Goal: Browse casually: Explore the website without a specific task or goal

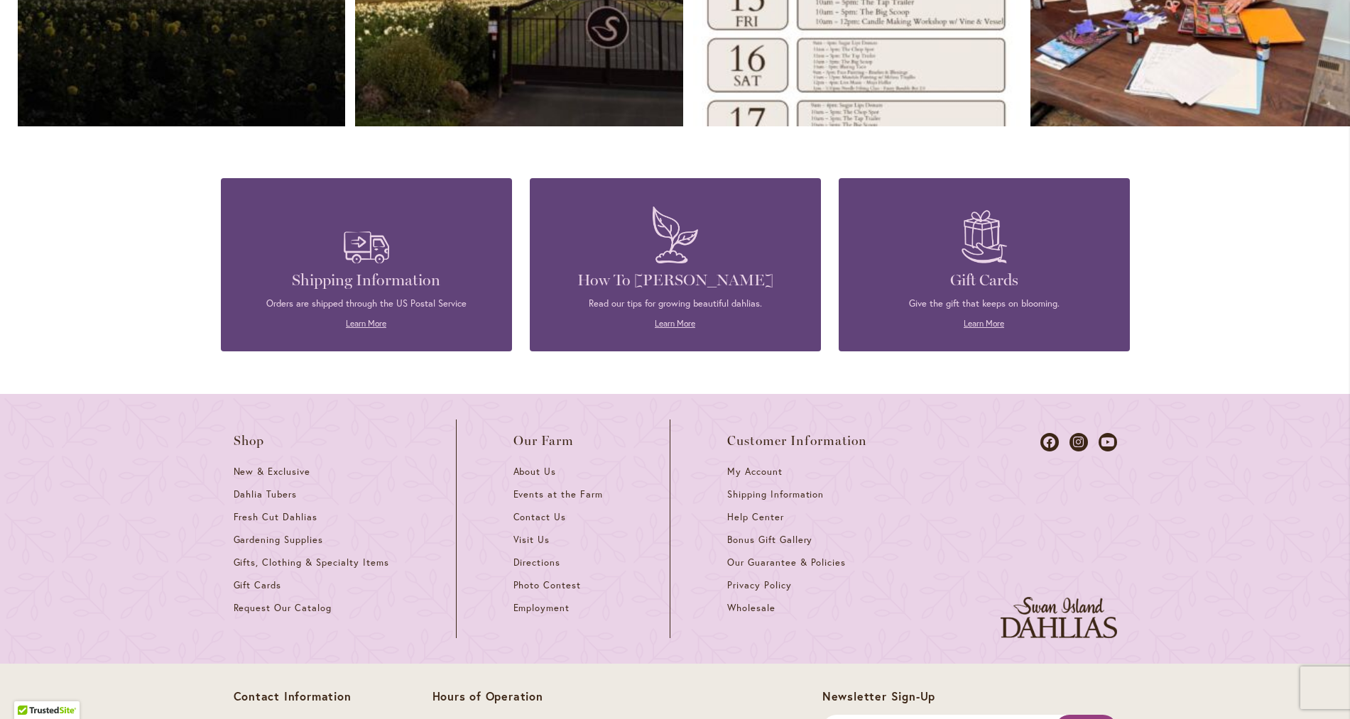
scroll to position [6099, 0]
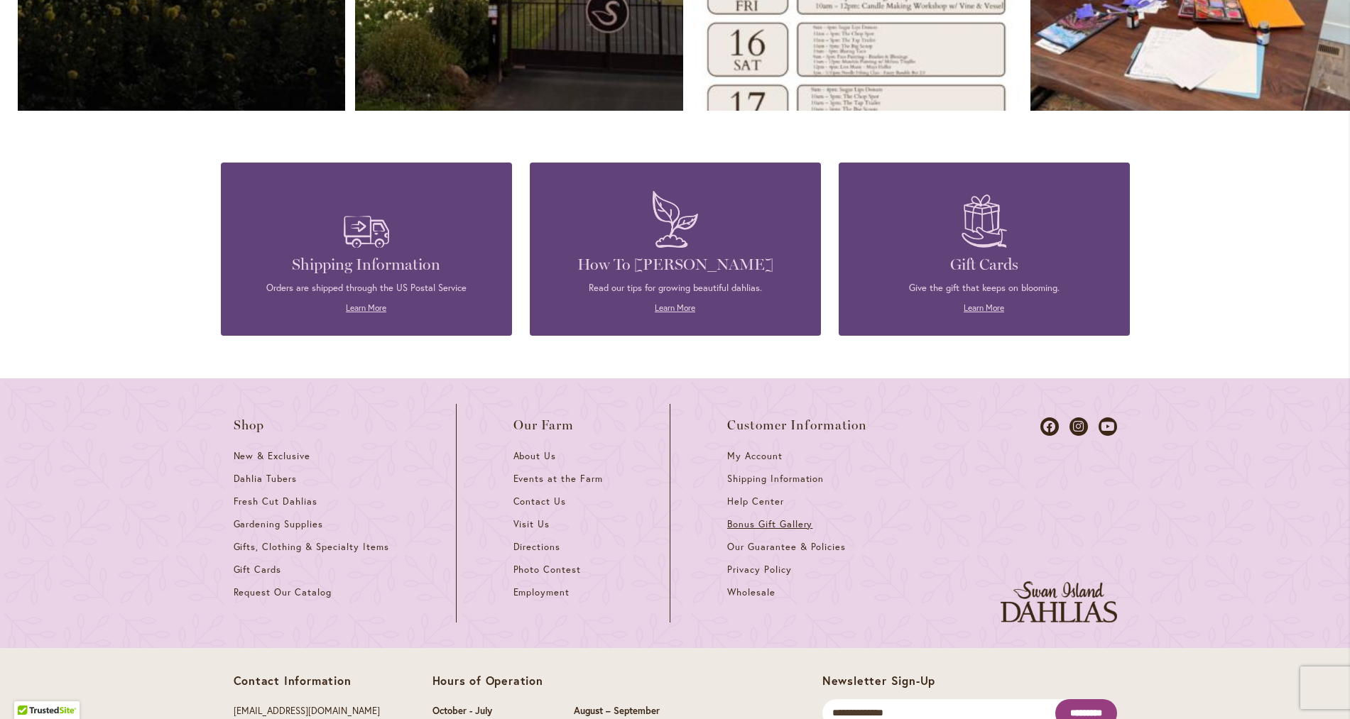
click at [776, 530] on span "Bonus Gift Gallery" at bounding box center [769, 524] width 85 height 12
click at [286, 599] on span "Request Our Catalog" at bounding box center [283, 593] width 98 height 12
click at [541, 462] on span "About Us" at bounding box center [534, 456] width 43 height 12
click at [534, 553] on span "Directions" at bounding box center [537, 547] width 48 height 12
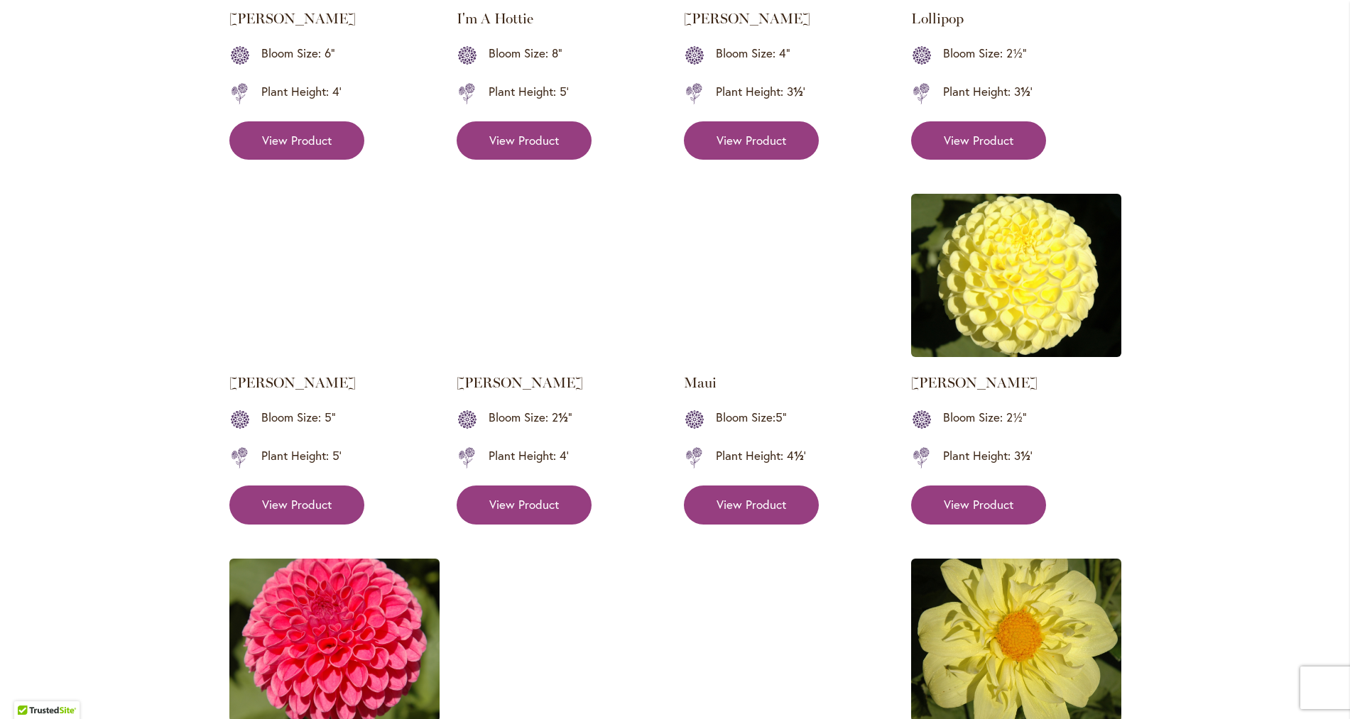
scroll to position [1156, 0]
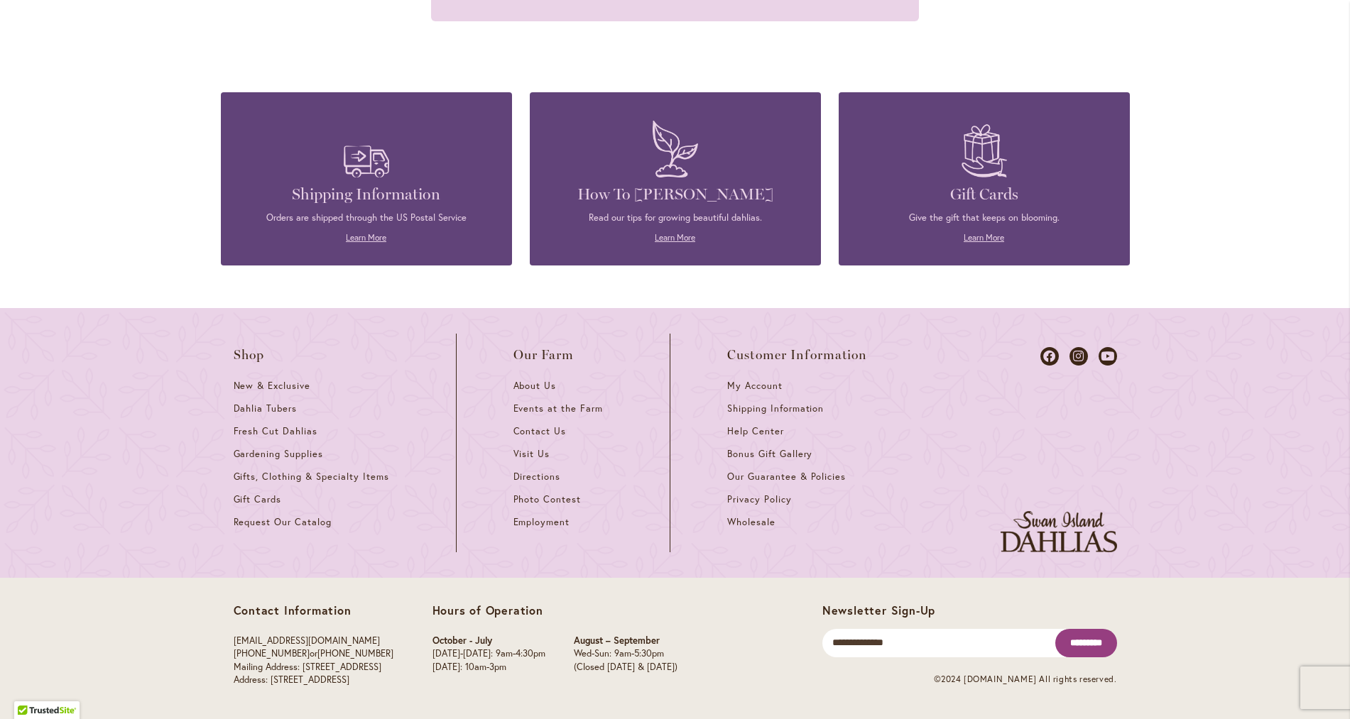
scroll to position [1572, 0]
click at [319, 477] on span "Gifts, Clothing & Specialty Items" at bounding box center [312, 476] width 156 height 12
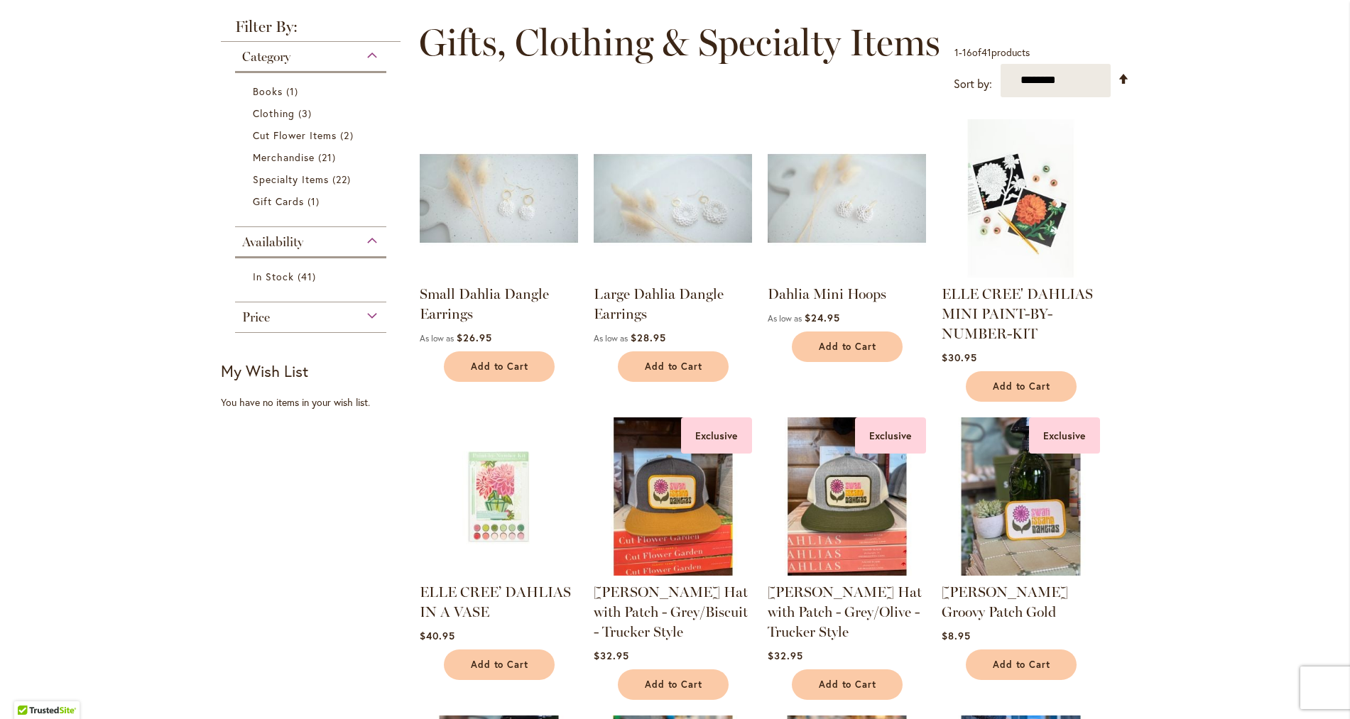
scroll to position [193, 0]
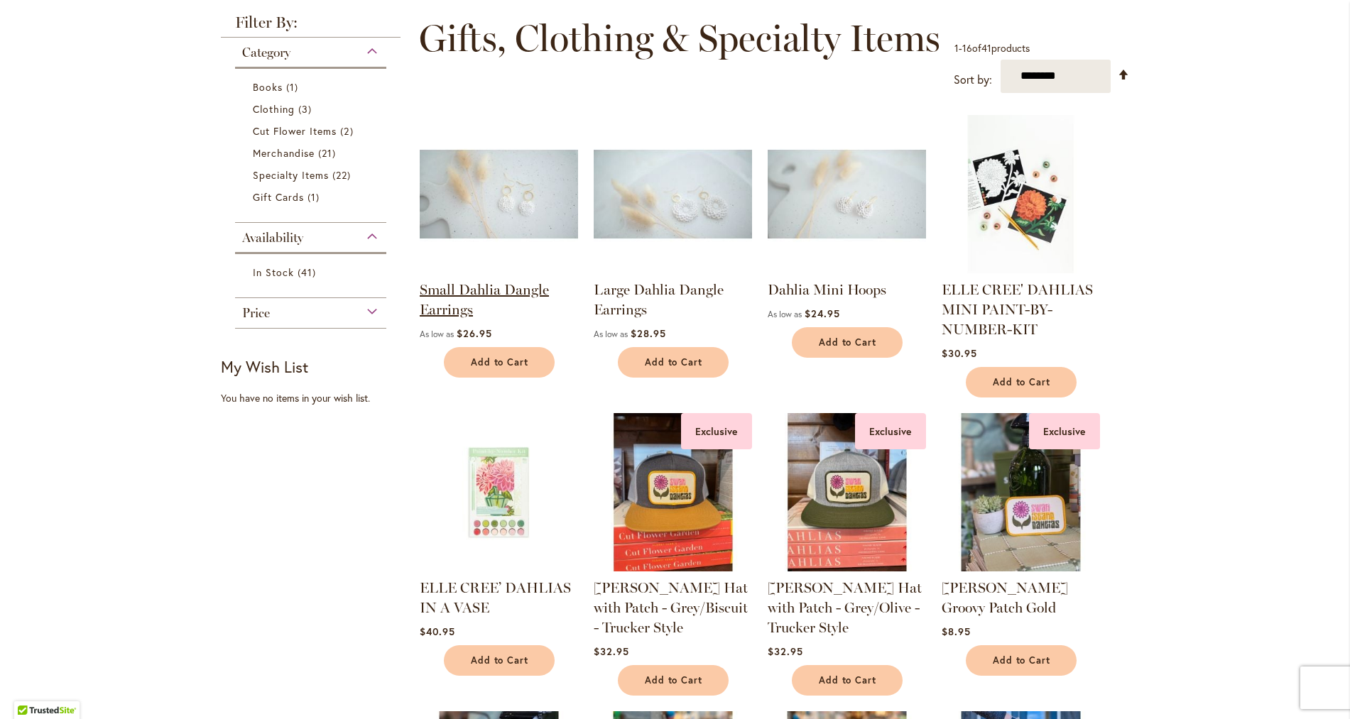
click at [522, 303] on link "Small Dahlia Dangle Earrings" at bounding box center [484, 299] width 129 height 37
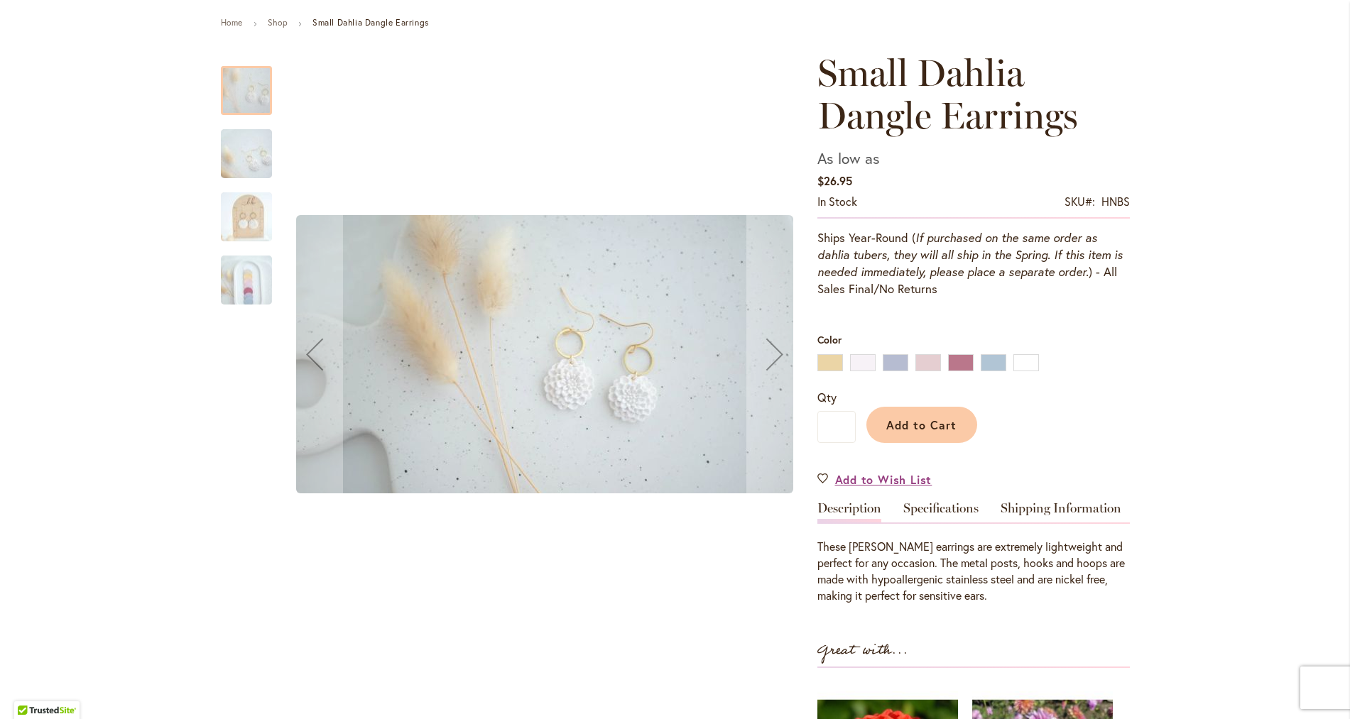
scroll to position [170, 0]
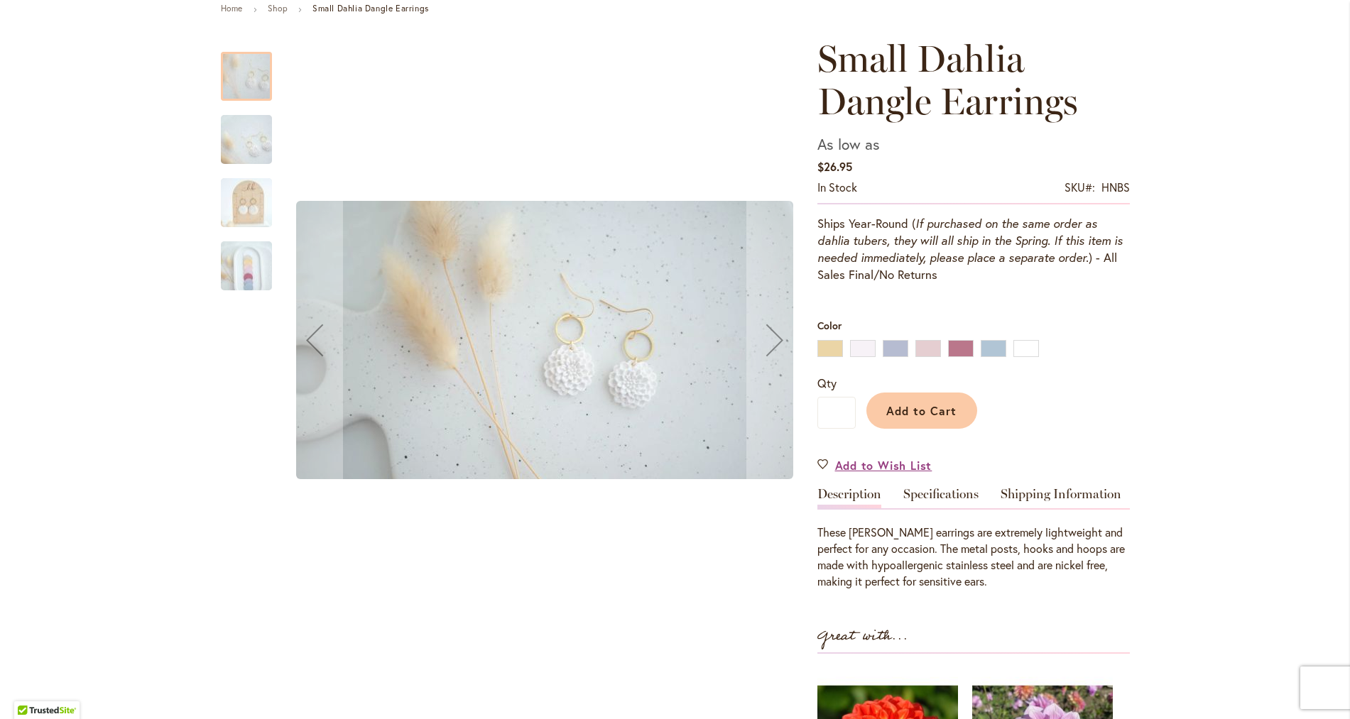
click at [248, 139] on img "Small Dahlia Dangle Earrings" at bounding box center [246, 140] width 102 height 58
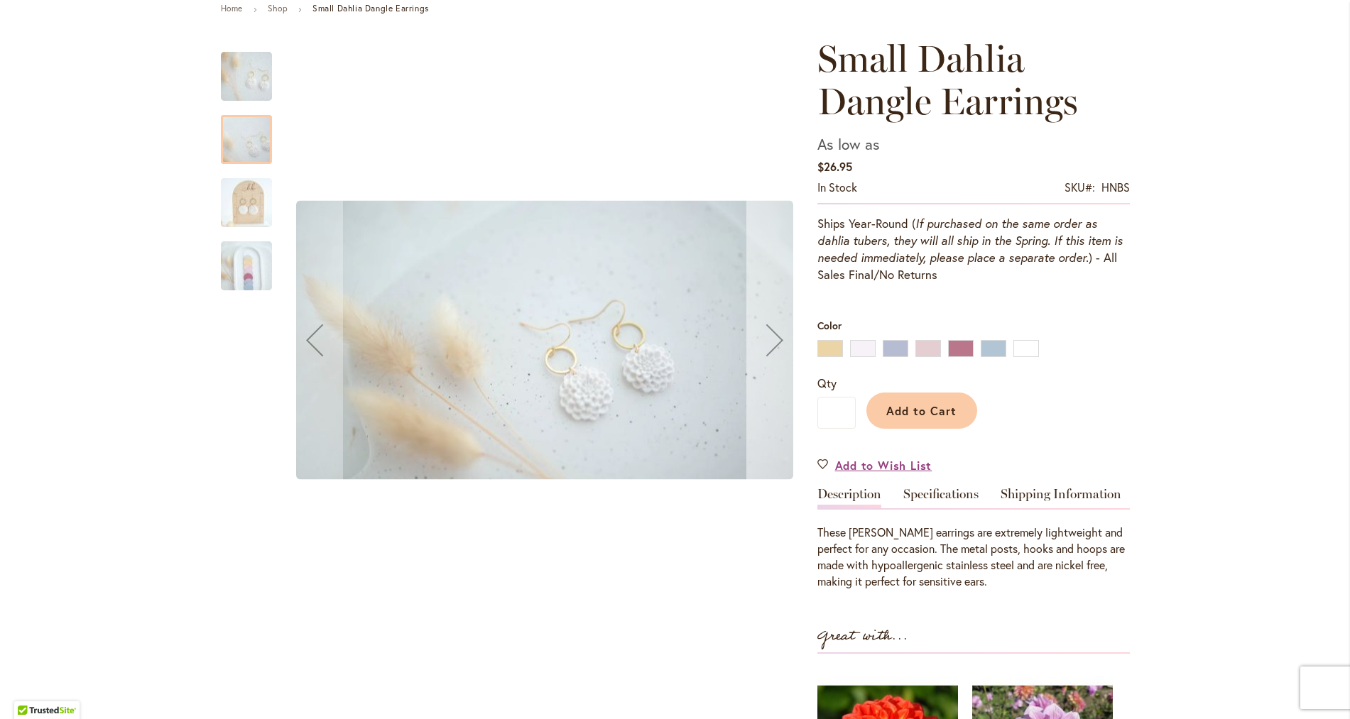
click at [772, 349] on div "Next" at bounding box center [774, 340] width 57 height 57
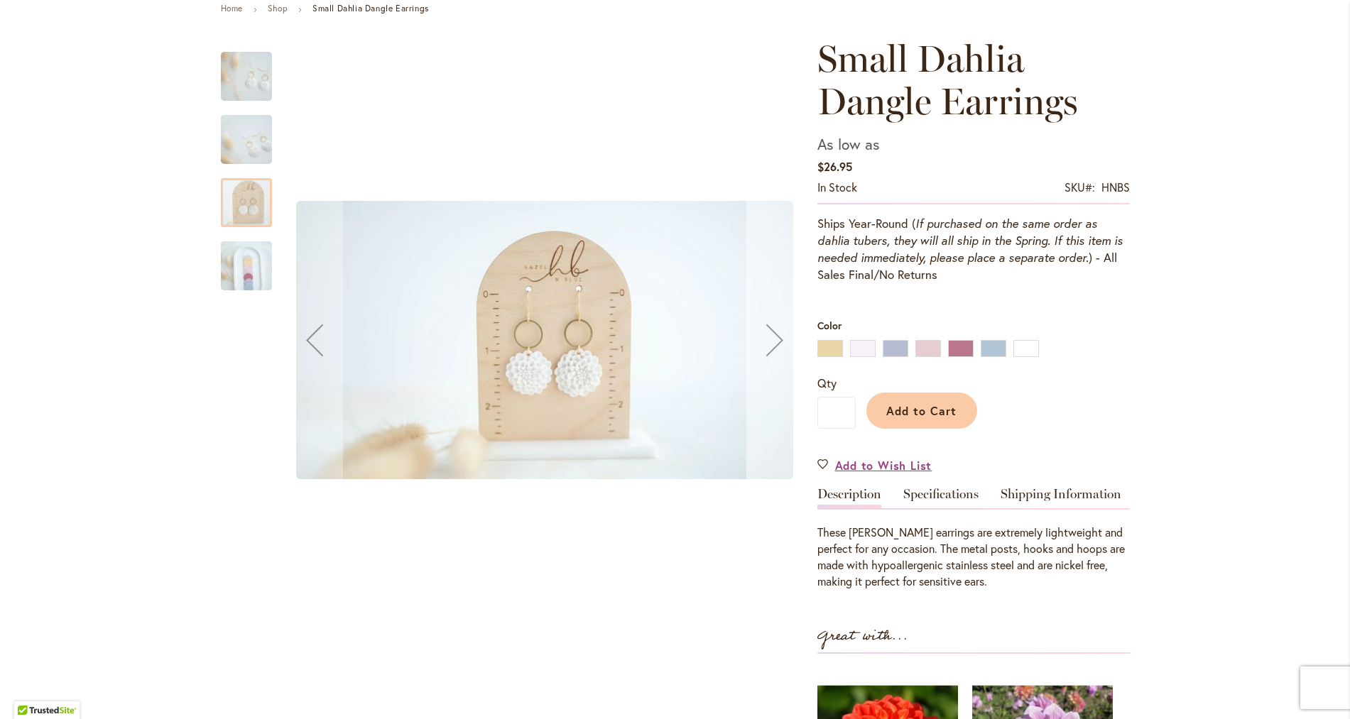
click at [772, 349] on div "Next" at bounding box center [774, 340] width 57 height 57
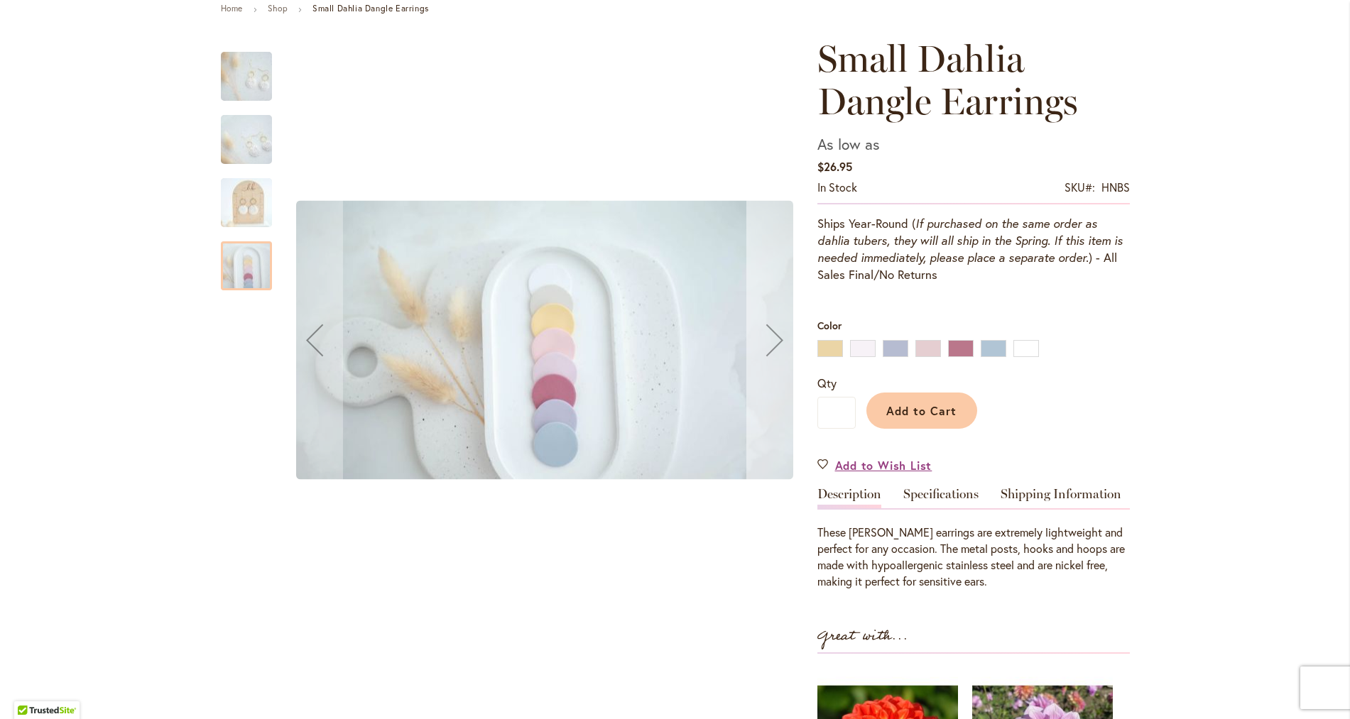
click at [772, 349] on div "Next" at bounding box center [774, 340] width 57 height 57
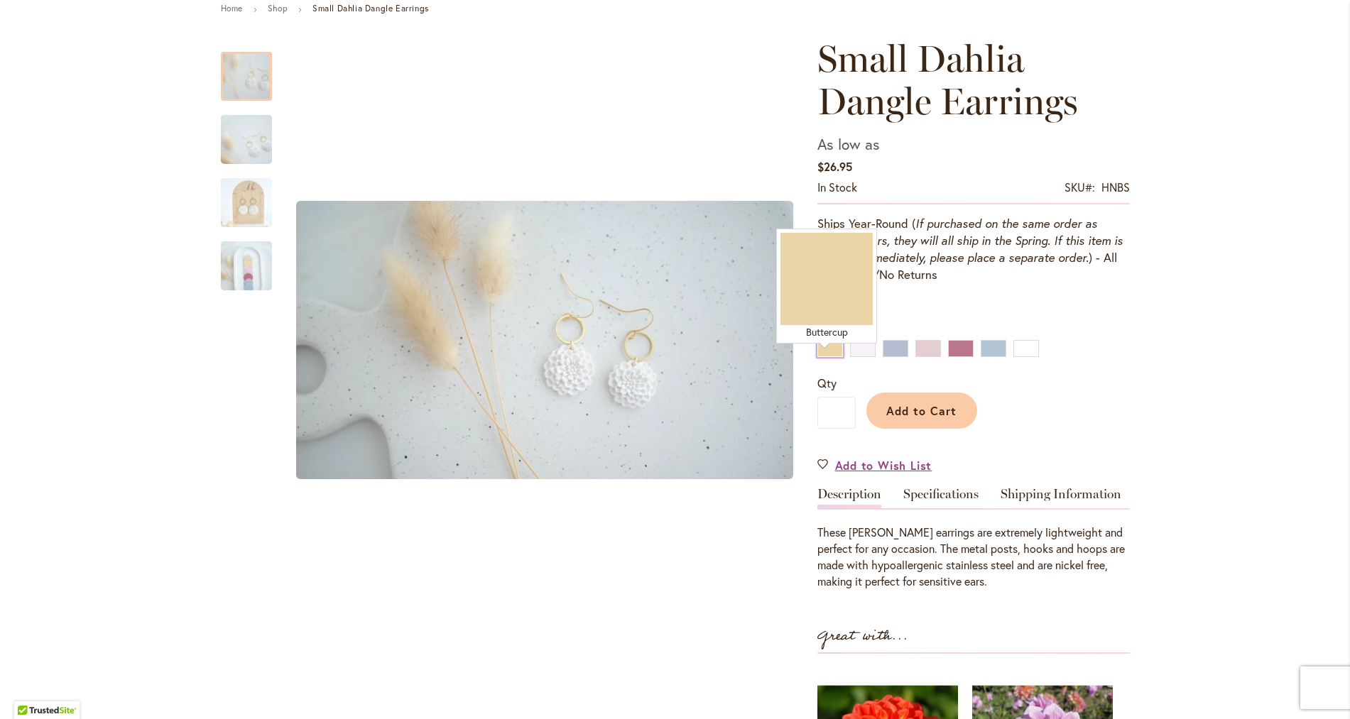
click at [822, 357] on div "Buttercup" at bounding box center [830, 348] width 26 height 17
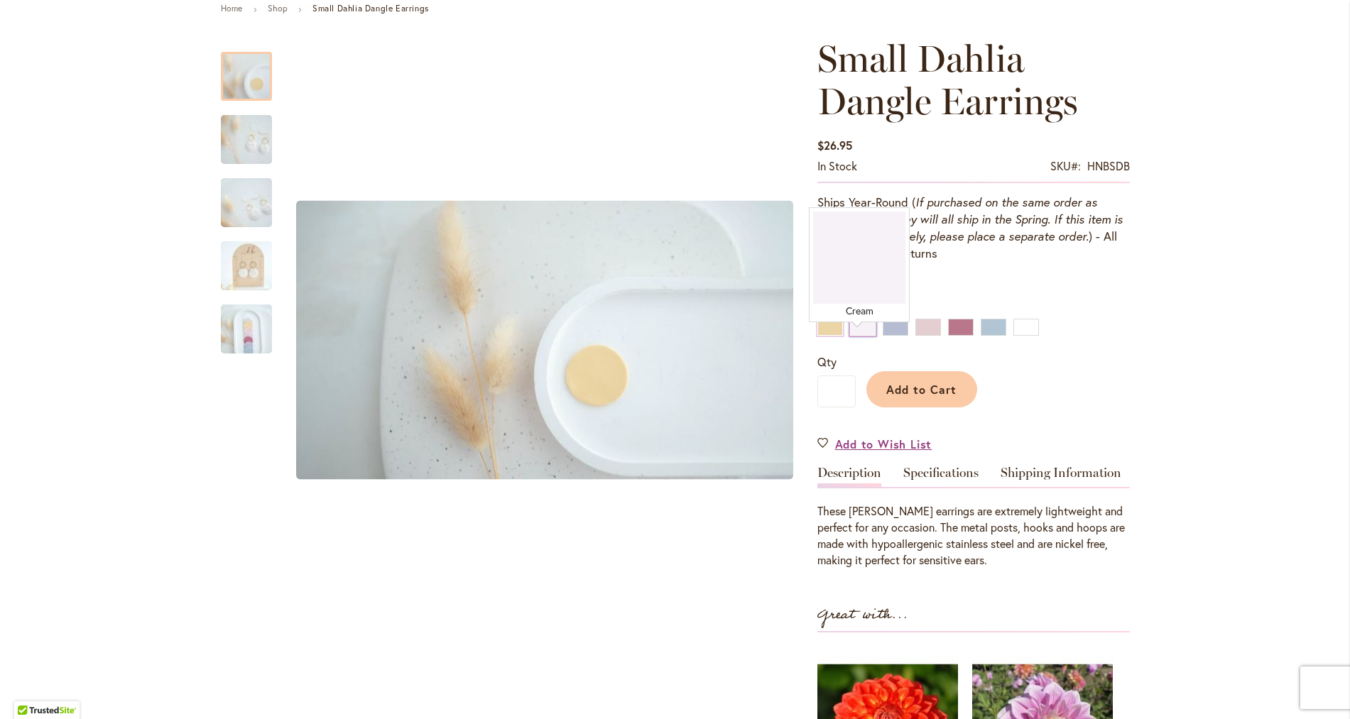
click at [852, 336] on div "Cream" at bounding box center [863, 327] width 26 height 17
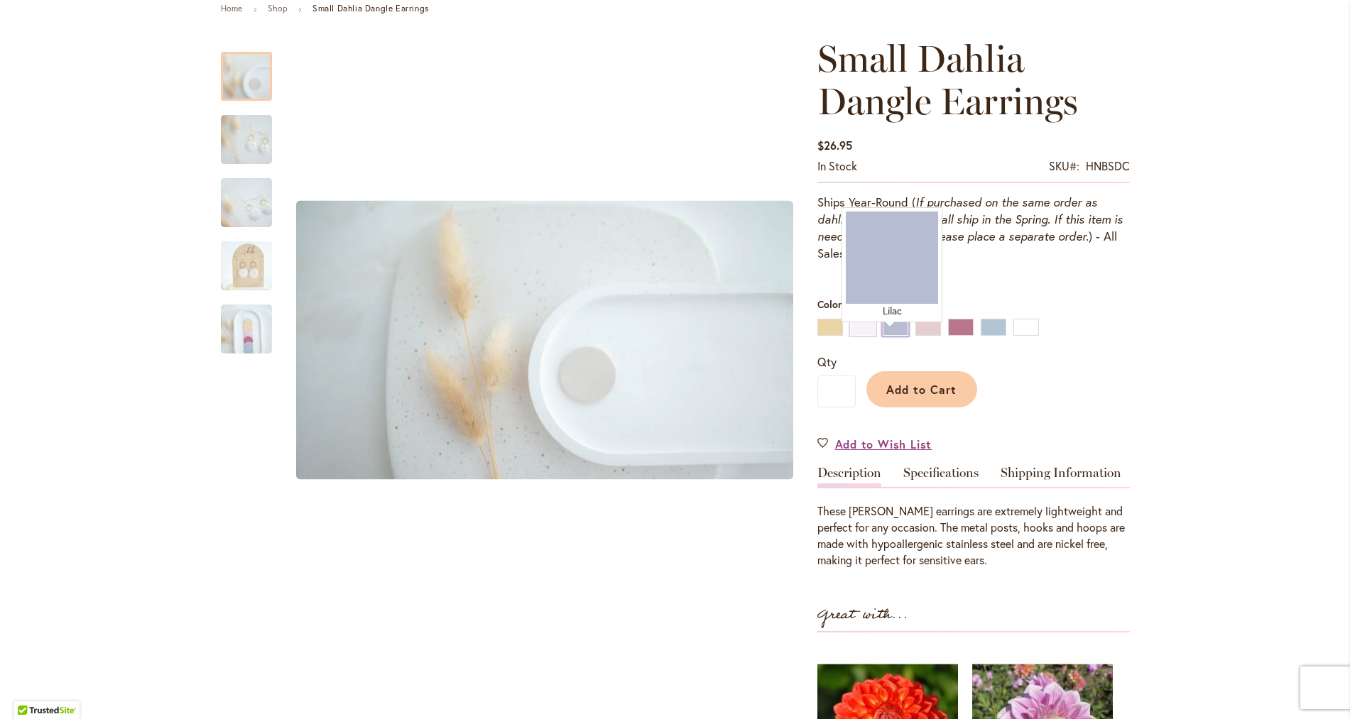
click at [889, 336] on div "Lilac" at bounding box center [896, 327] width 26 height 17
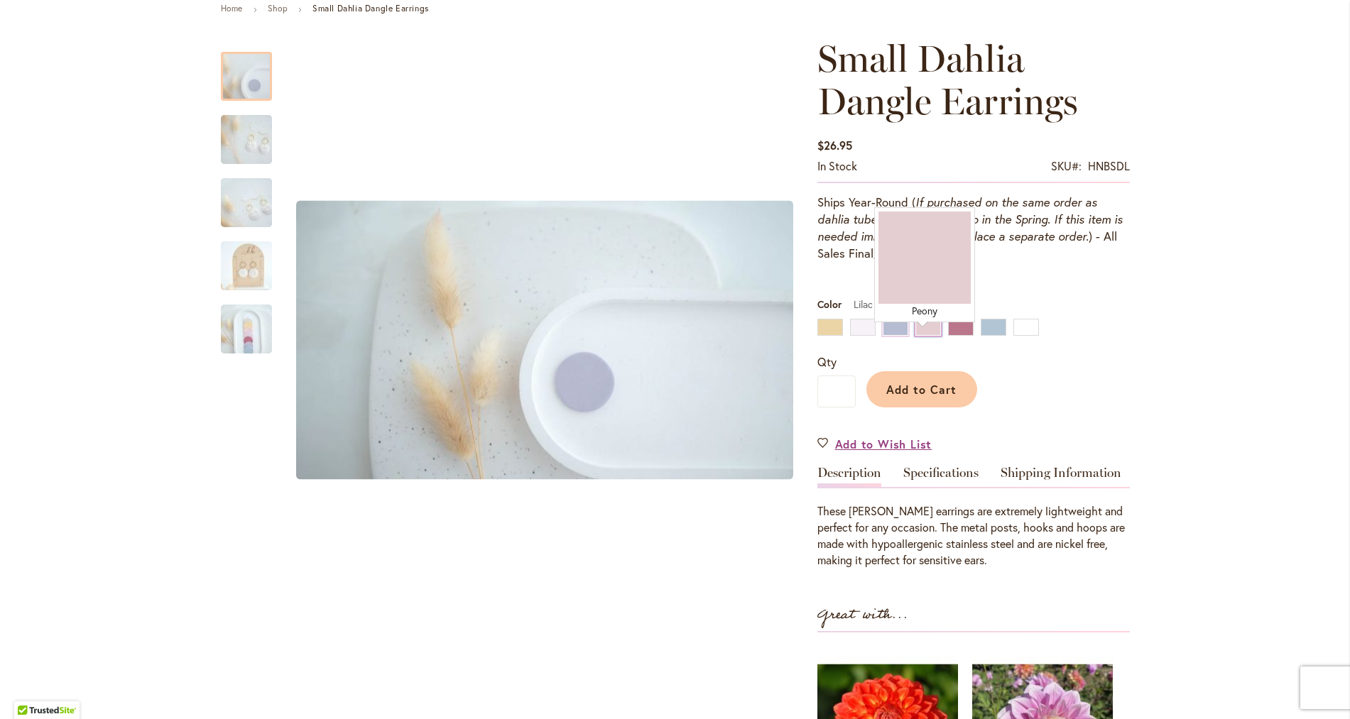
click at [926, 336] on div "Peony" at bounding box center [928, 327] width 26 height 17
type input "****"
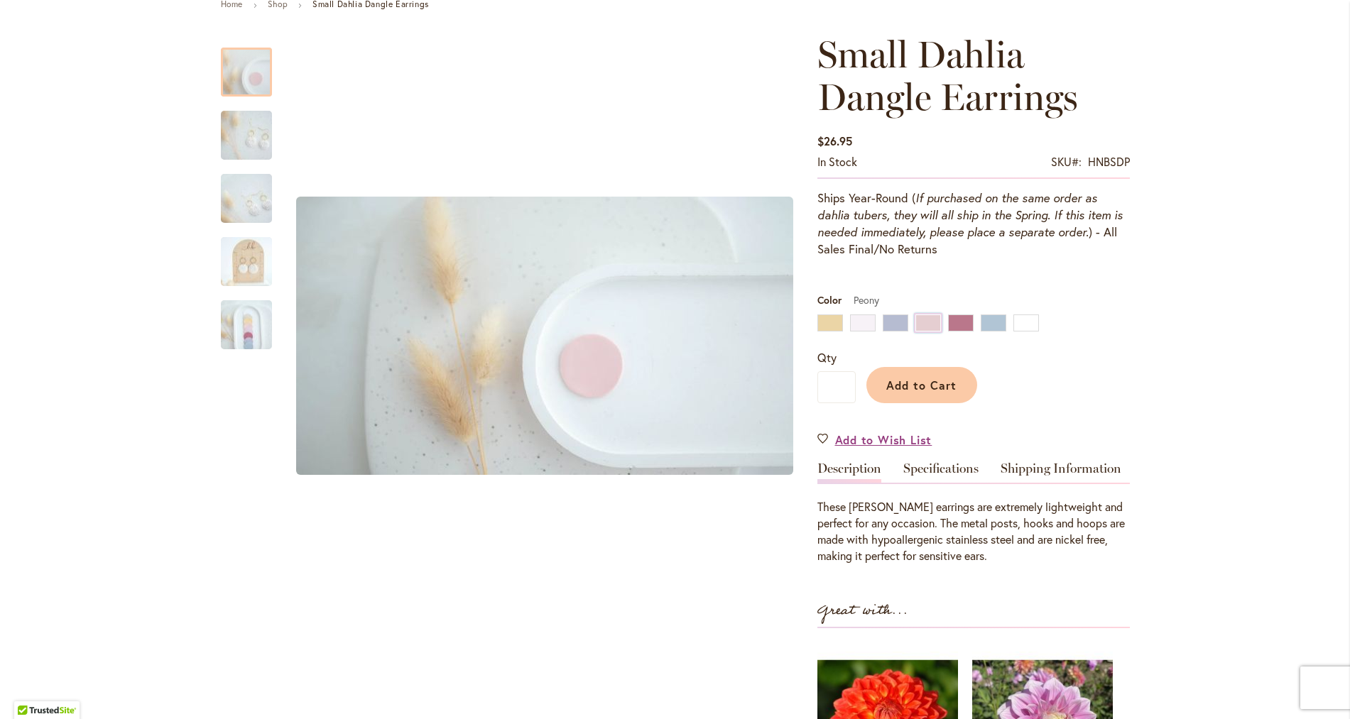
scroll to position [156, 0]
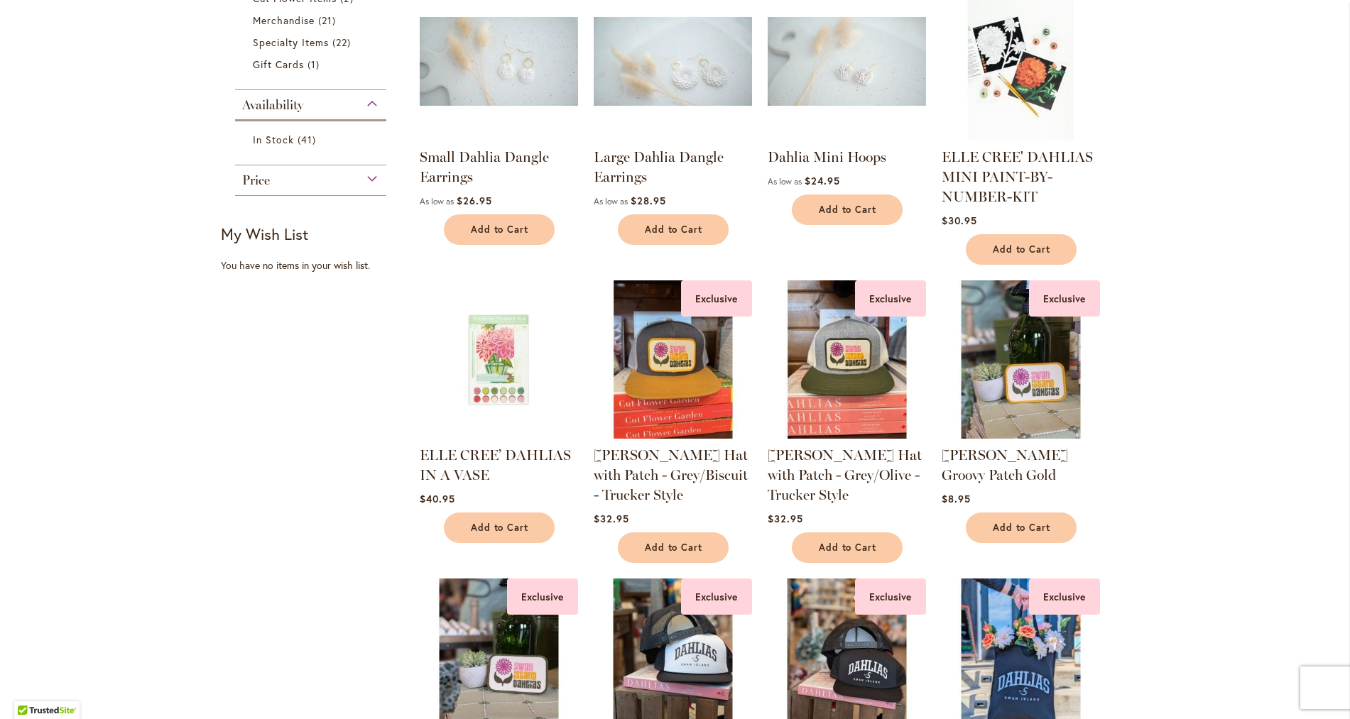
scroll to position [327, 0]
click at [461, 464] on link "ELLE CREE’ DAHLIAS IN A VASE" at bounding box center [495, 464] width 151 height 37
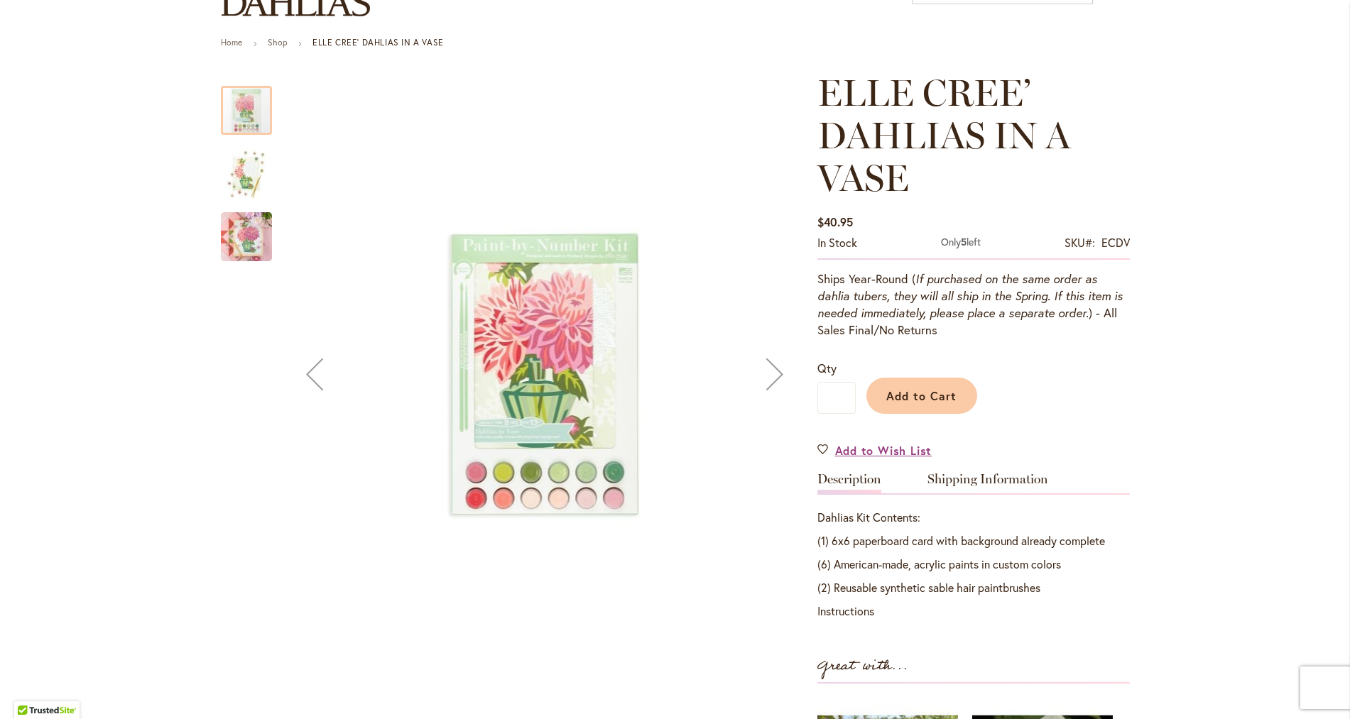
scroll to position [148, 0]
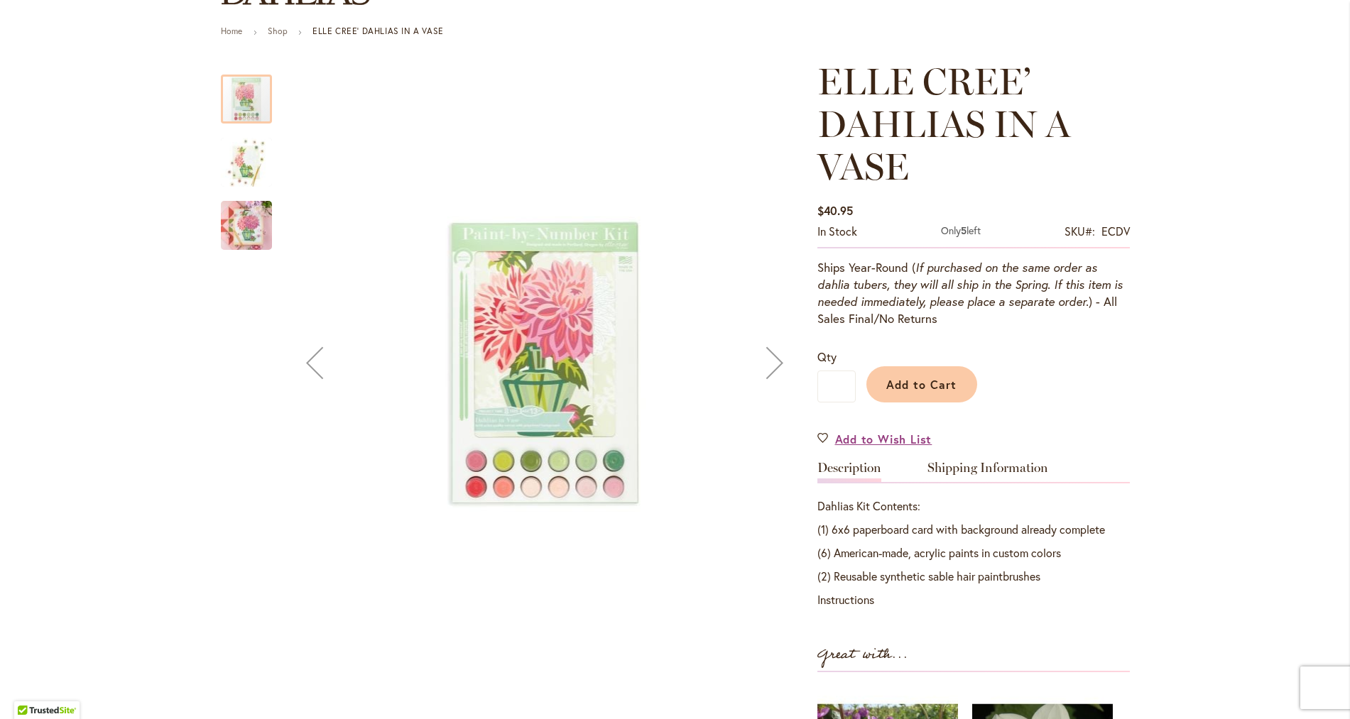
click at [776, 370] on div "Next" at bounding box center [774, 362] width 57 height 57
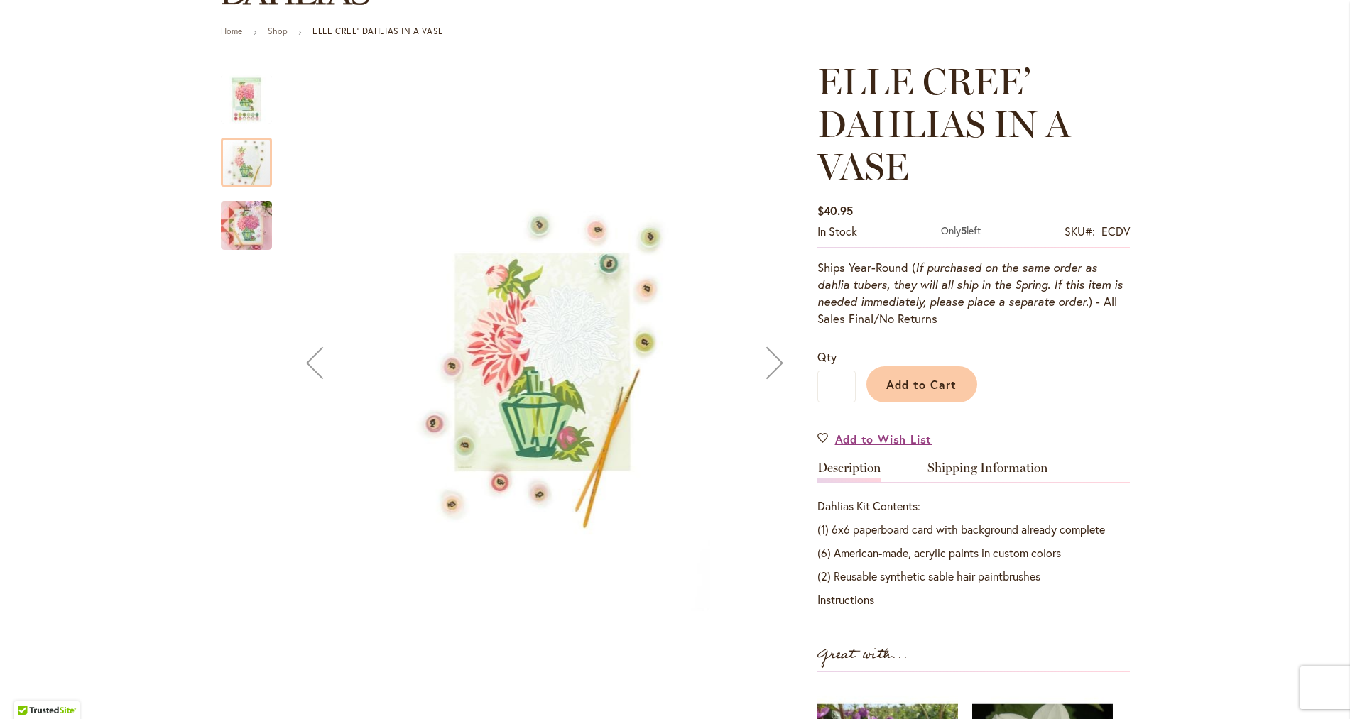
click at [769, 370] on div "Next" at bounding box center [774, 362] width 57 height 57
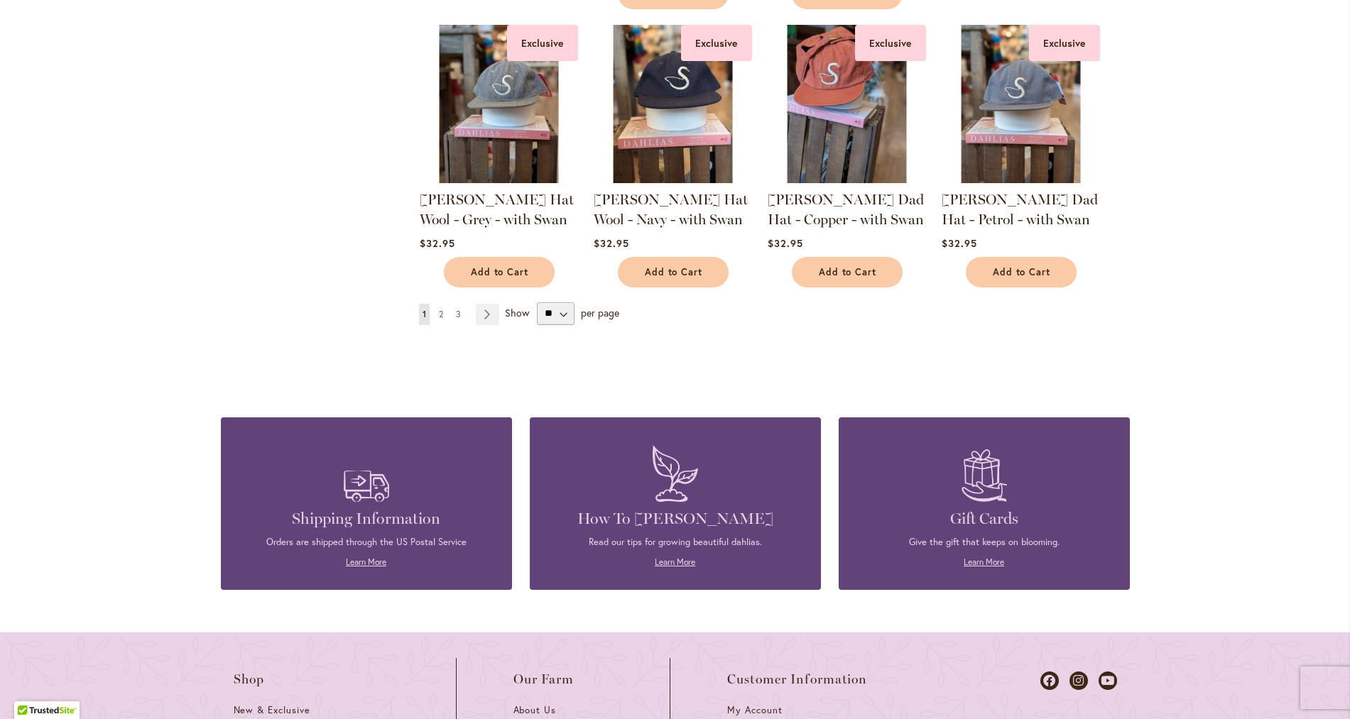
scroll to position [1193, 0]
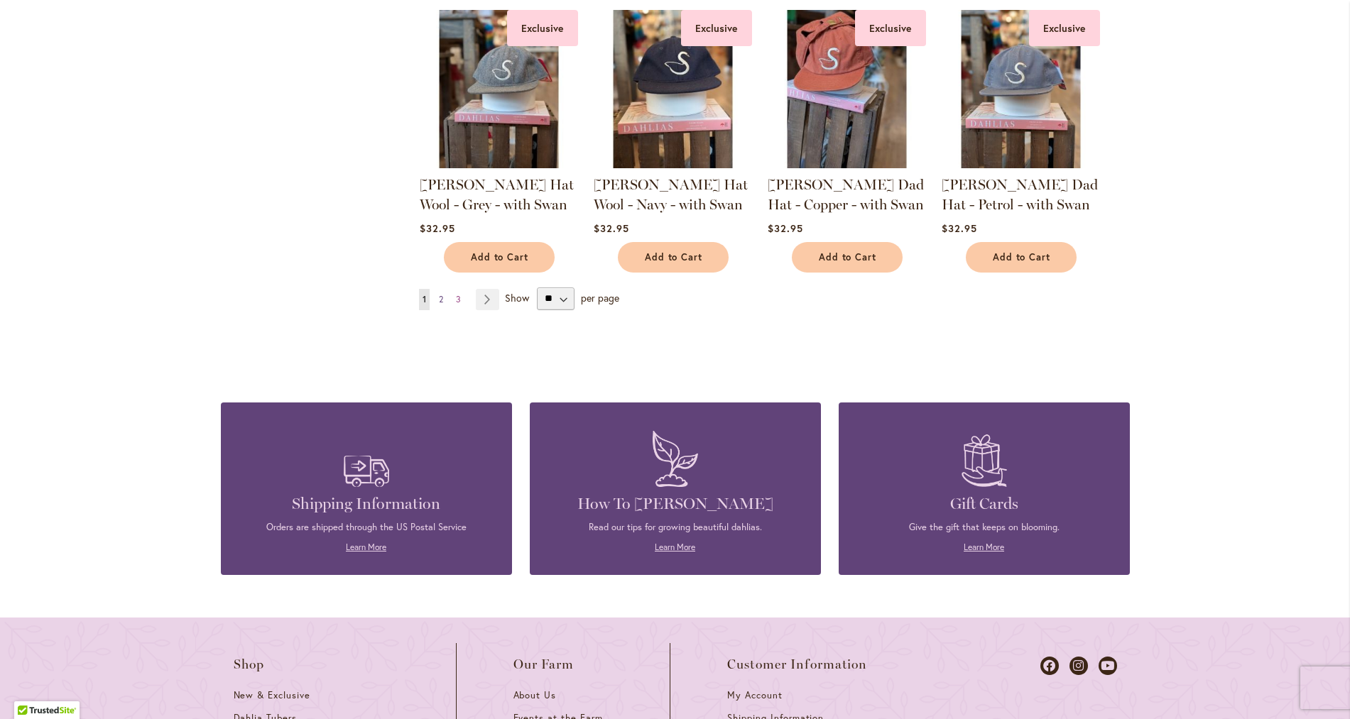
click at [439, 305] on span "2" at bounding box center [441, 299] width 4 height 11
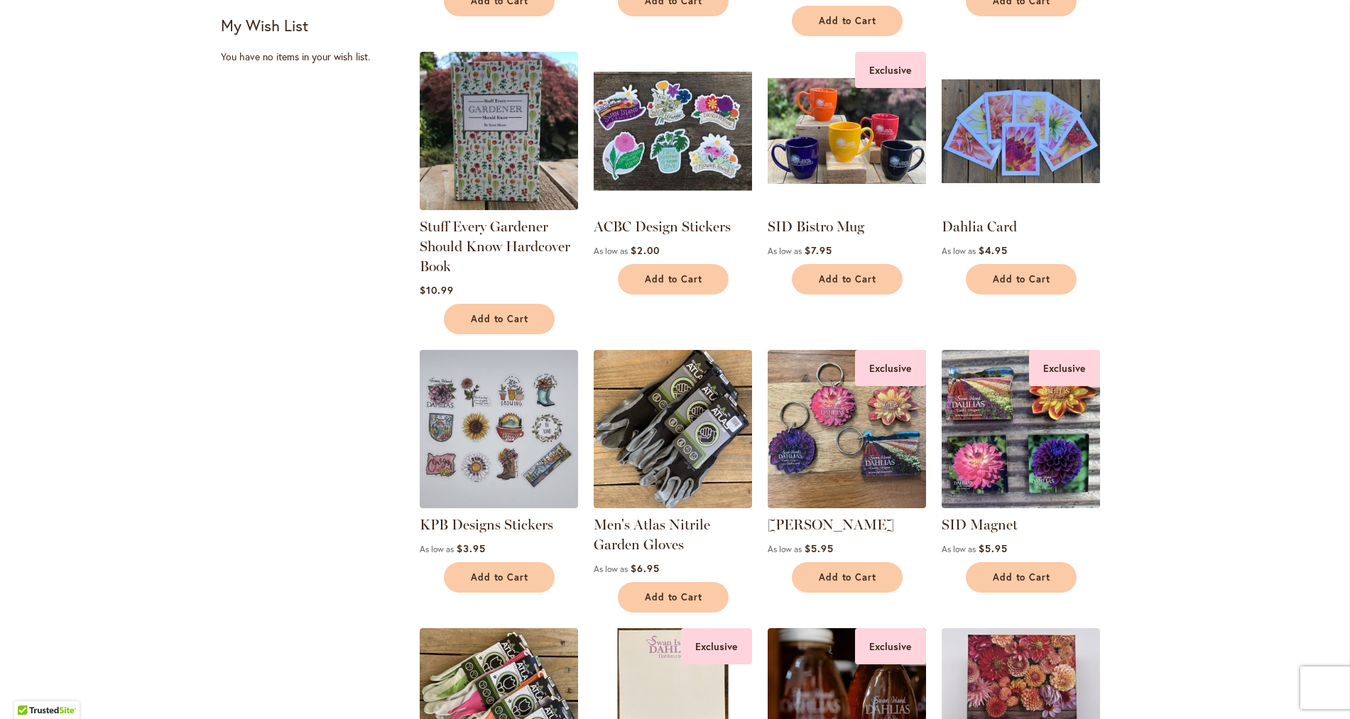
scroll to position [548, 0]
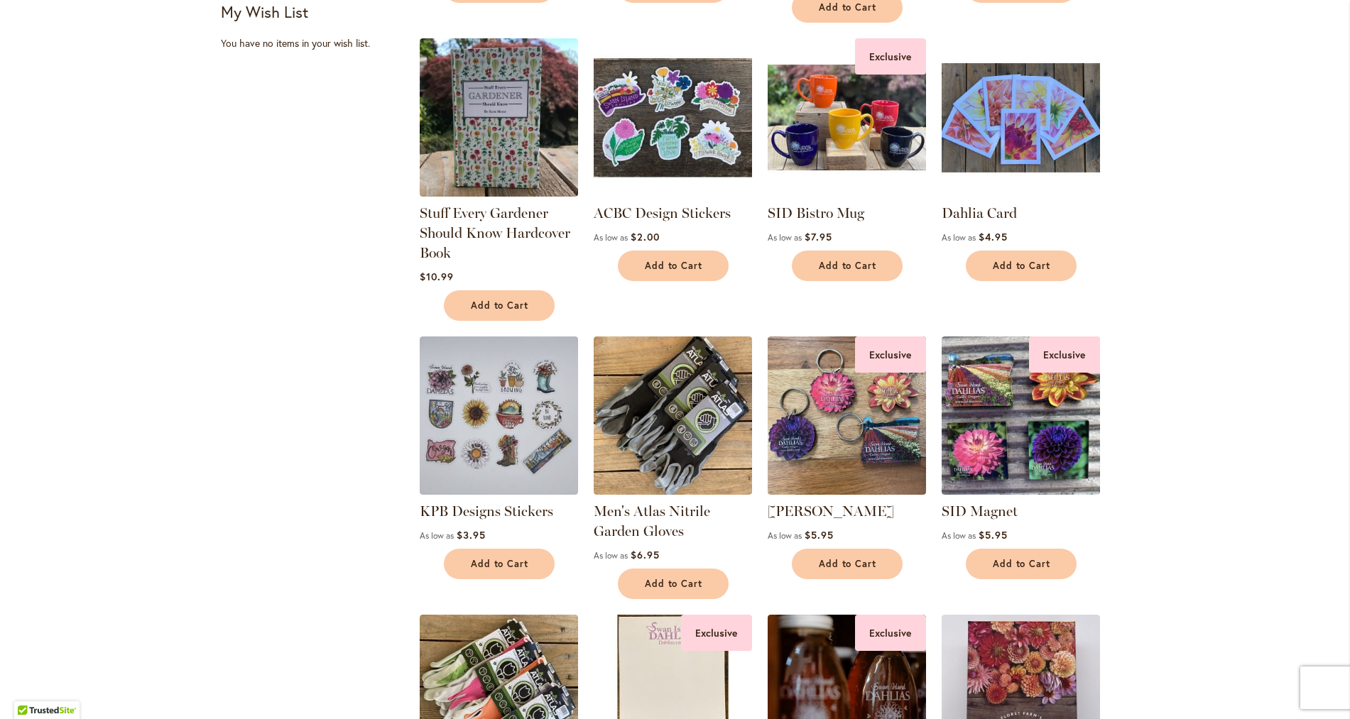
click at [1033, 158] on img at bounding box center [1020, 117] width 166 height 166
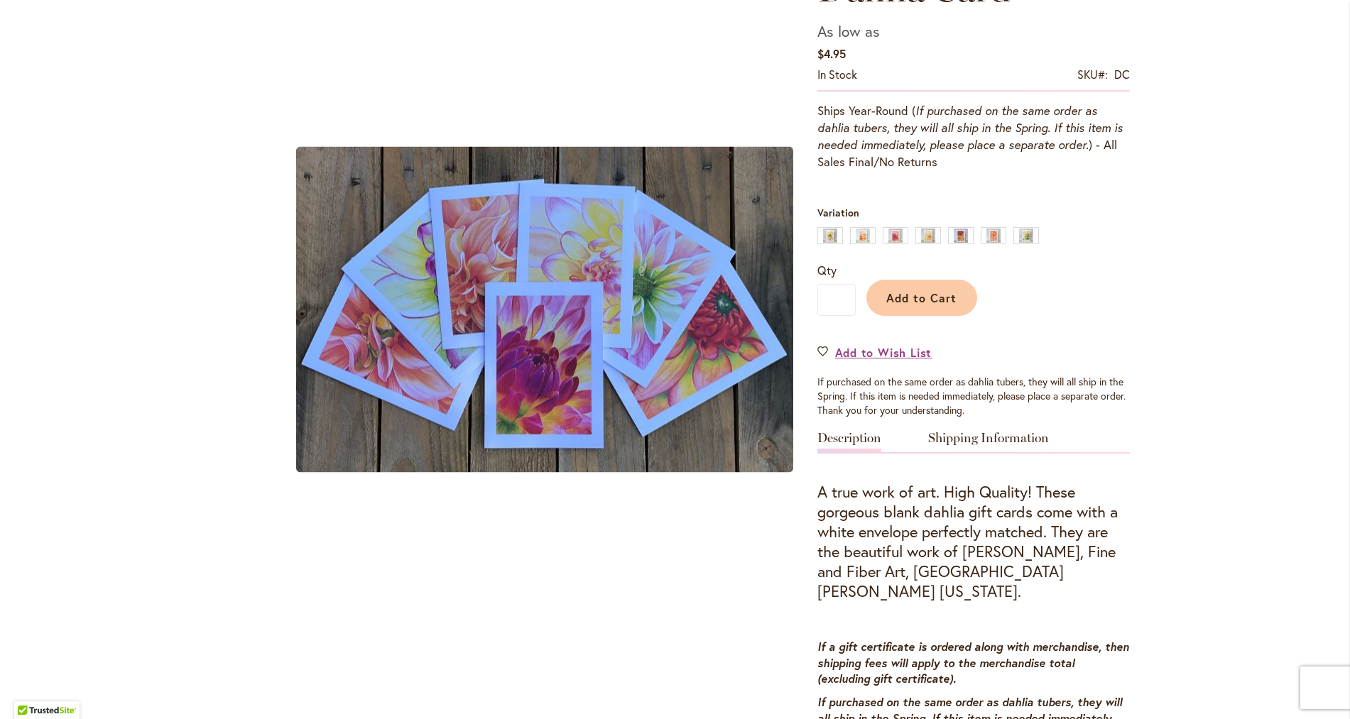
scroll to position [244, 0]
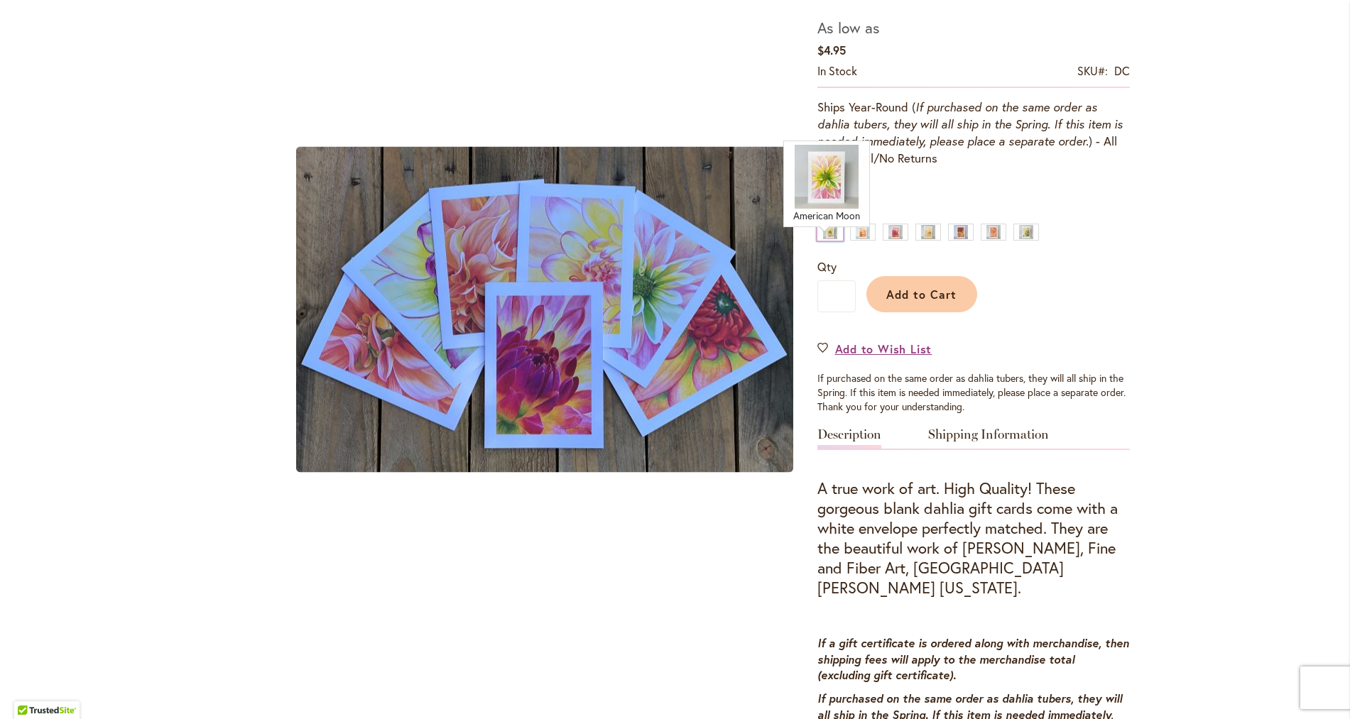
click at [827, 241] on div "American Moon" at bounding box center [830, 232] width 26 height 17
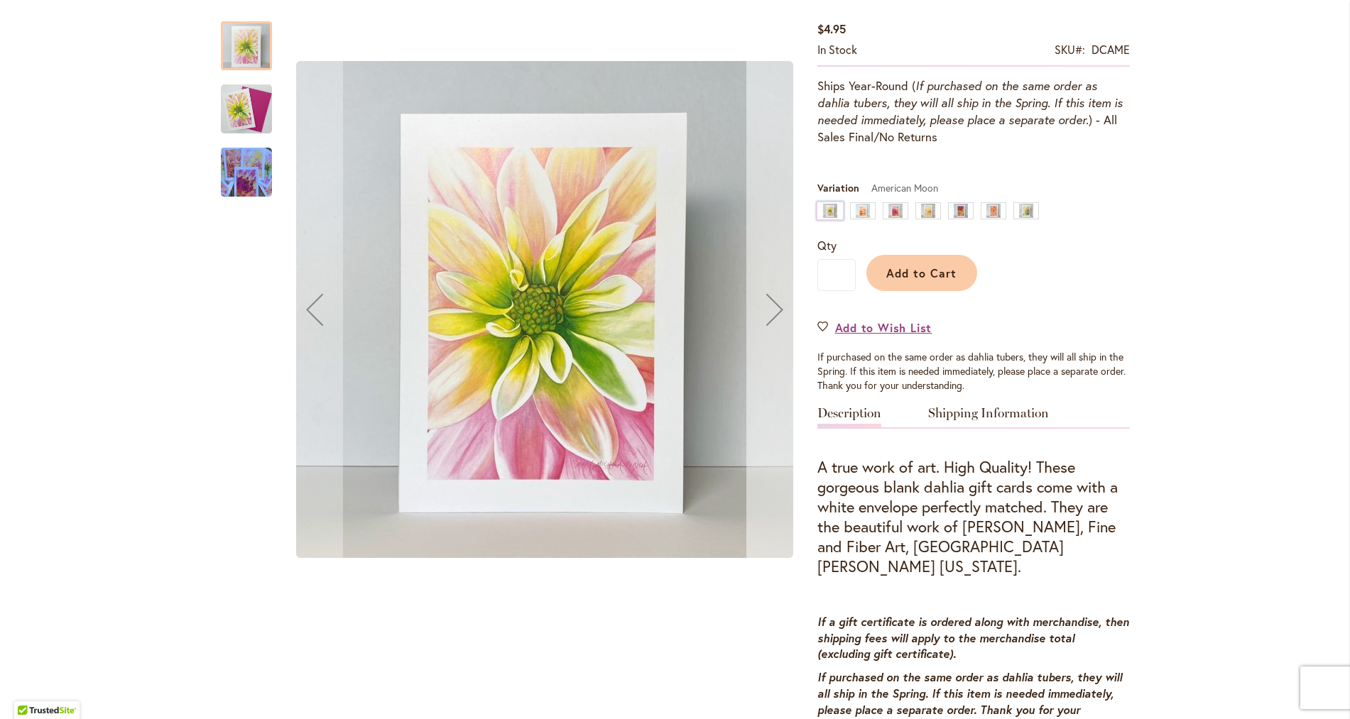
click at [771, 305] on div "Next" at bounding box center [774, 309] width 57 height 57
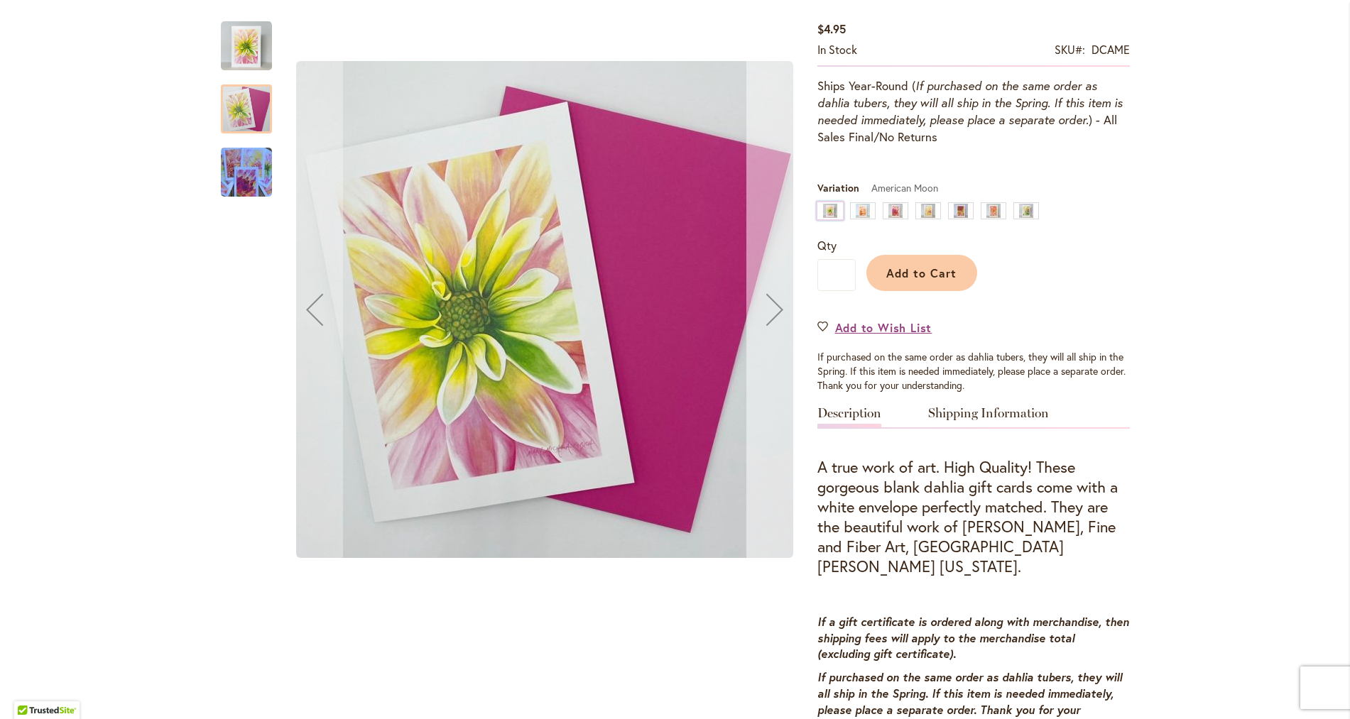
click at [771, 305] on div "Next" at bounding box center [774, 309] width 57 height 57
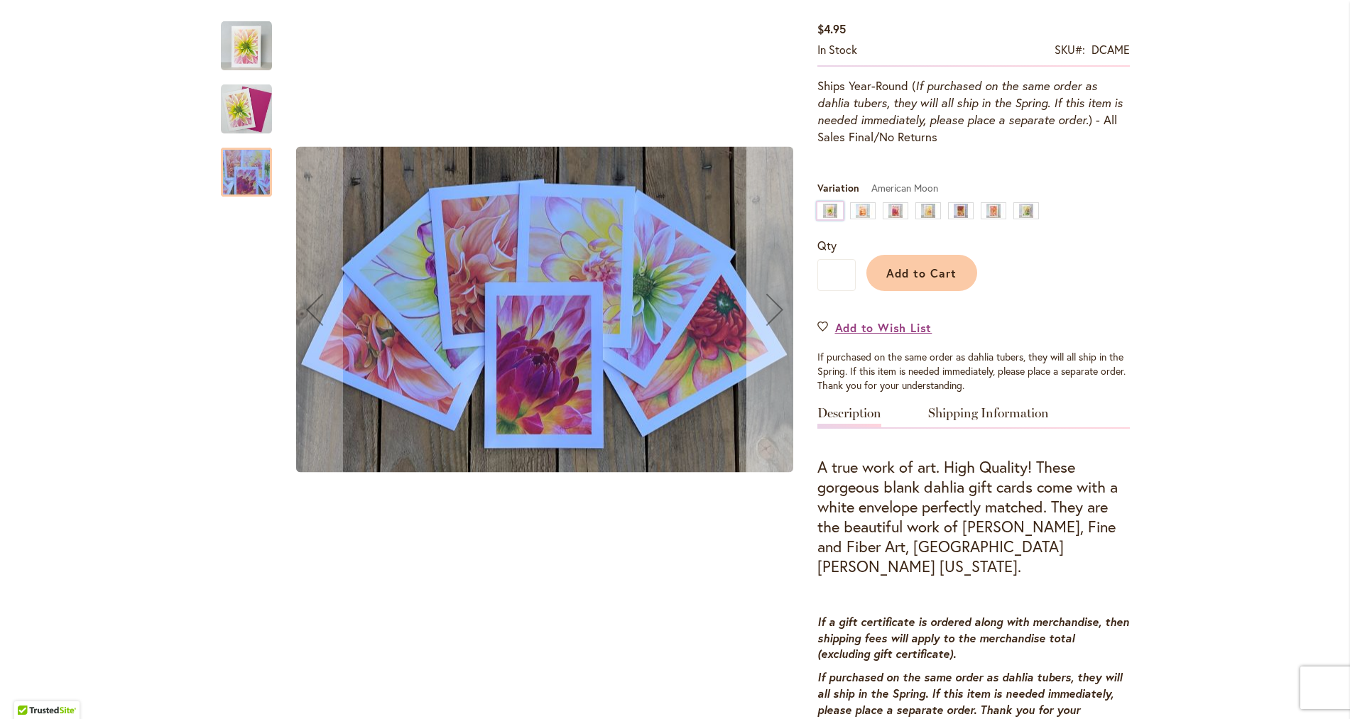
click at [771, 305] on div "Next" at bounding box center [774, 309] width 57 height 57
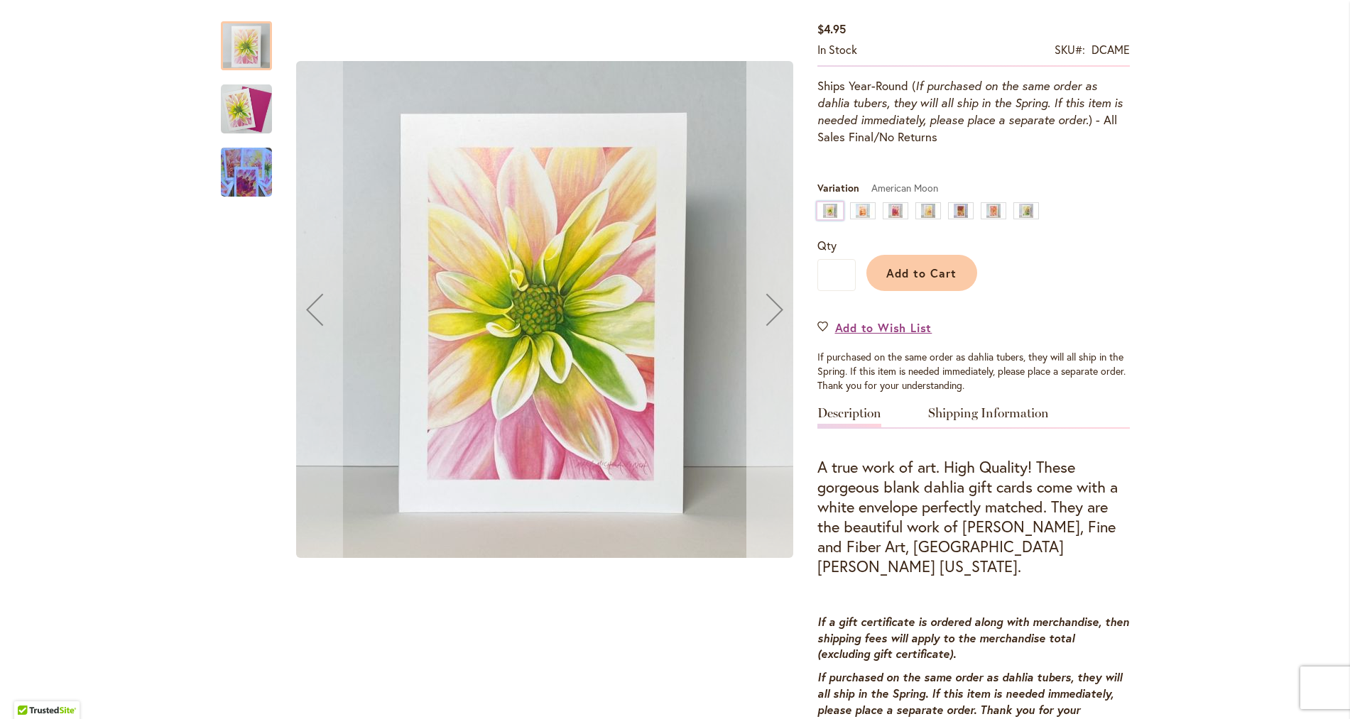
click at [771, 305] on div "Next" at bounding box center [774, 309] width 57 height 57
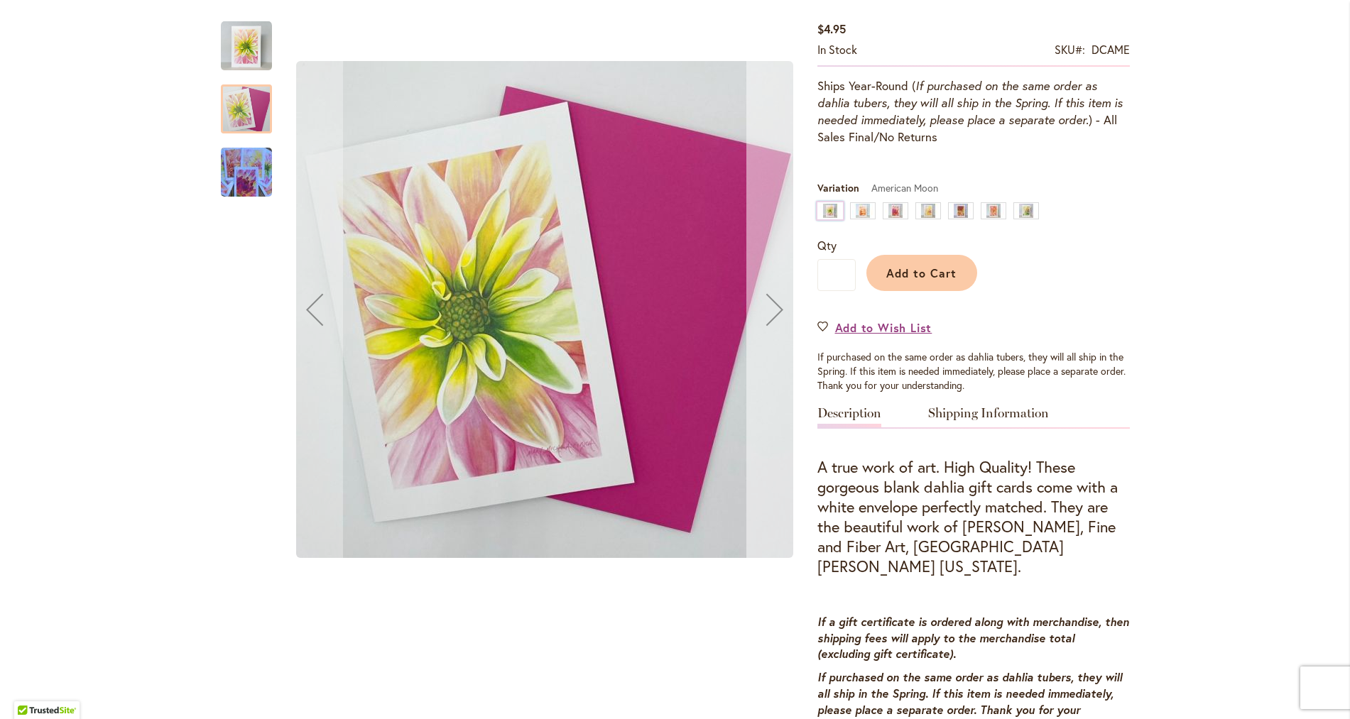
click at [771, 305] on div "Next" at bounding box center [774, 309] width 57 height 57
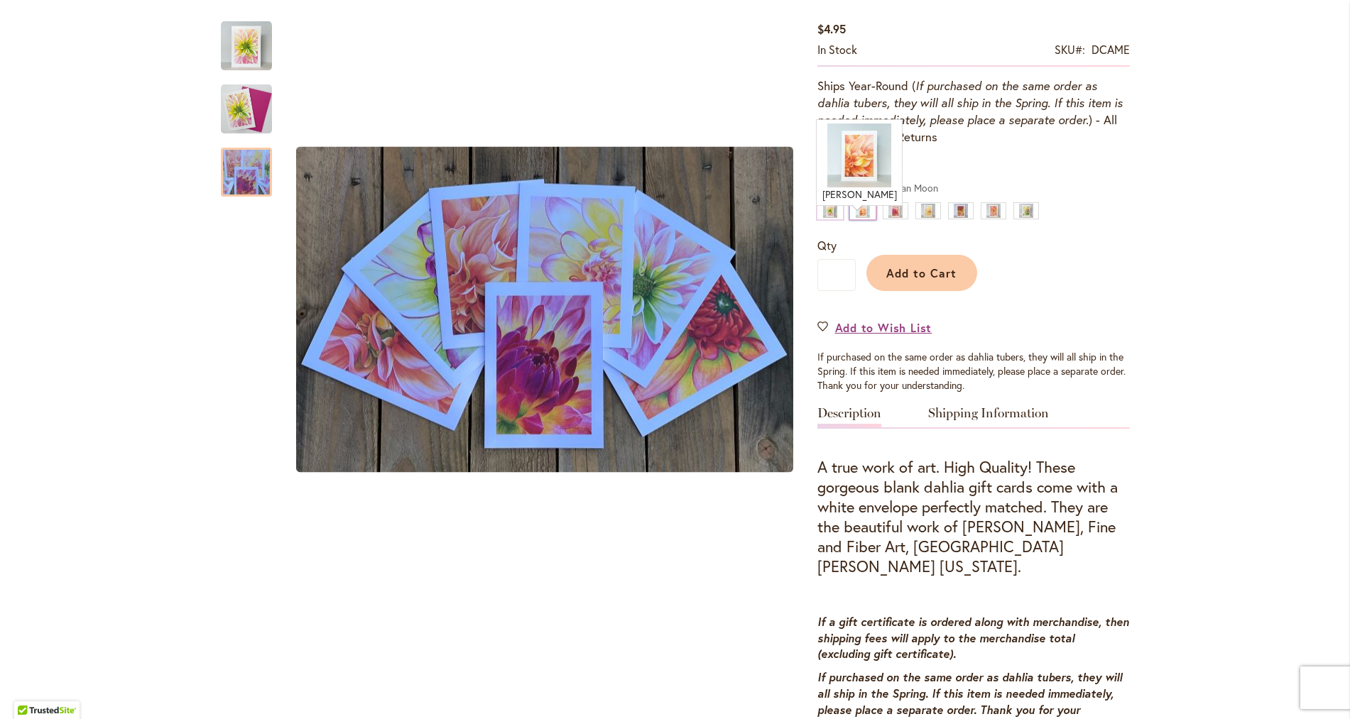
click at [853, 219] on div "Ben Huston" at bounding box center [863, 210] width 26 height 17
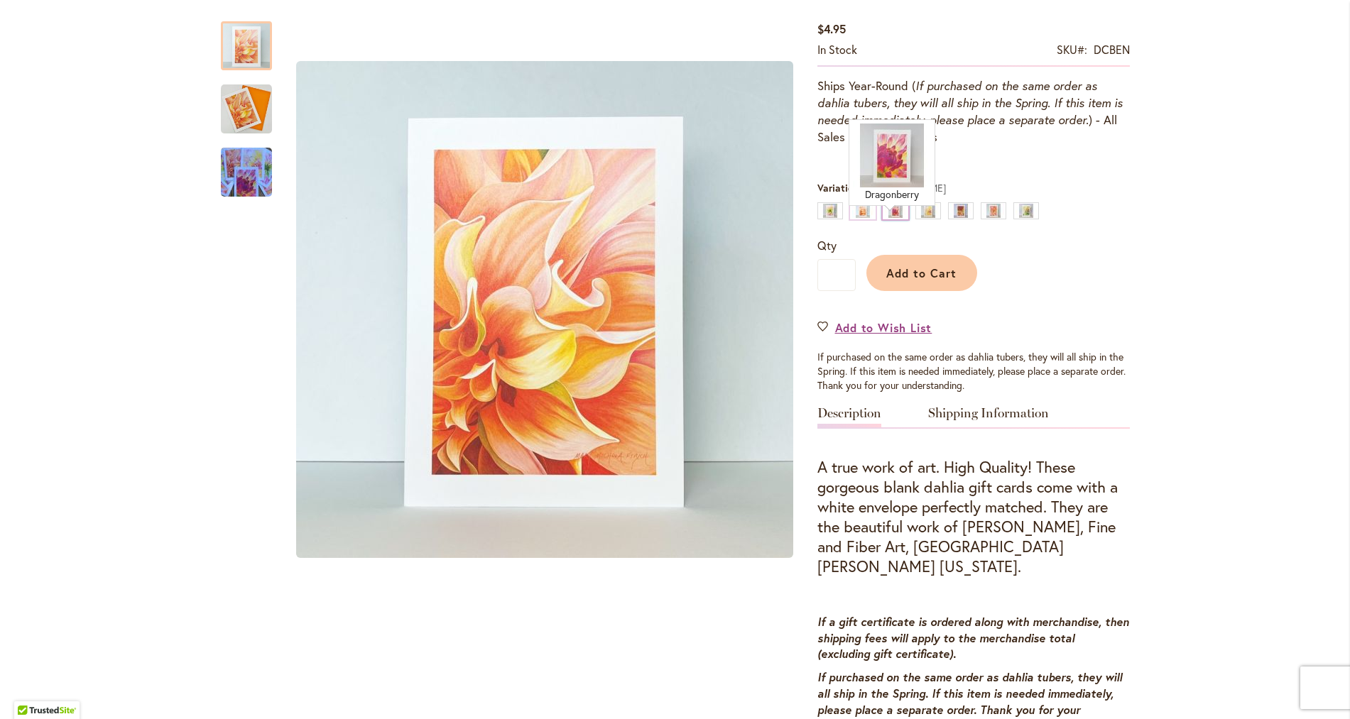
click at [888, 219] on div "Dragonberry" at bounding box center [896, 210] width 26 height 17
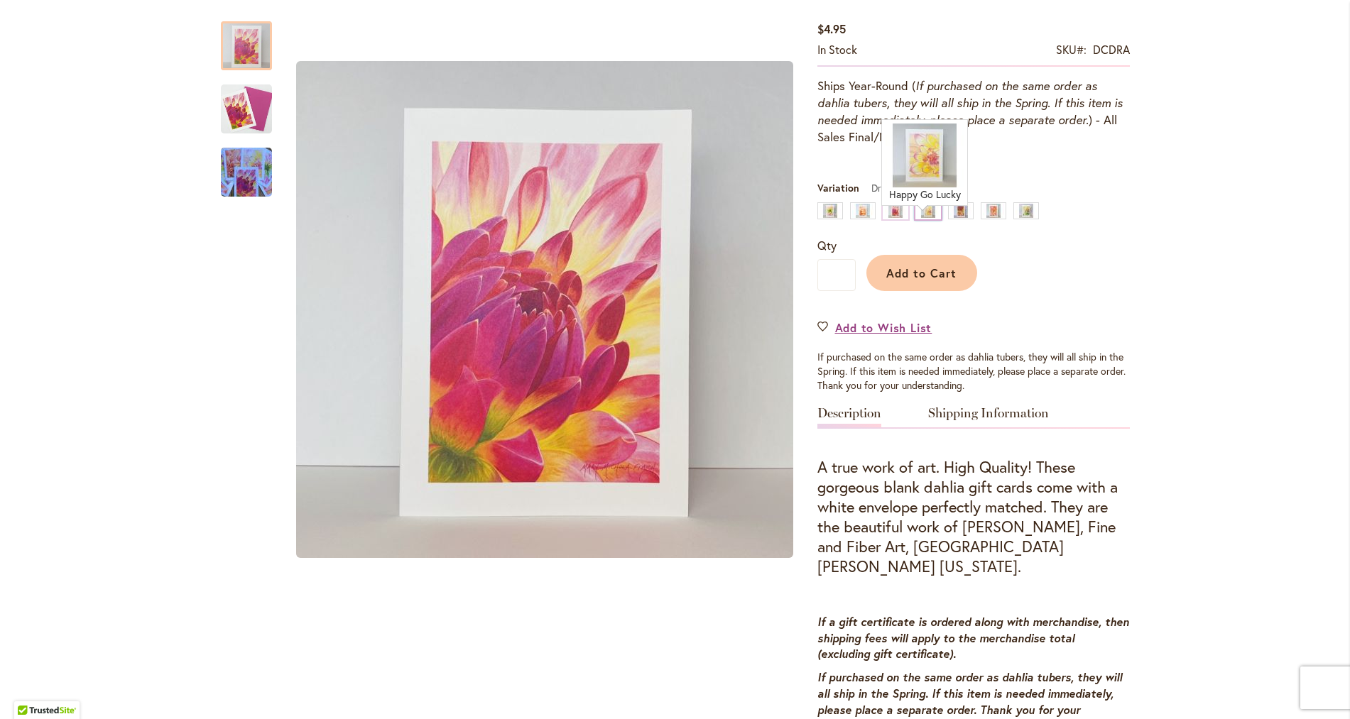
click at [924, 219] on div "Happy Go Lucky" at bounding box center [928, 210] width 26 height 17
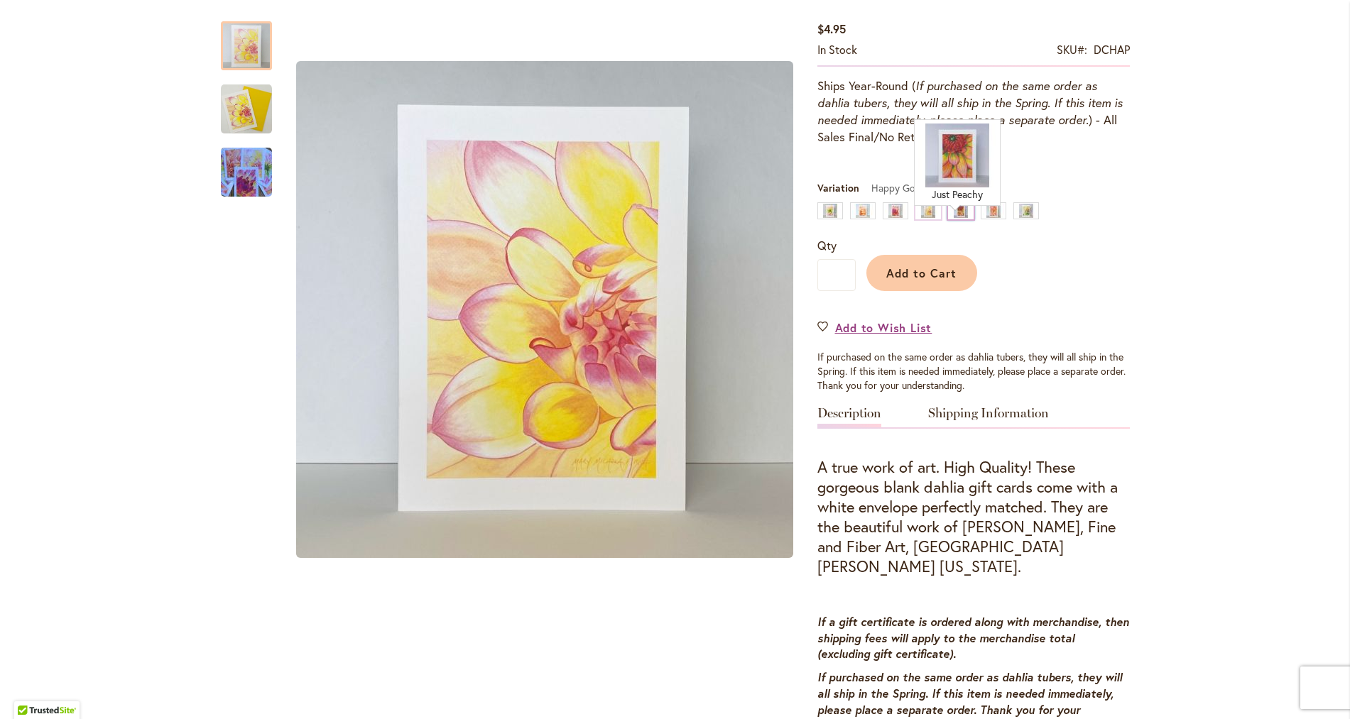
click at [955, 219] on div "Just Peachy" at bounding box center [961, 210] width 26 height 17
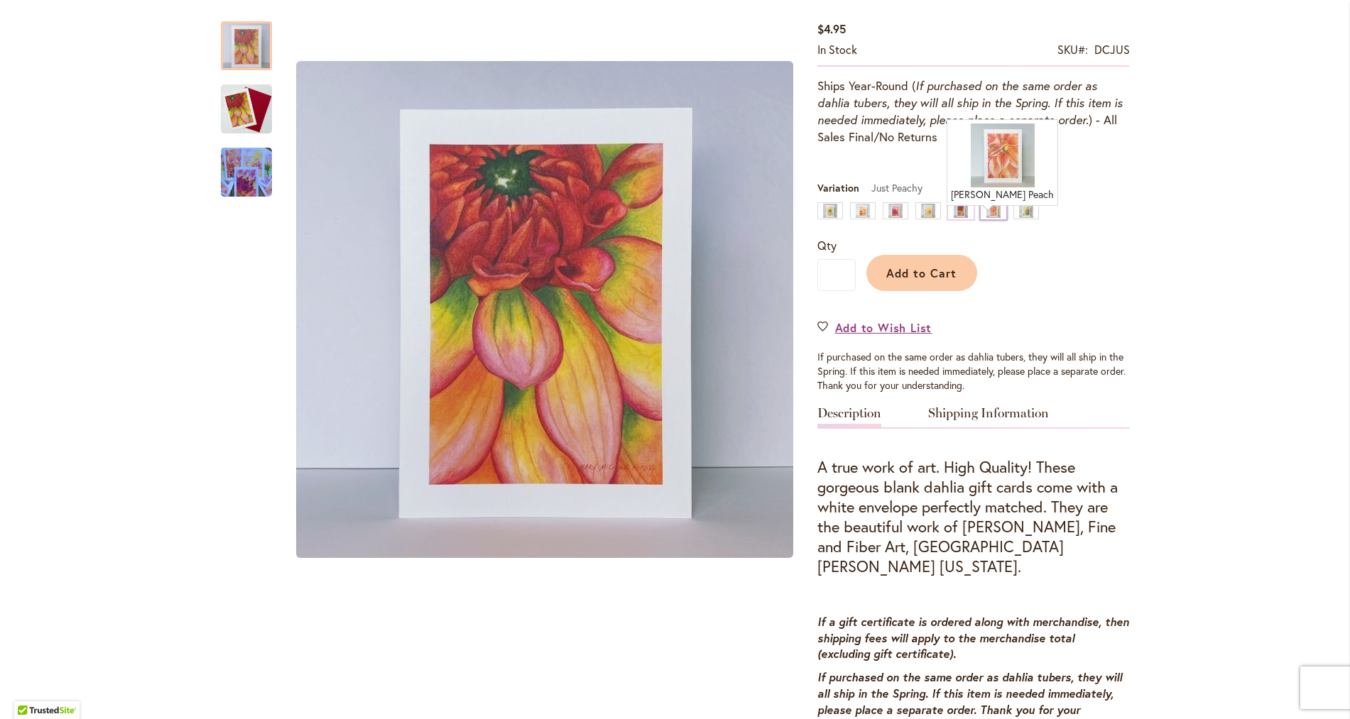
click at [989, 219] on div "Sherwood's Peach" at bounding box center [994, 210] width 26 height 17
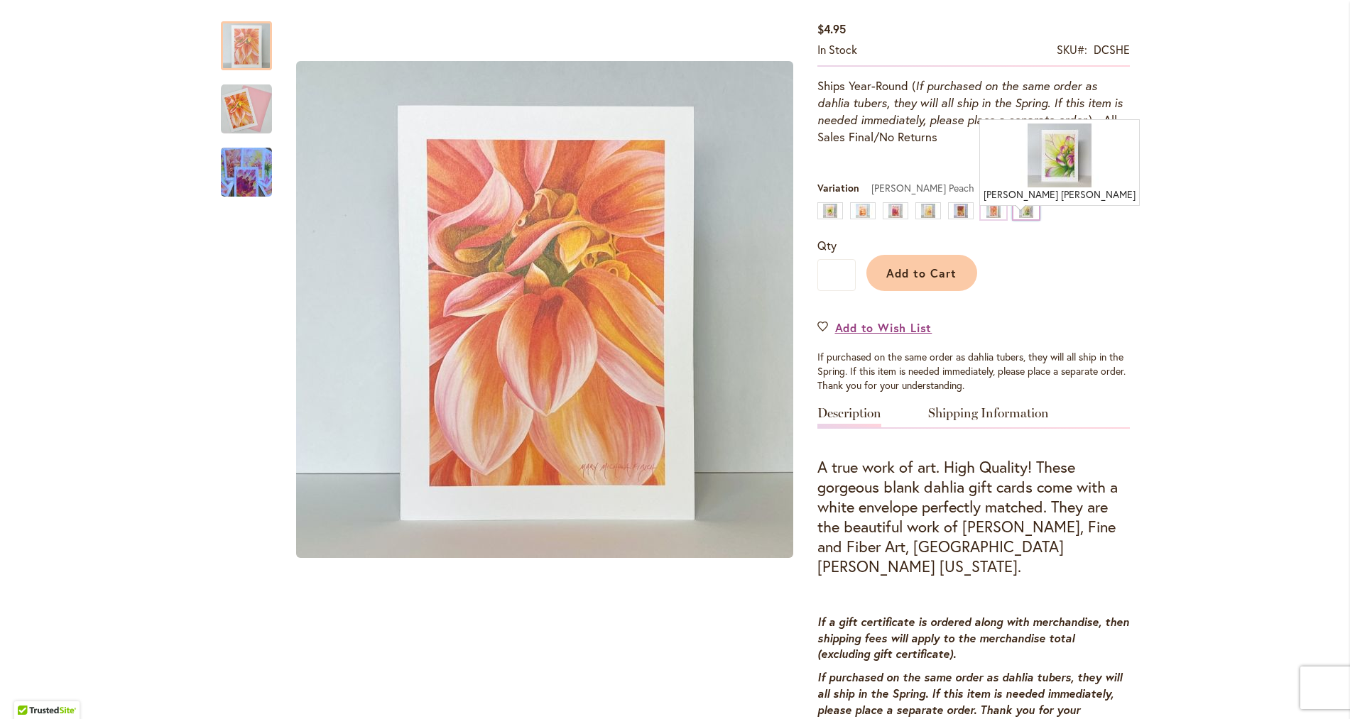
click at [1022, 219] on div "Victoria Ann" at bounding box center [1026, 210] width 26 height 17
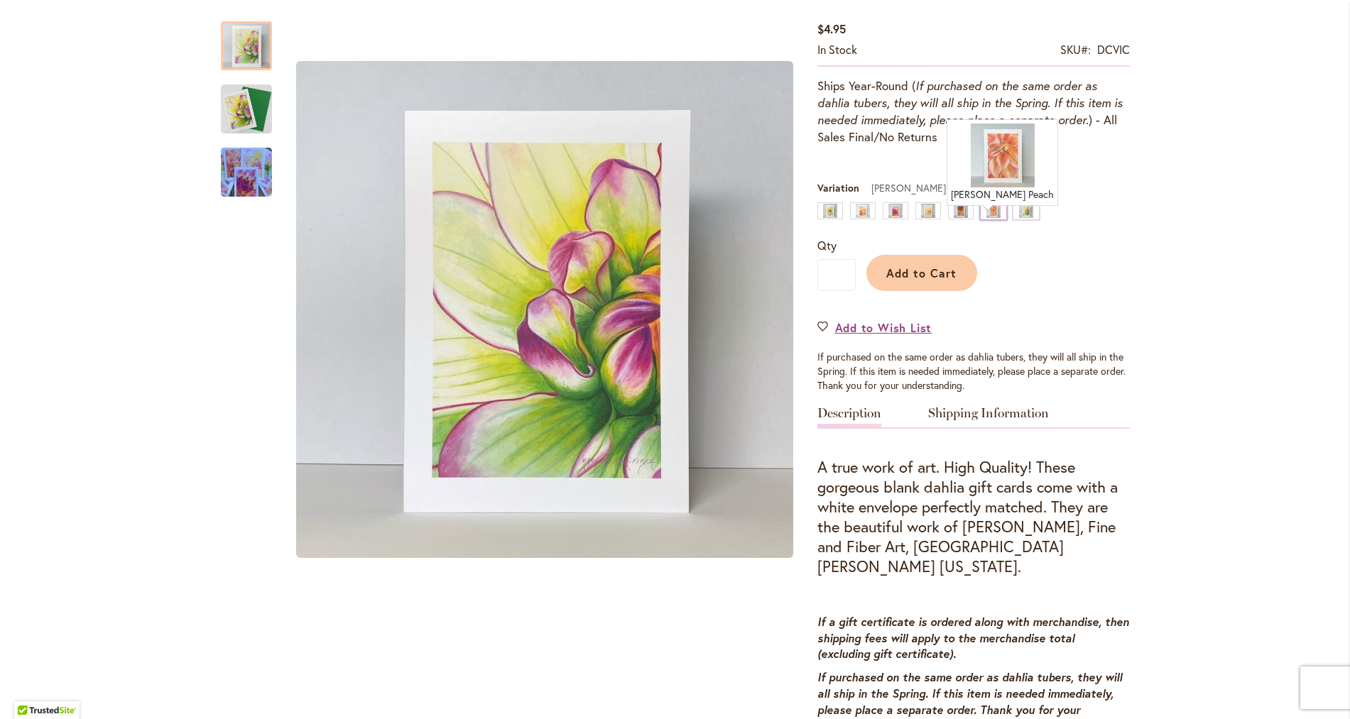
click at [987, 219] on div "Sherwood's Peach" at bounding box center [994, 210] width 26 height 17
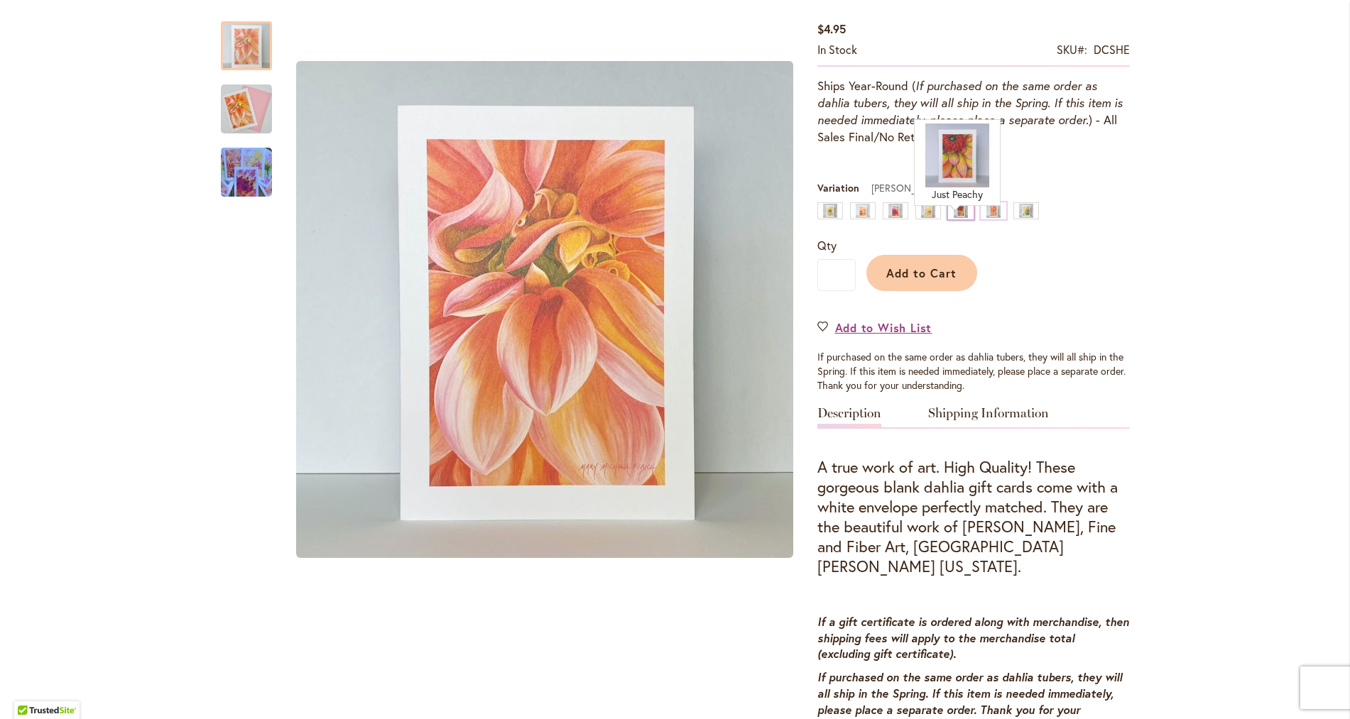
click at [952, 219] on div "Just Peachy" at bounding box center [961, 210] width 26 height 17
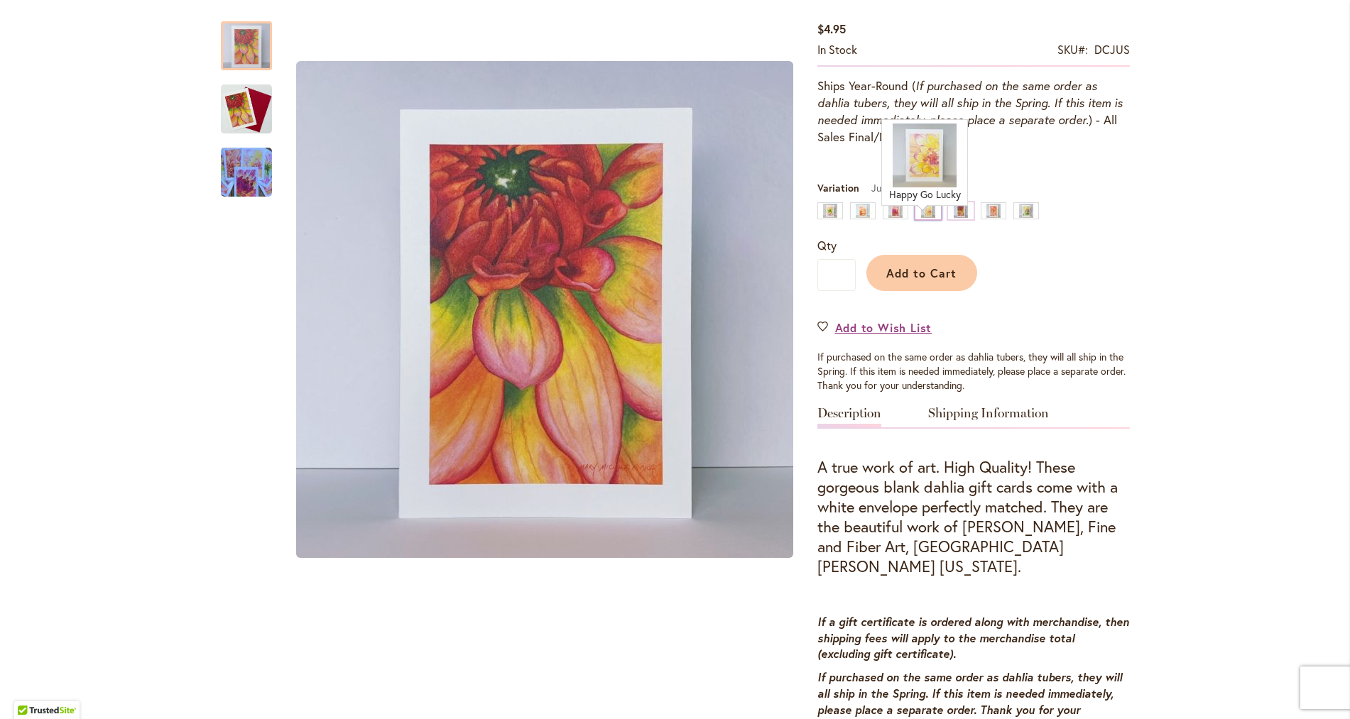
click at [921, 219] on div "Happy Go Lucky" at bounding box center [928, 210] width 26 height 17
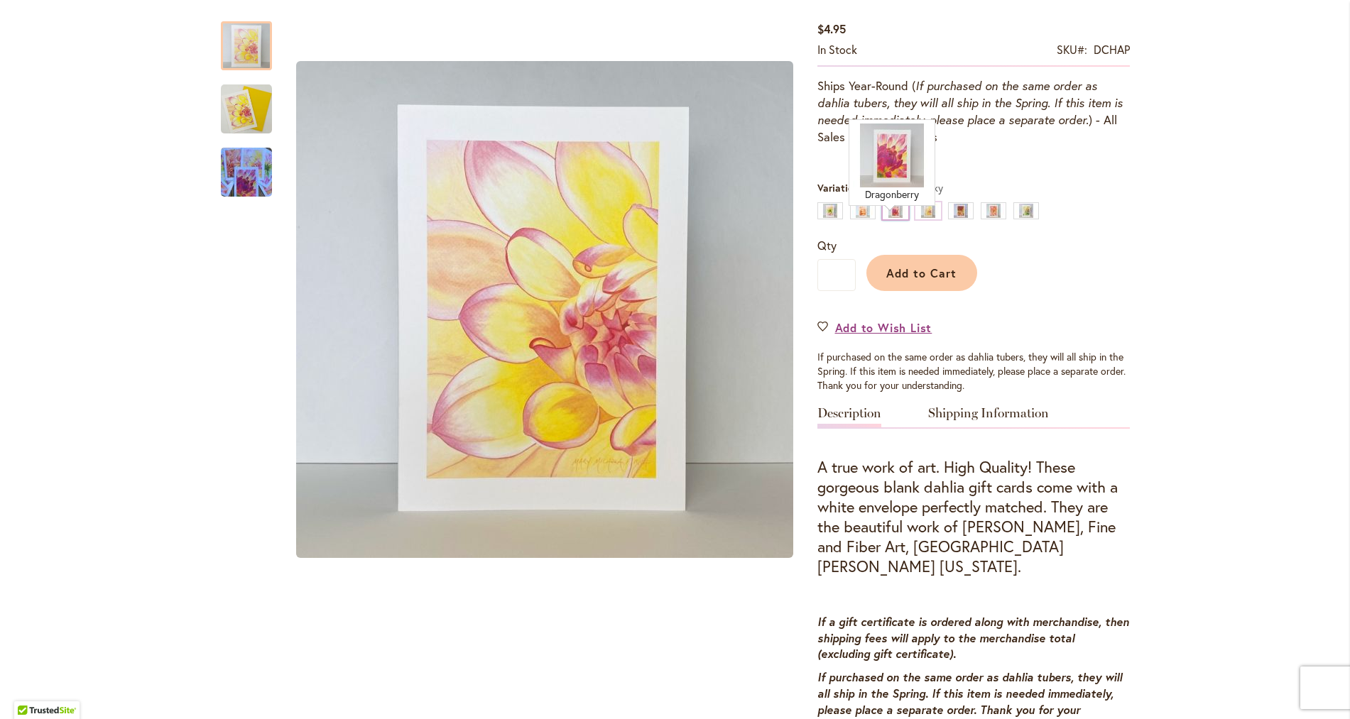
click at [888, 219] on div "Dragonberry" at bounding box center [896, 210] width 26 height 17
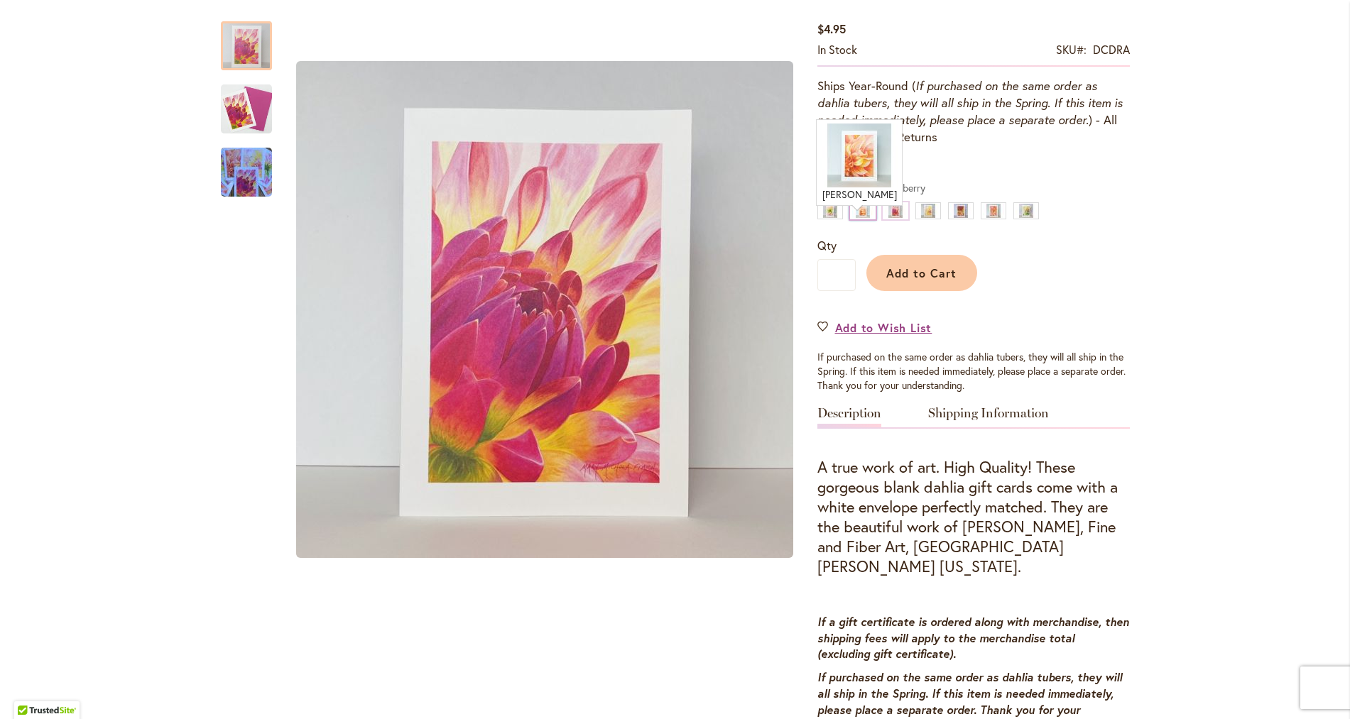
click at [857, 219] on div "Ben Huston" at bounding box center [863, 210] width 26 height 17
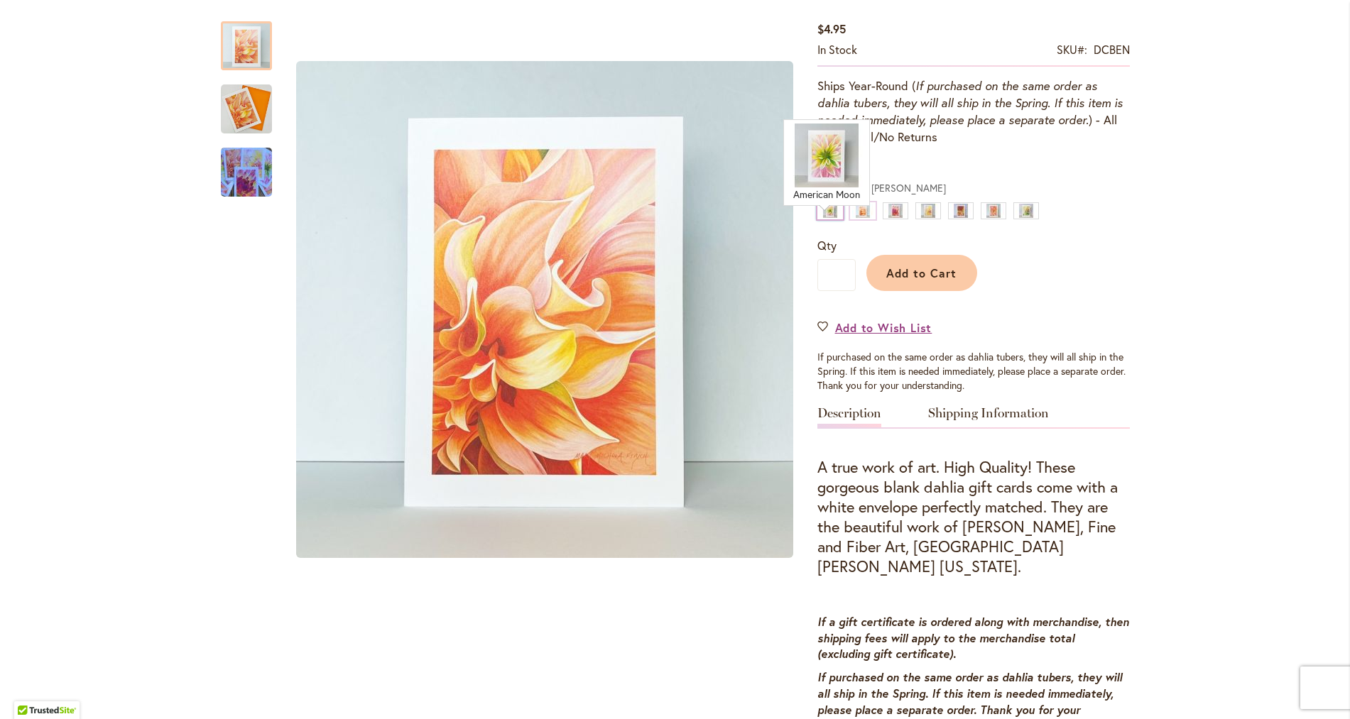
click at [828, 219] on div "American Moon" at bounding box center [830, 210] width 26 height 17
type input "****"
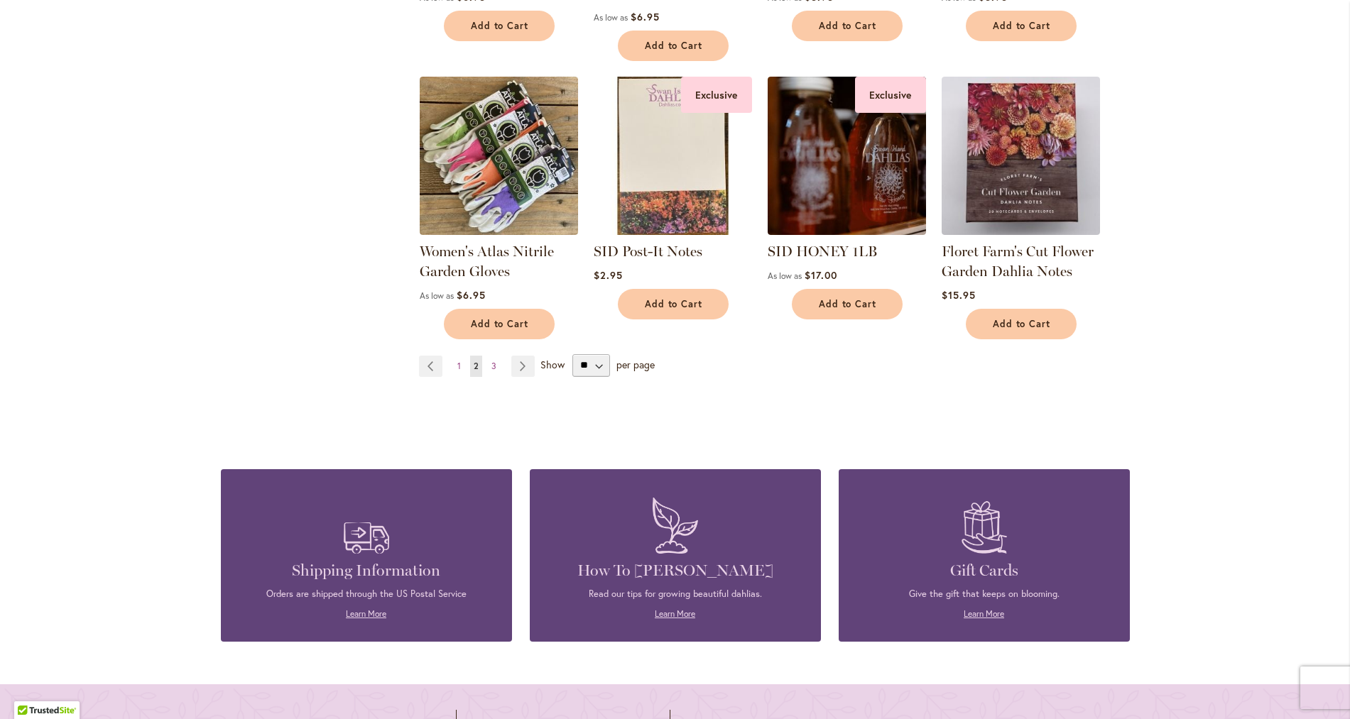
scroll to position [1094, 0]
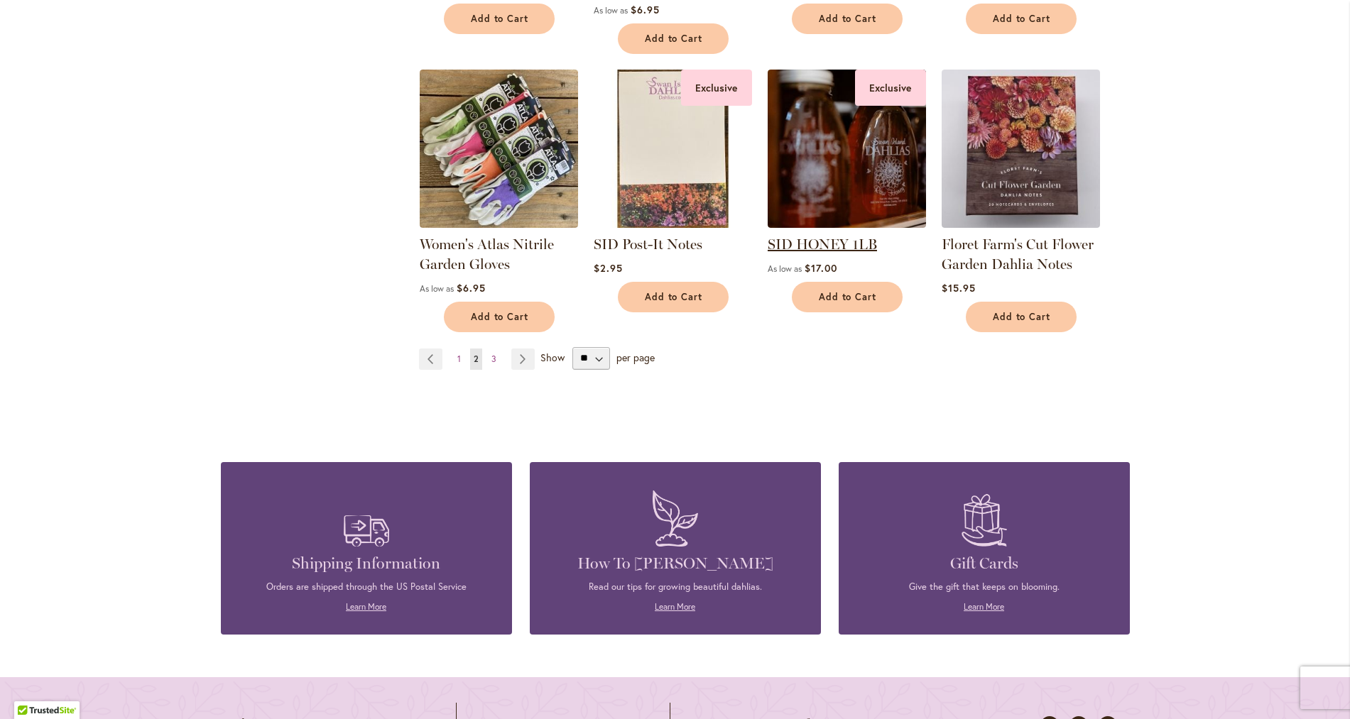
click at [834, 253] on link "SID HONEY 1LB" at bounding box center [822, 244] width 109 height 17
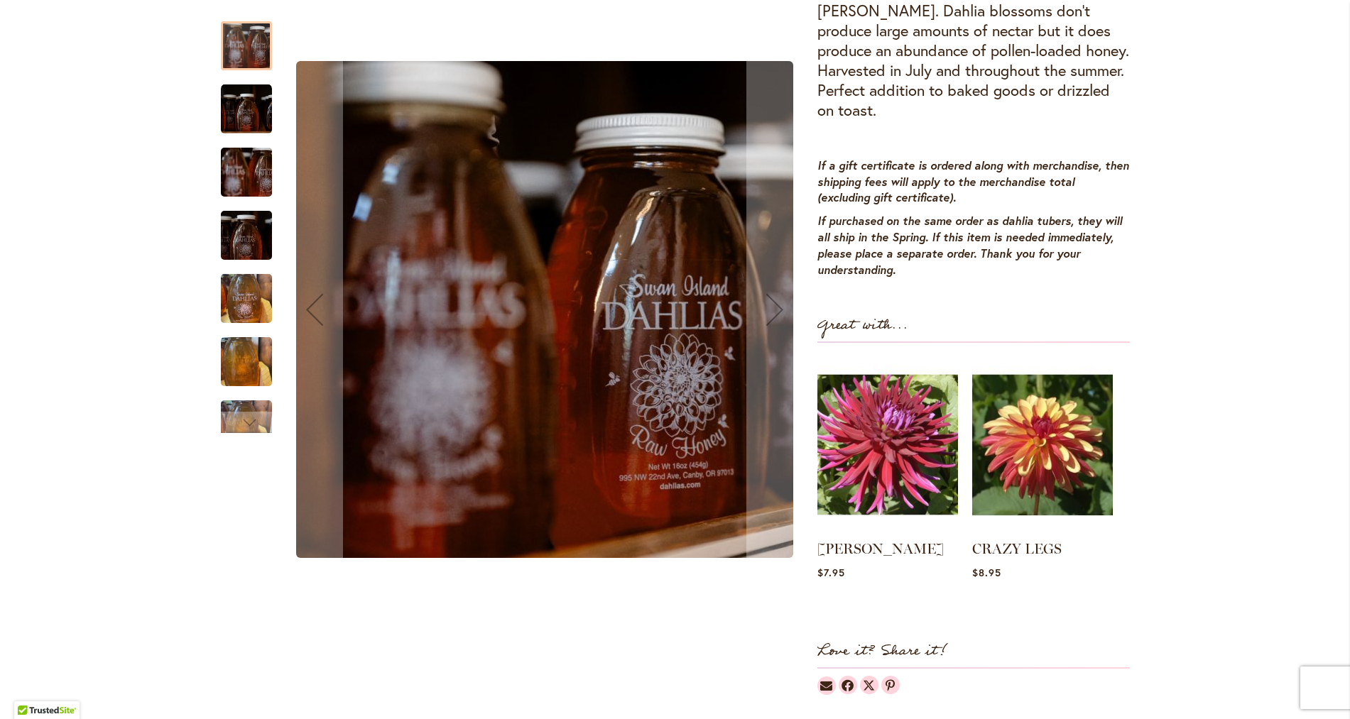
scroll to position [1196, 0]
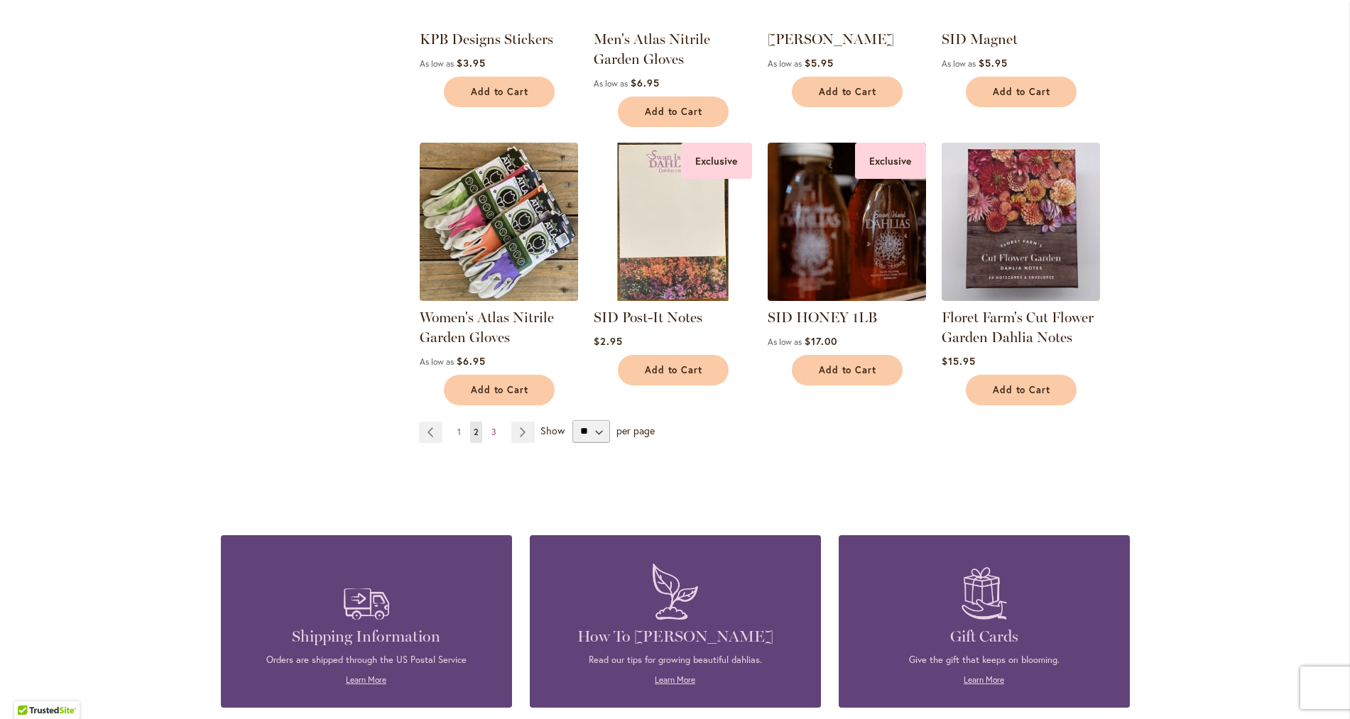
scroll to position [1031, 0]
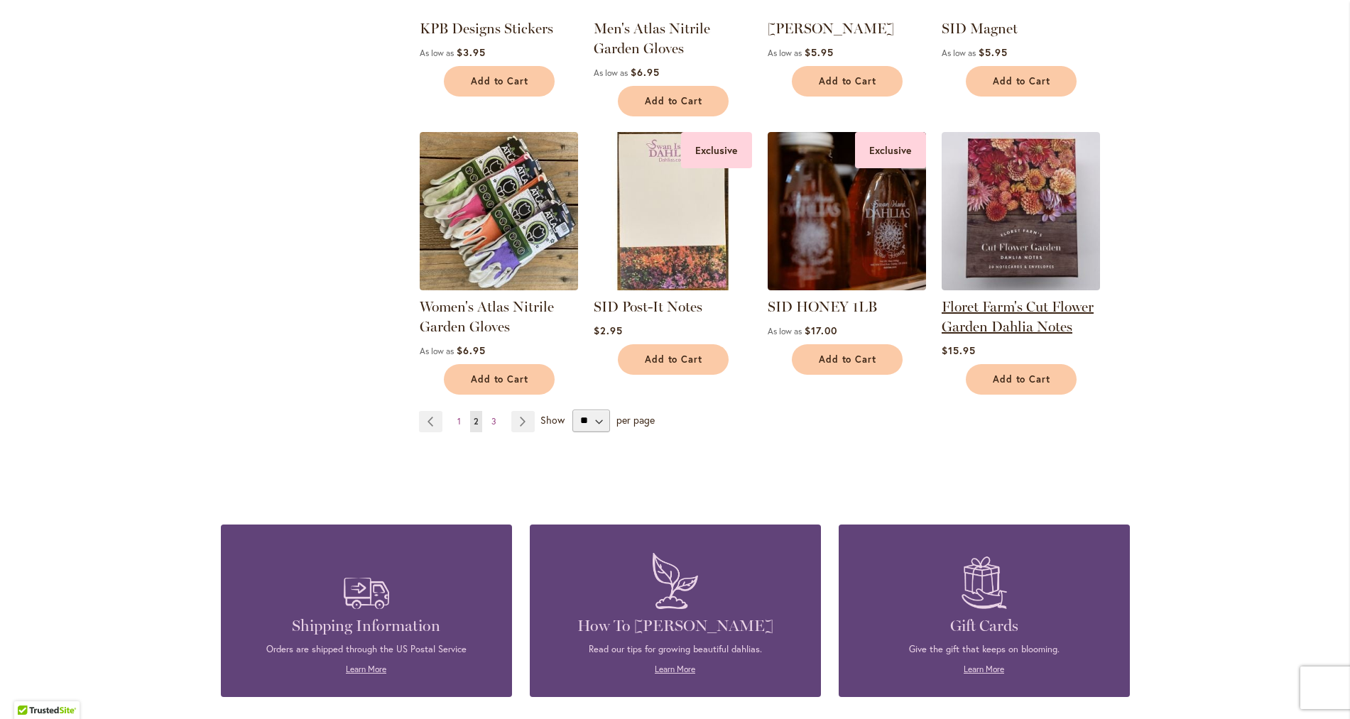
click at [1035, 315] on link "Floret Farm's Cut Flower Garden Dahlia Notes" at bounding box center [1018, 316] width 152 height 37
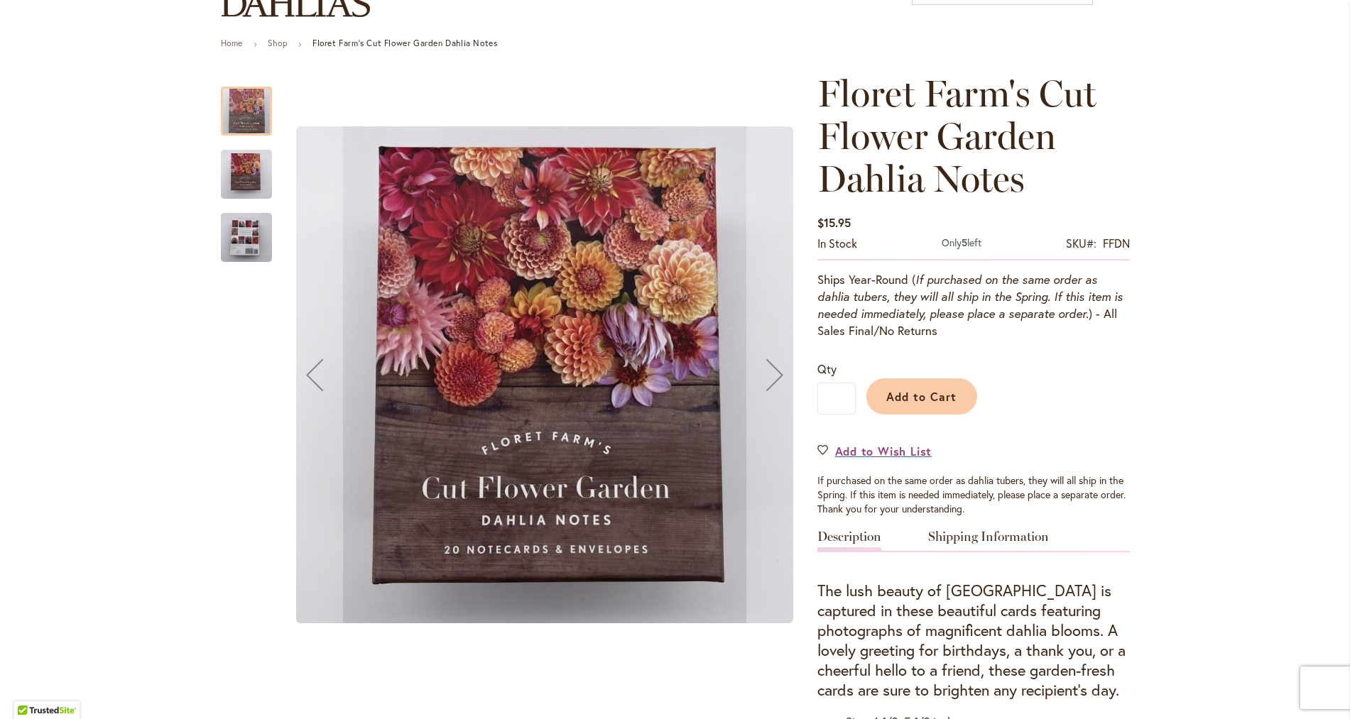
scroll to position [136, 0]
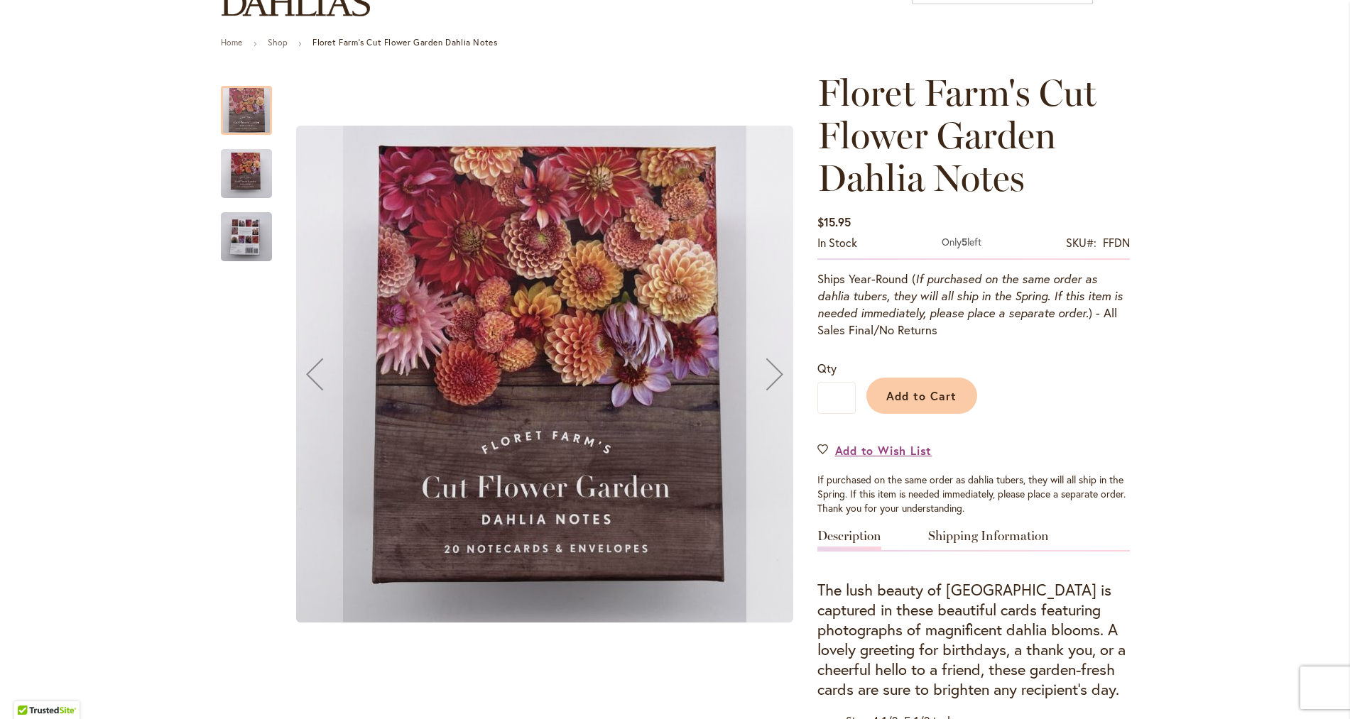
click at [771, 388] on div "Next" at bounding box center [774, 374] width 57 height 57
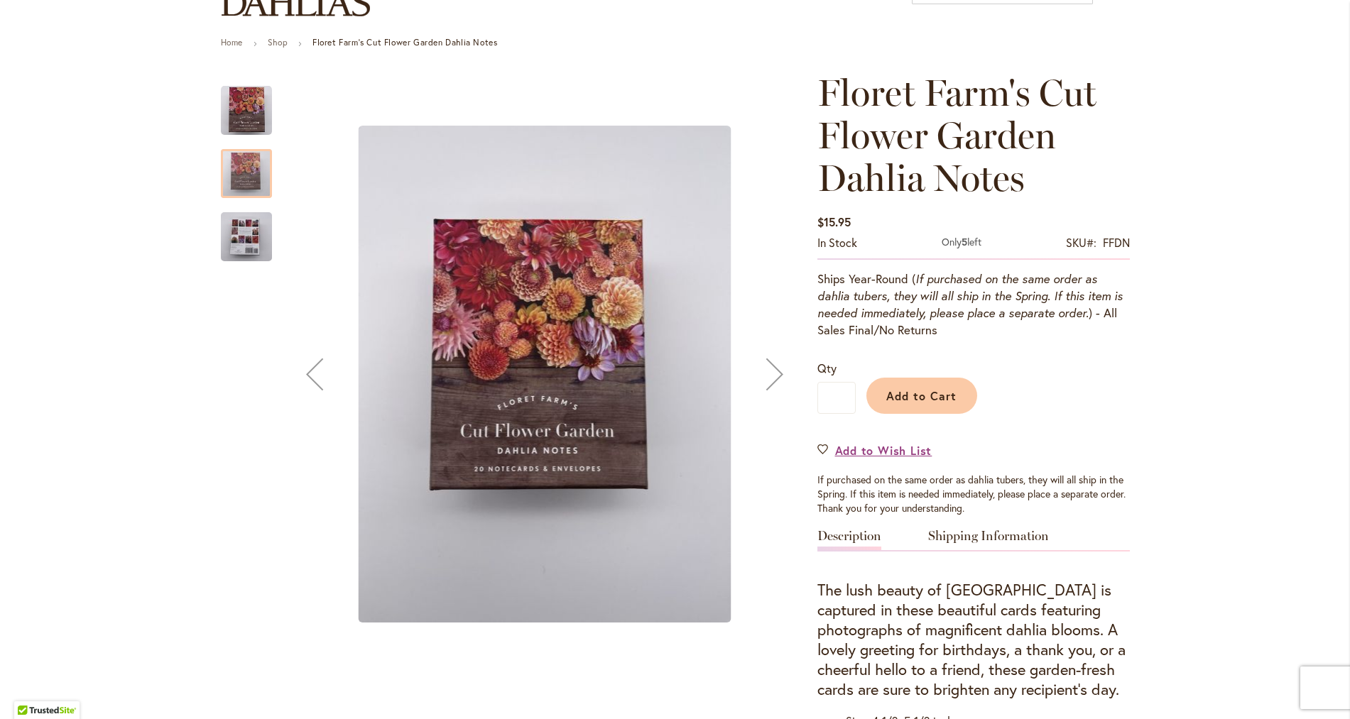
click at [771, 388] on div "Next" at bounding box center [774, 374] width 57 height 57
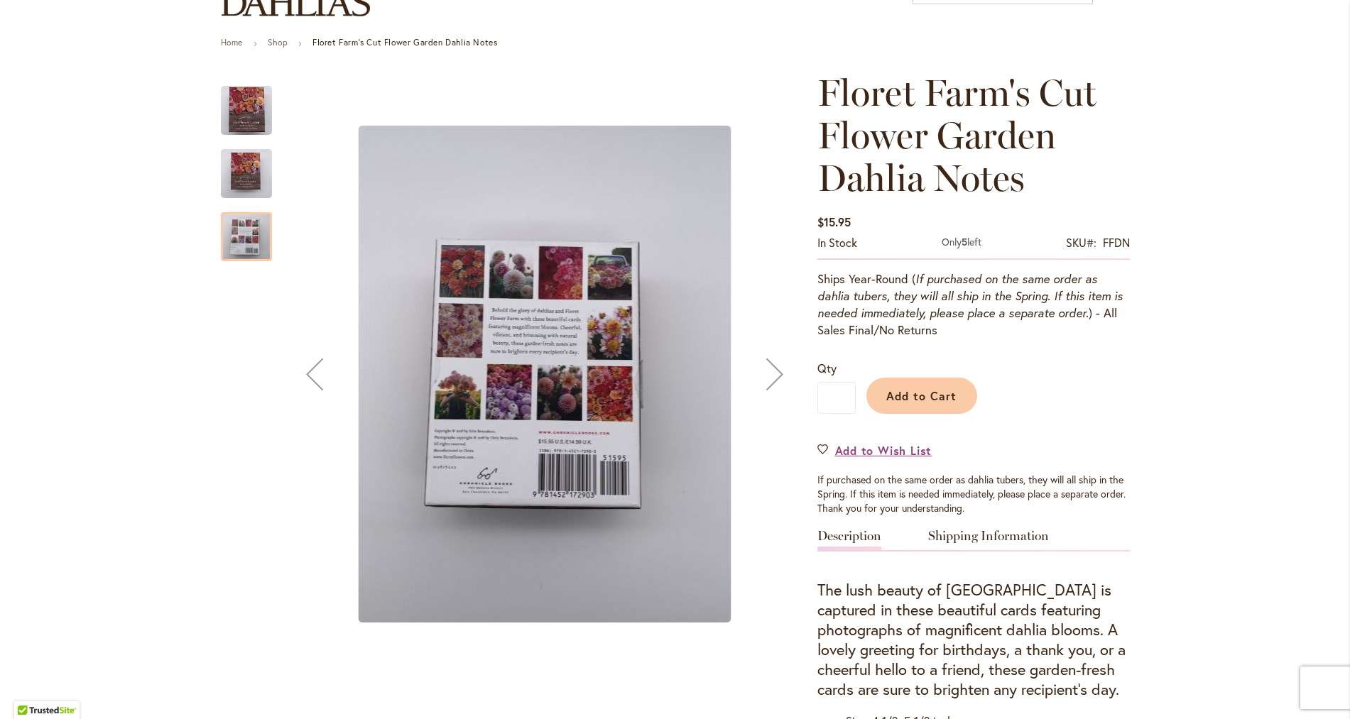
click at [771, 388] on div "Next" at bounding box center [774, 374] width 57 height 57
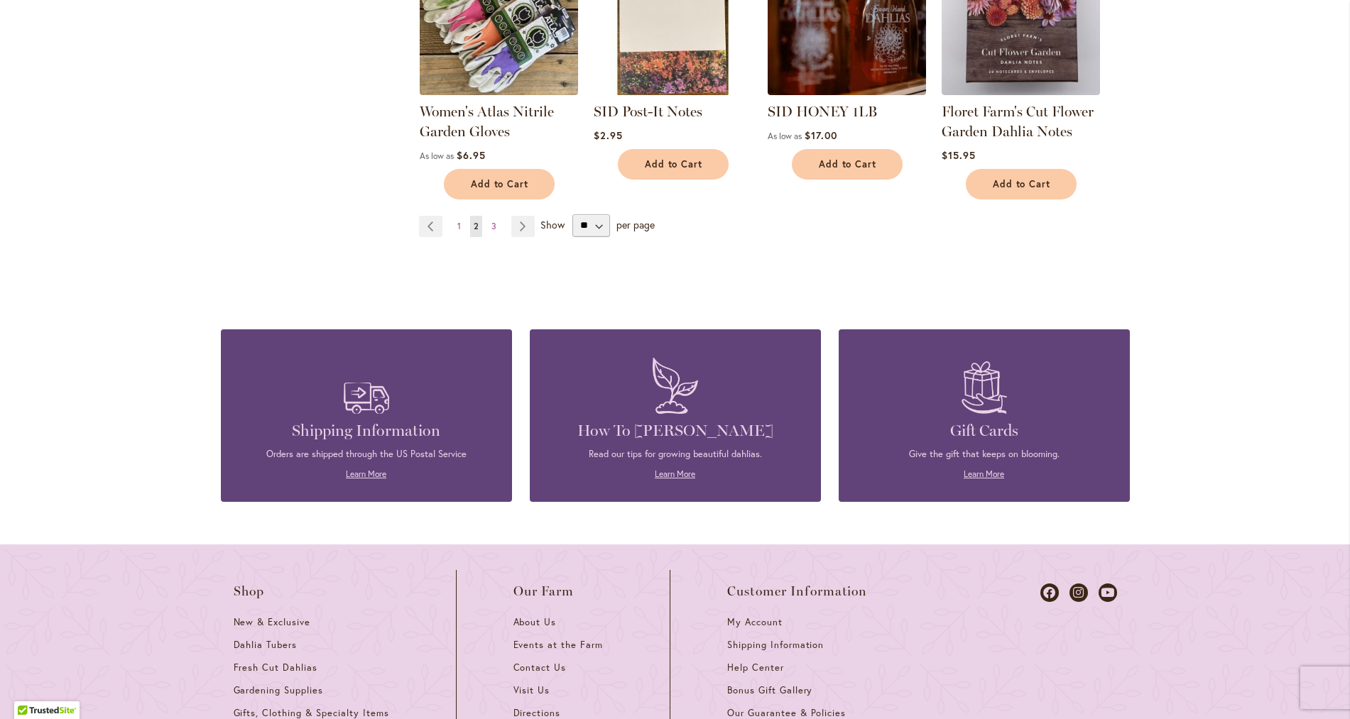
scroll to position [1230, 0]
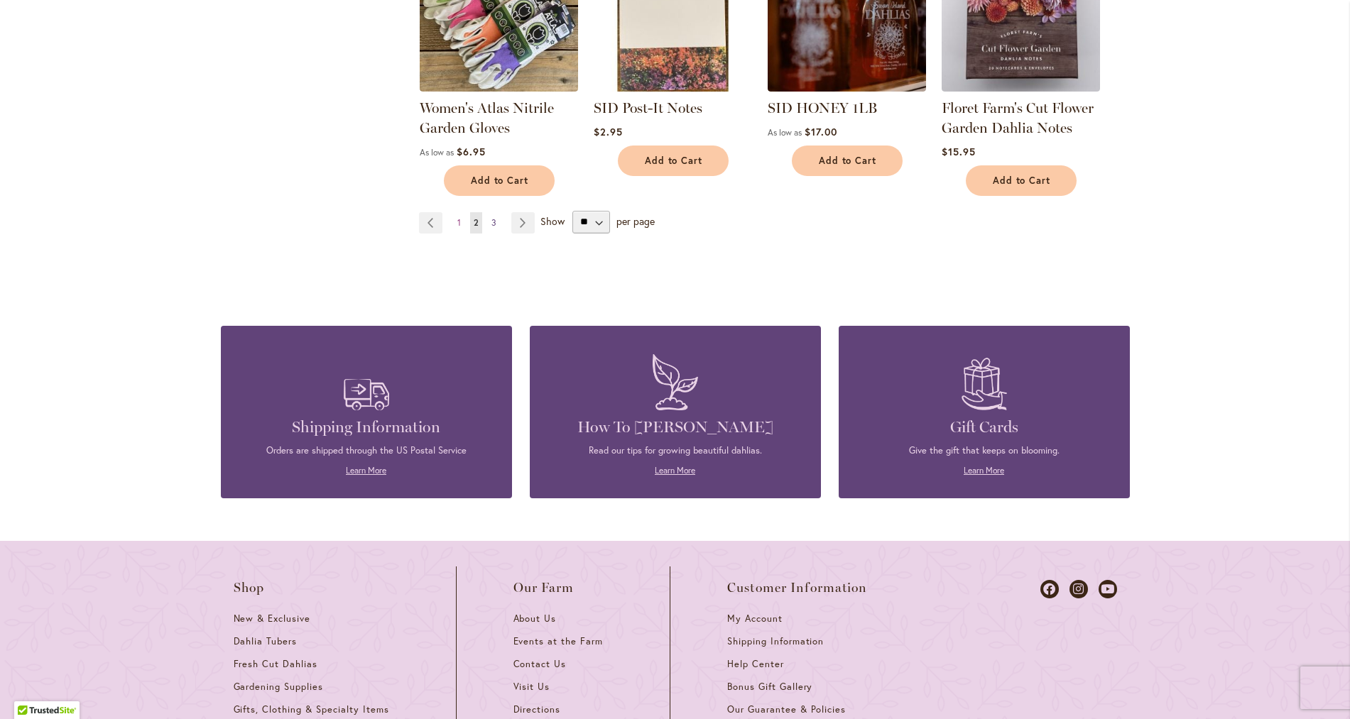
click at [491, 228] on span "3" at bounding box center [493, 222] width 5 height 11
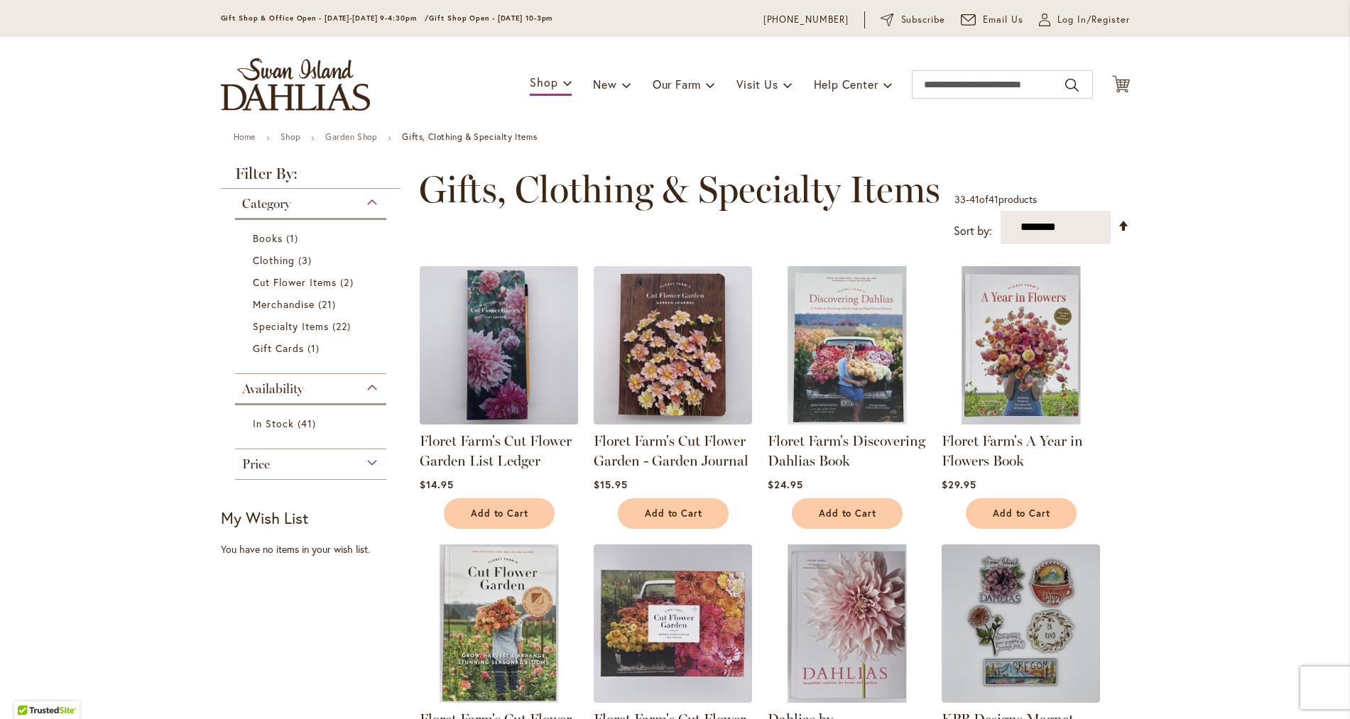
scroll to position [11, 0]
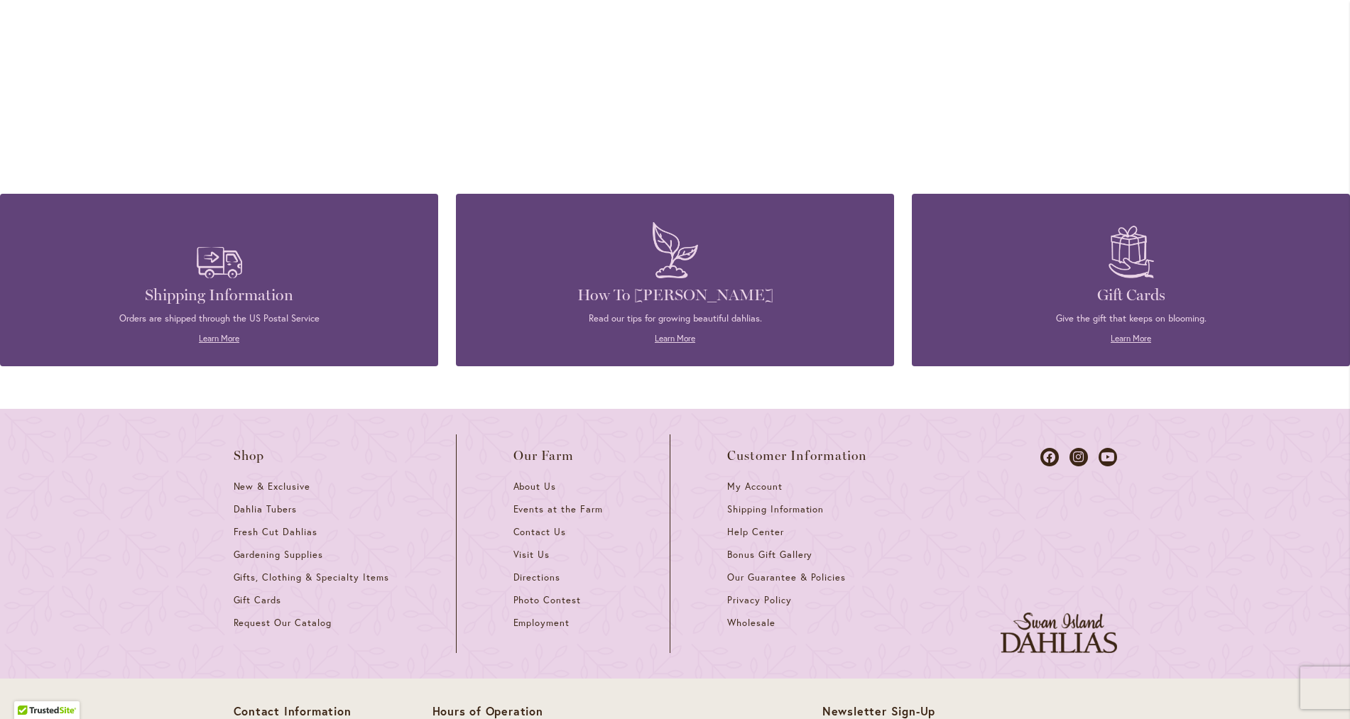
scroll to position [1148, 0]
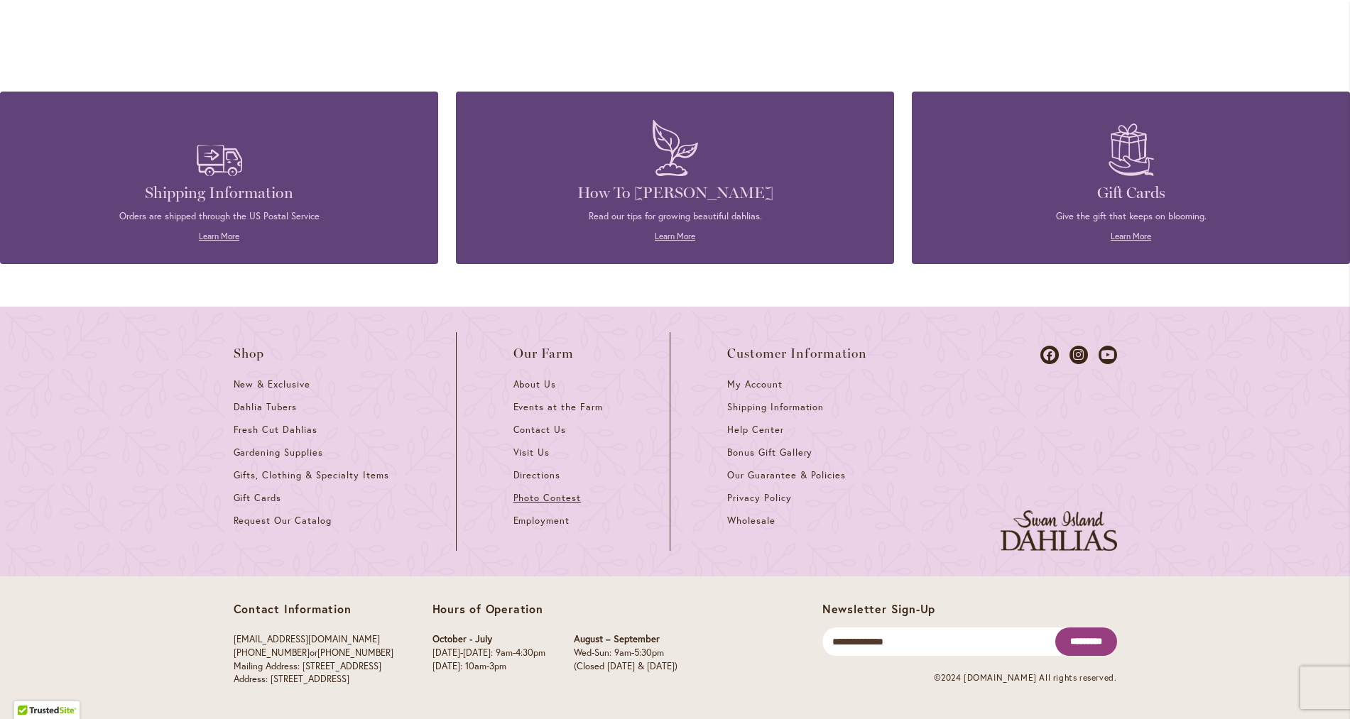
click at [560, 499] on span "Photo Contest" at bounding box center [547, 498] width 68 height 12
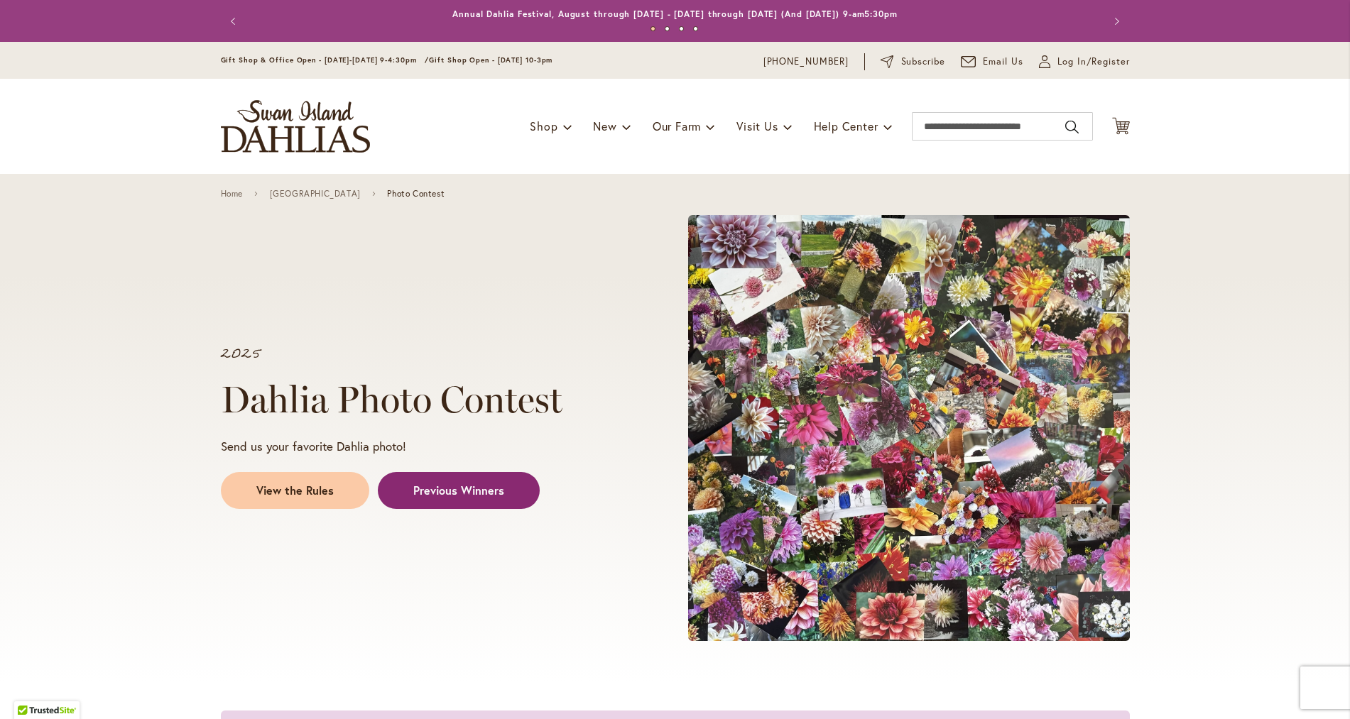
click at [444, 499] on span "Previous Winners" at bounding box center [458, 491] width 91 height 16
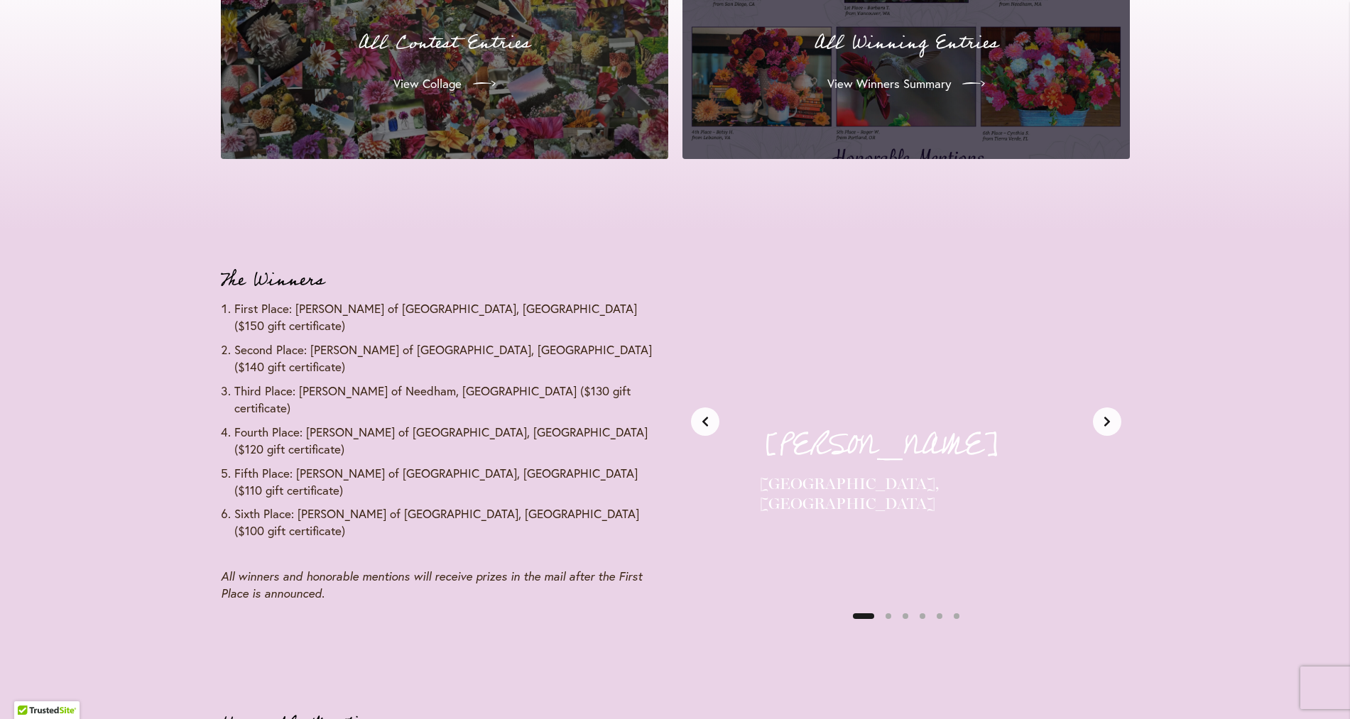
scroll to position [1545, 0]
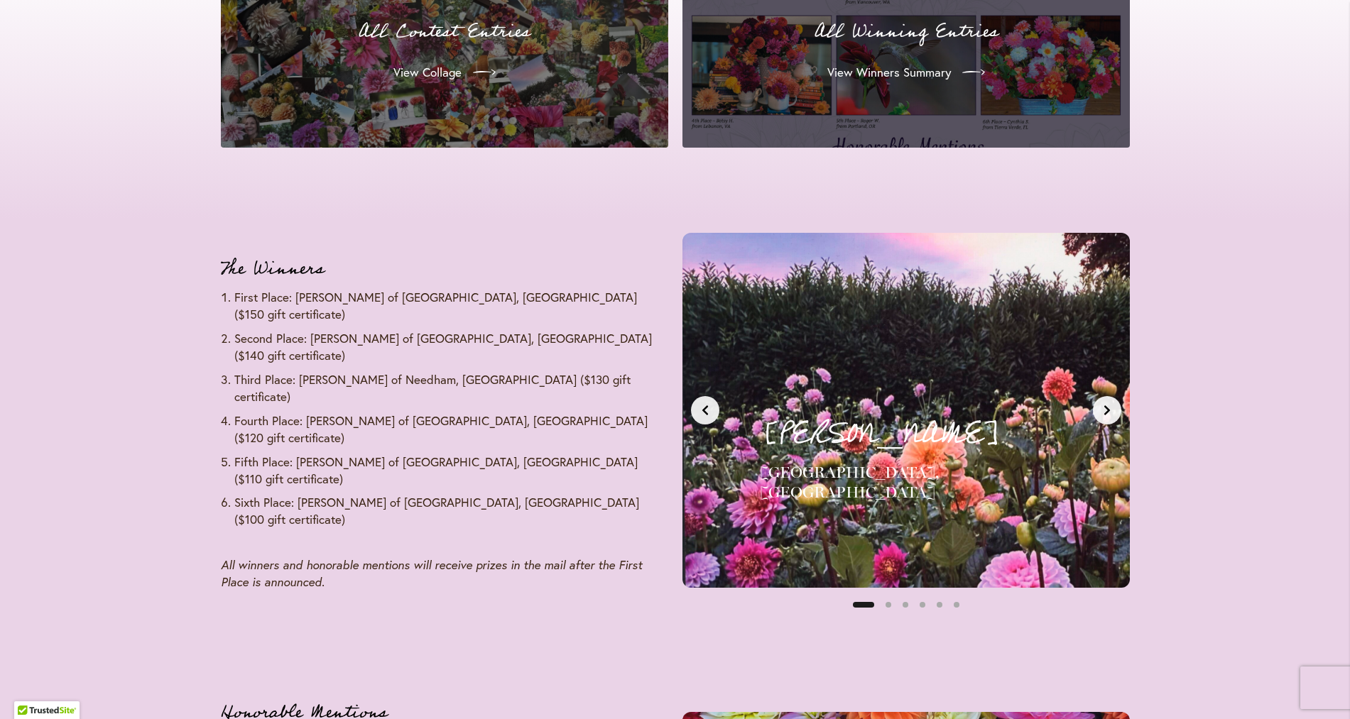
click at [1101, 416] on icon "Next slide" at bounding box center [1106, 410] width 11 height 11
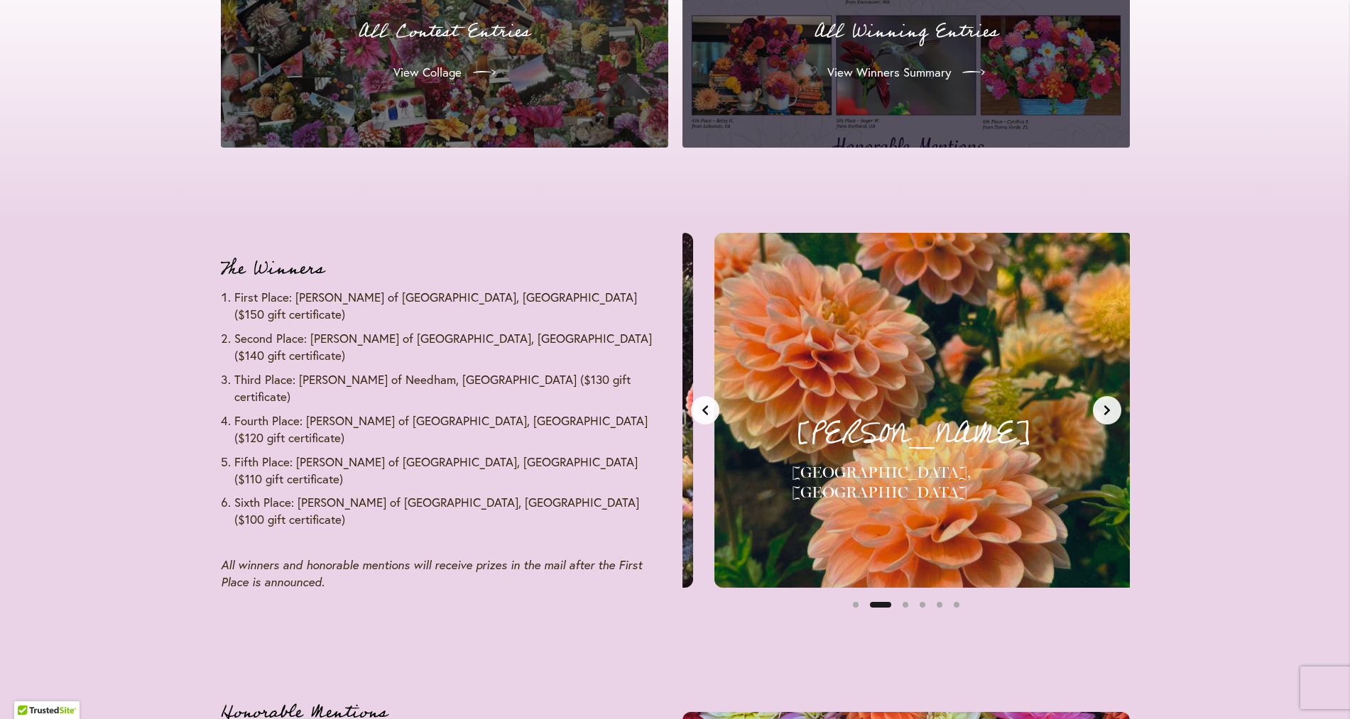
scroll to position [0, 469]
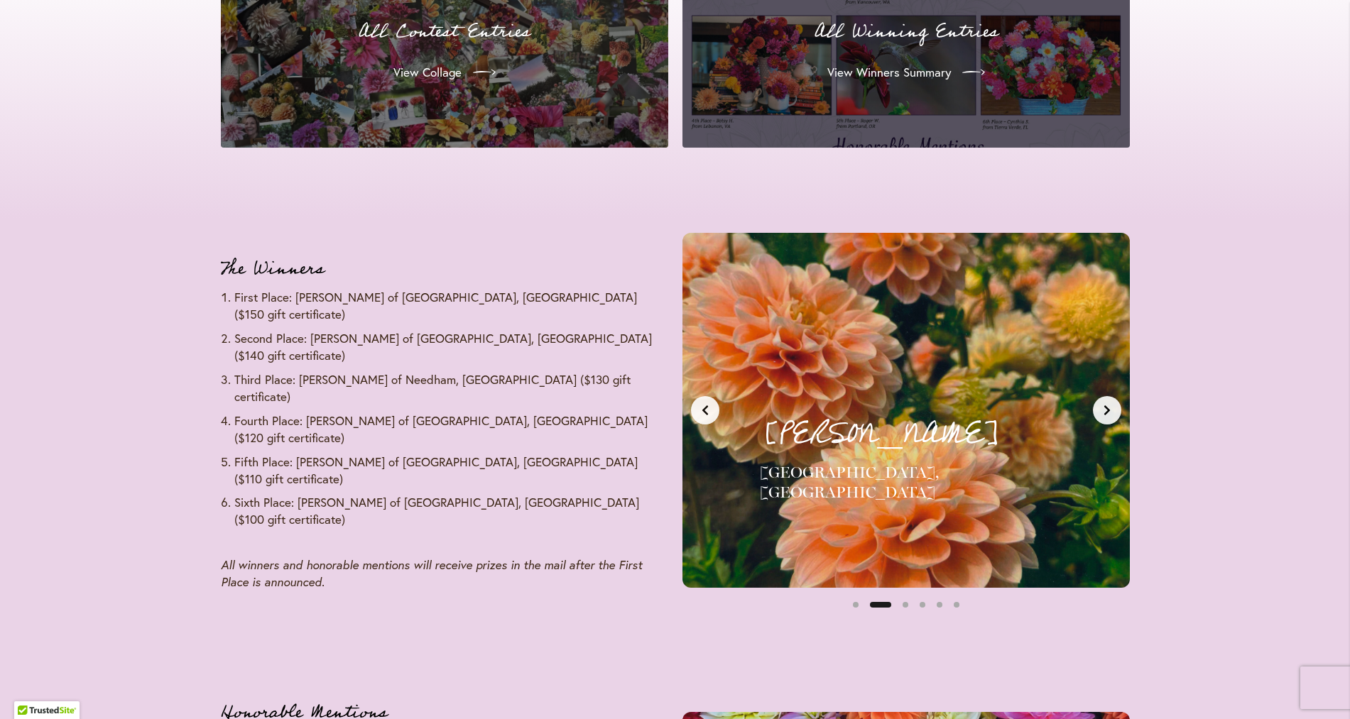
click at [1103, 416] on icon "Next slide" at bounding box center [1106, 410] width 11 height 11
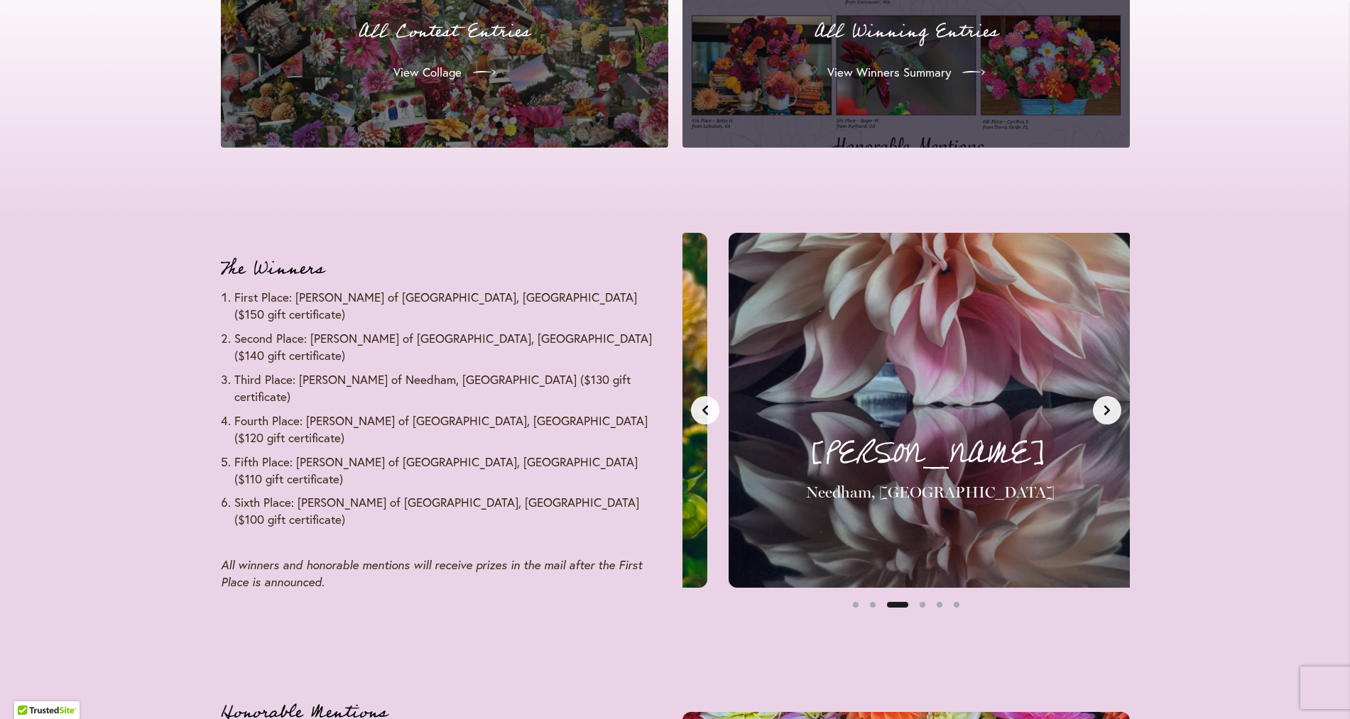
scroll to position [0, 937]
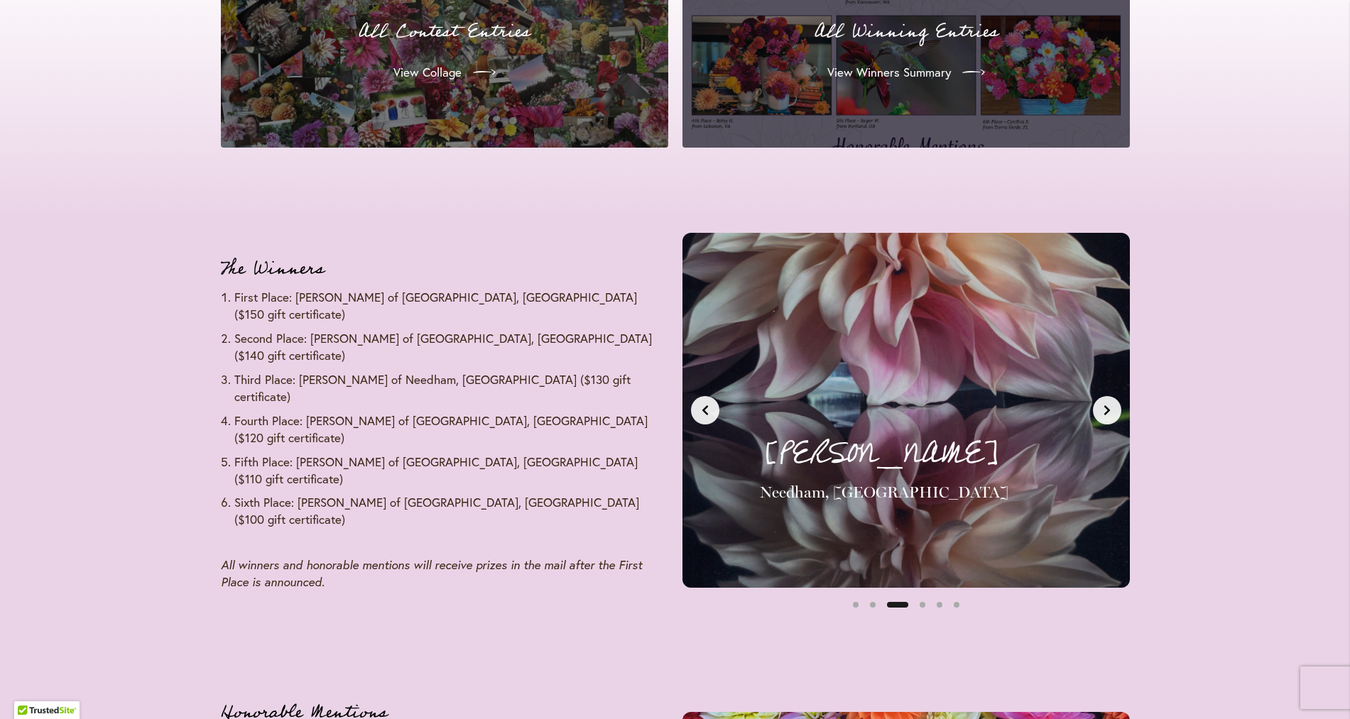
click at [1103, 416] on icon "Next slide" at bounding box center [1106, 410] width 11 height 11
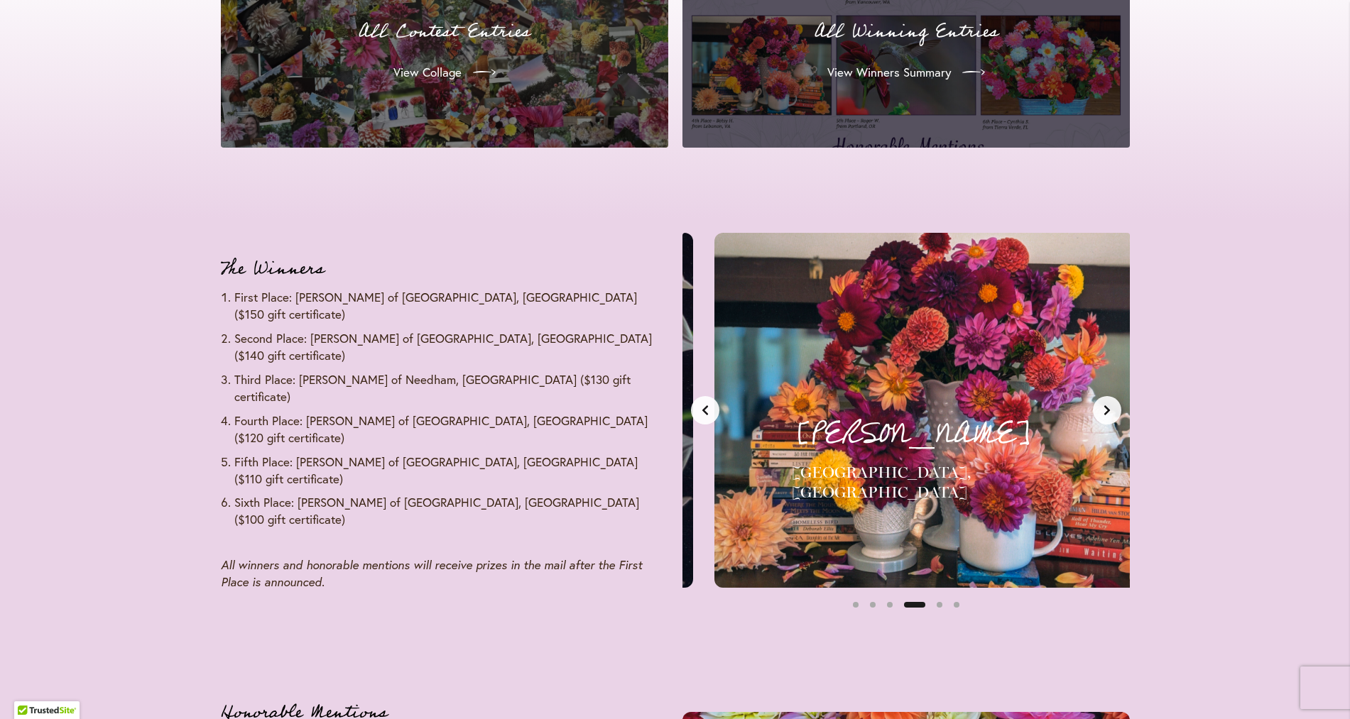
scroll to position [0, 1406]
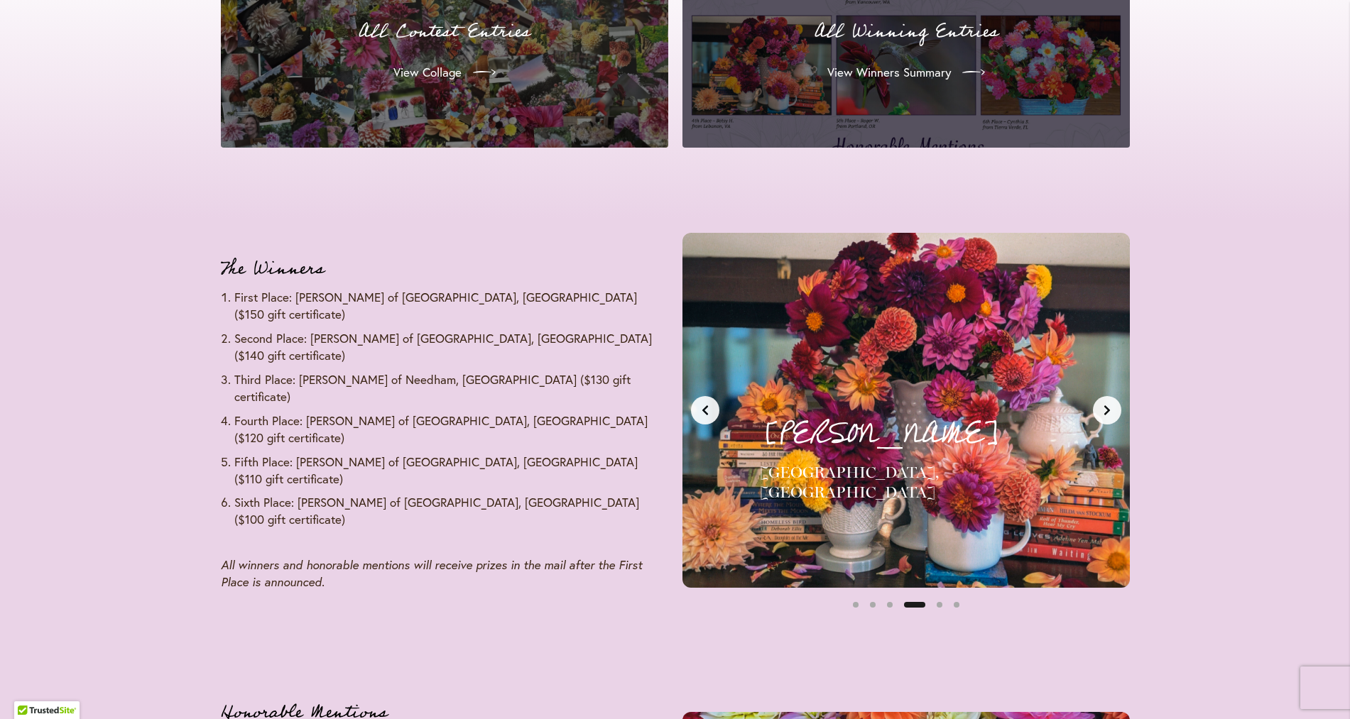
click at [1103, 416] on icon "Next slide" at bounding box center [1106, 410] width 11 height 11
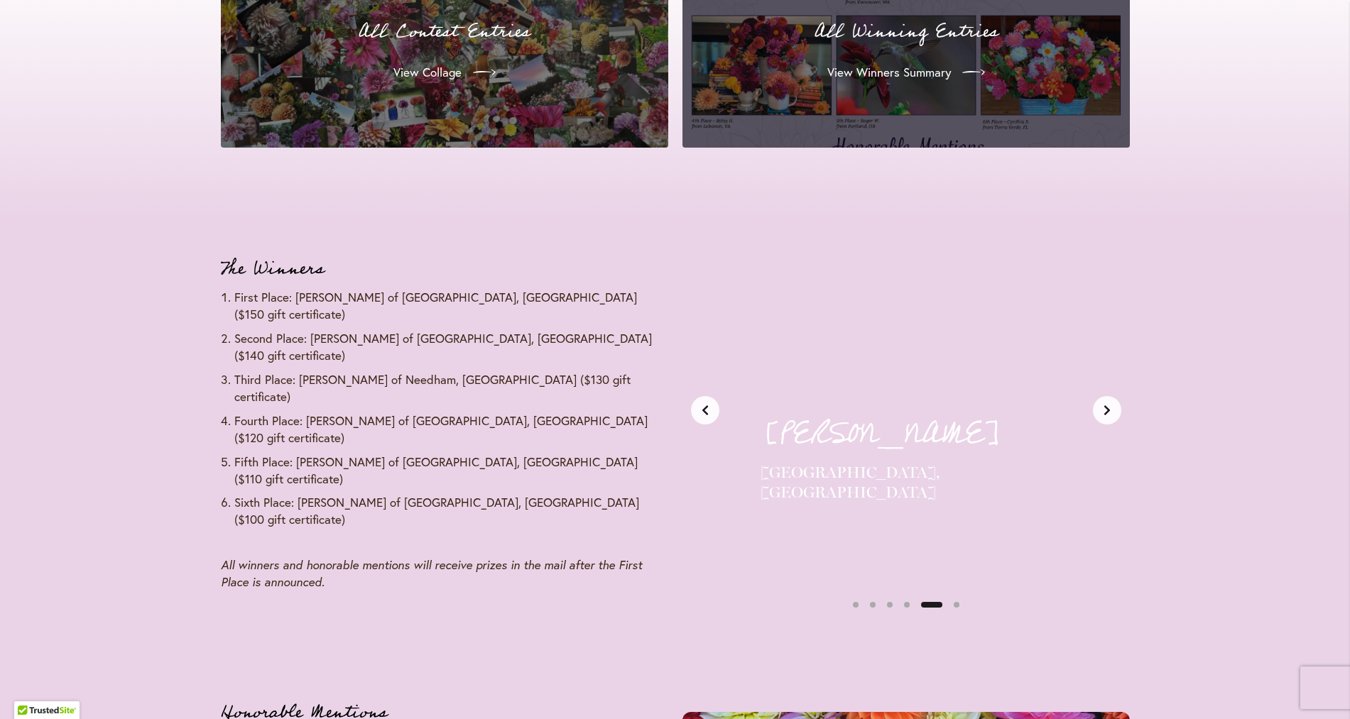
scroll to position [0, 1875]
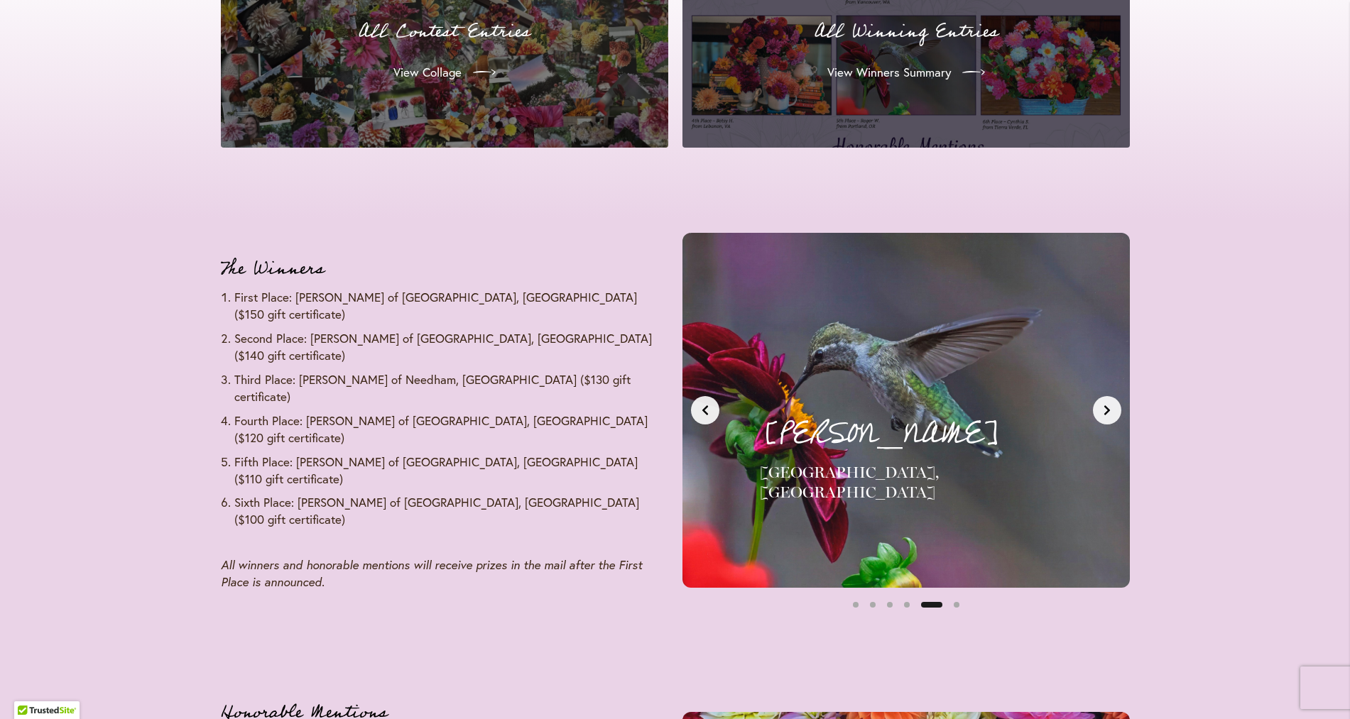
click at [1103, 416] on icon "Next slide" at bounding box center [1106, 410] width 11 height 11
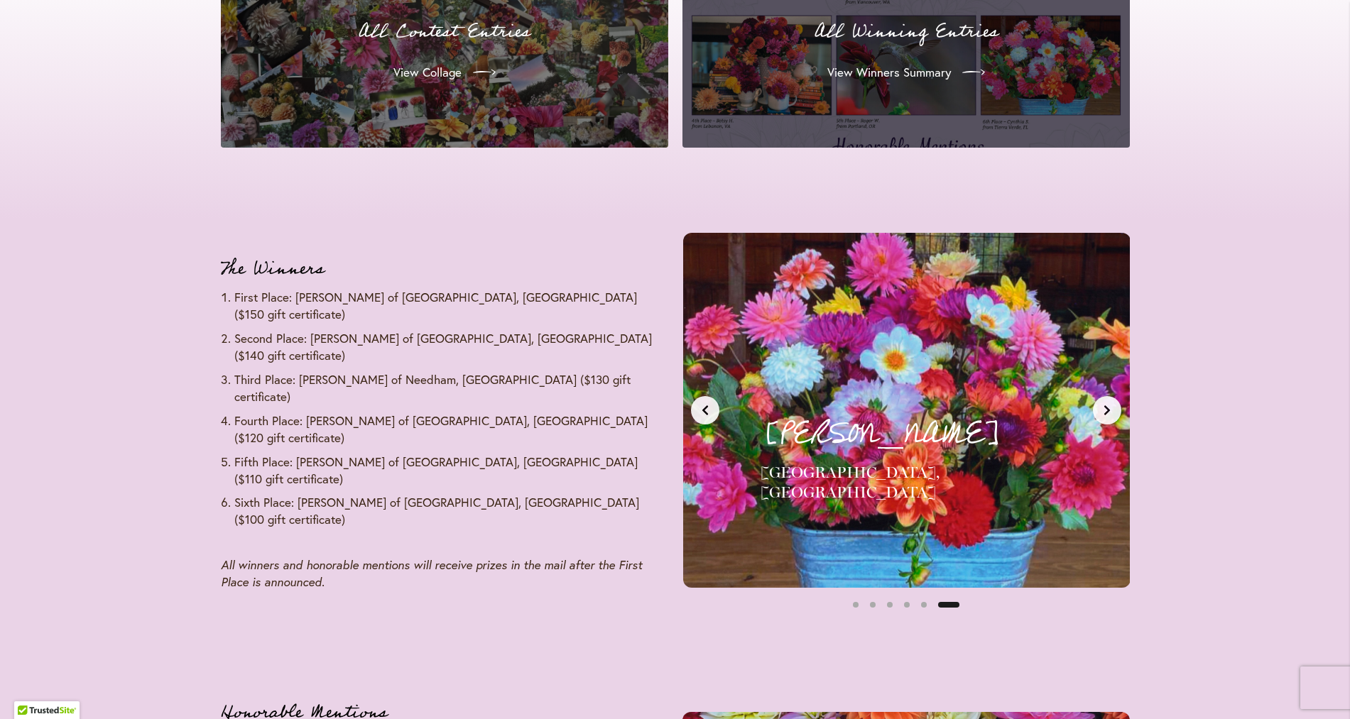
scroll to position [0, 2344]
click at [1103, 416] on icon "Next slide" at bounding box center [1106, 410] width 11 height 11
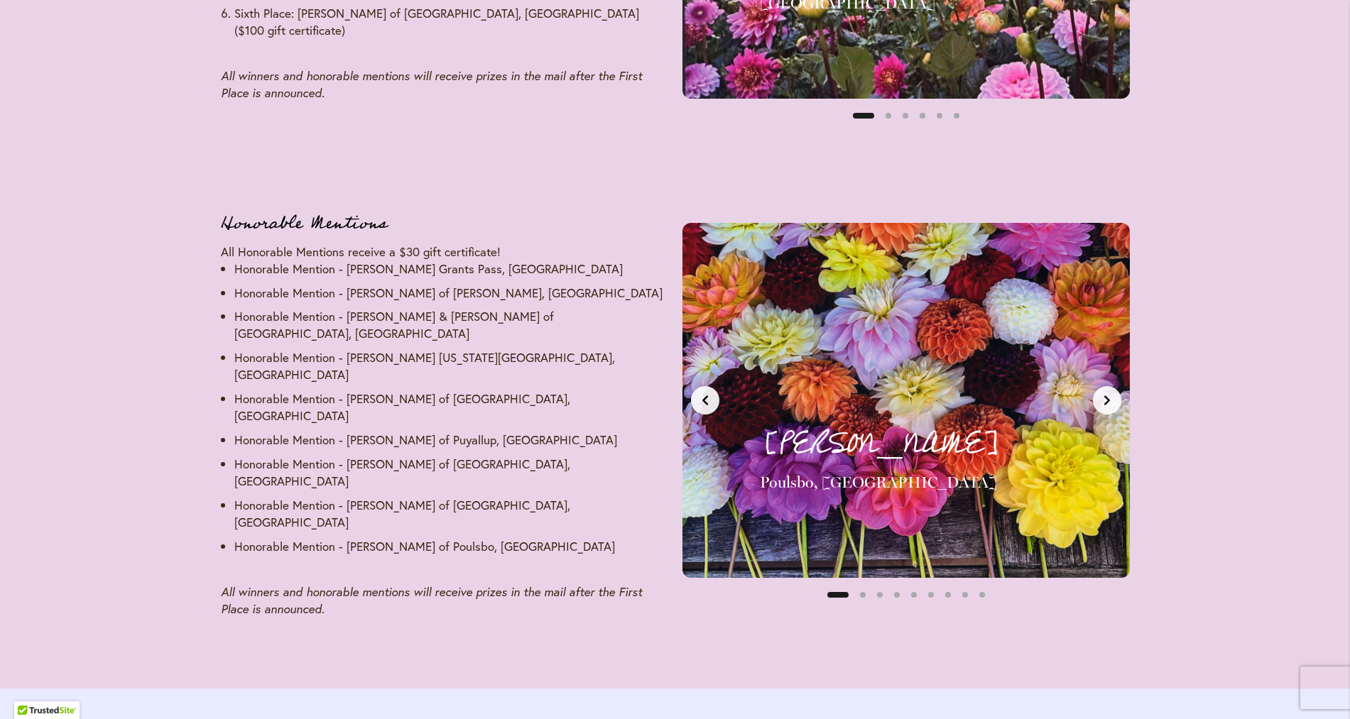
scroll to position [2042, 0]
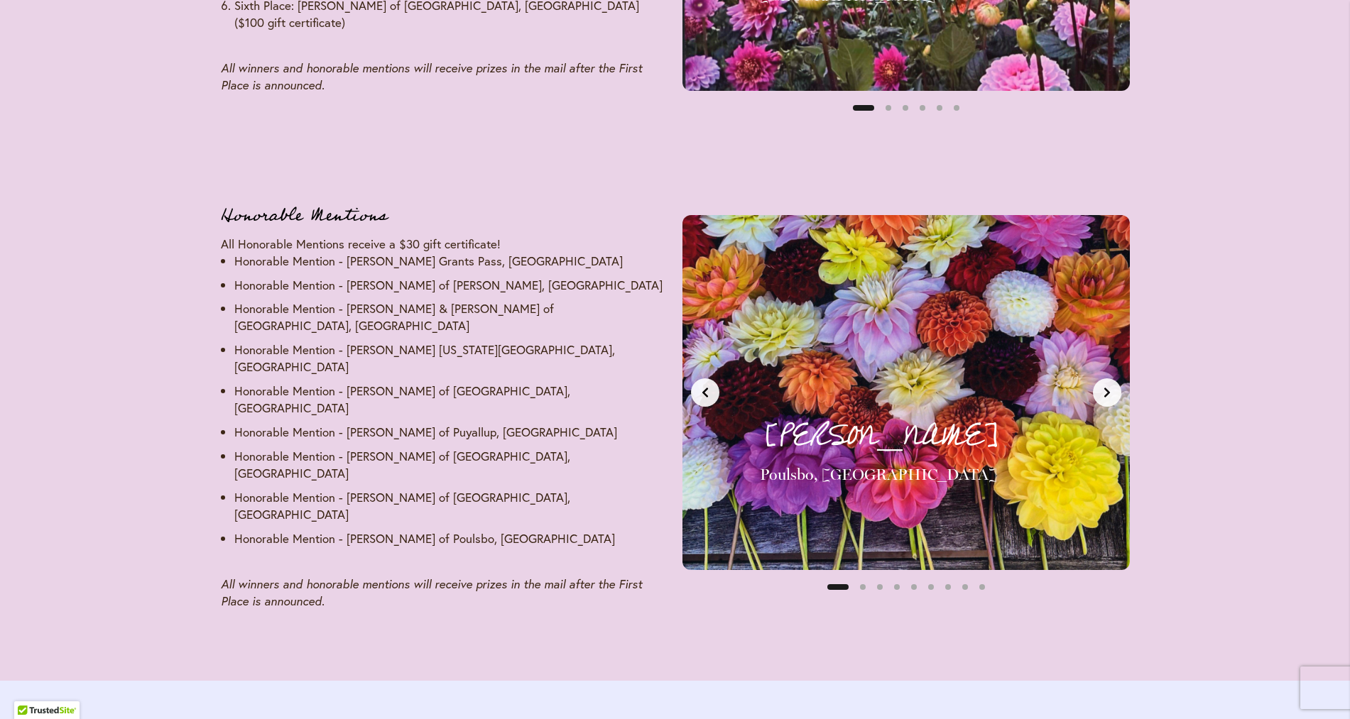
click at [1104, 398] on icon "Next slide" at bounding box center [1106, 392] width 11 height 11
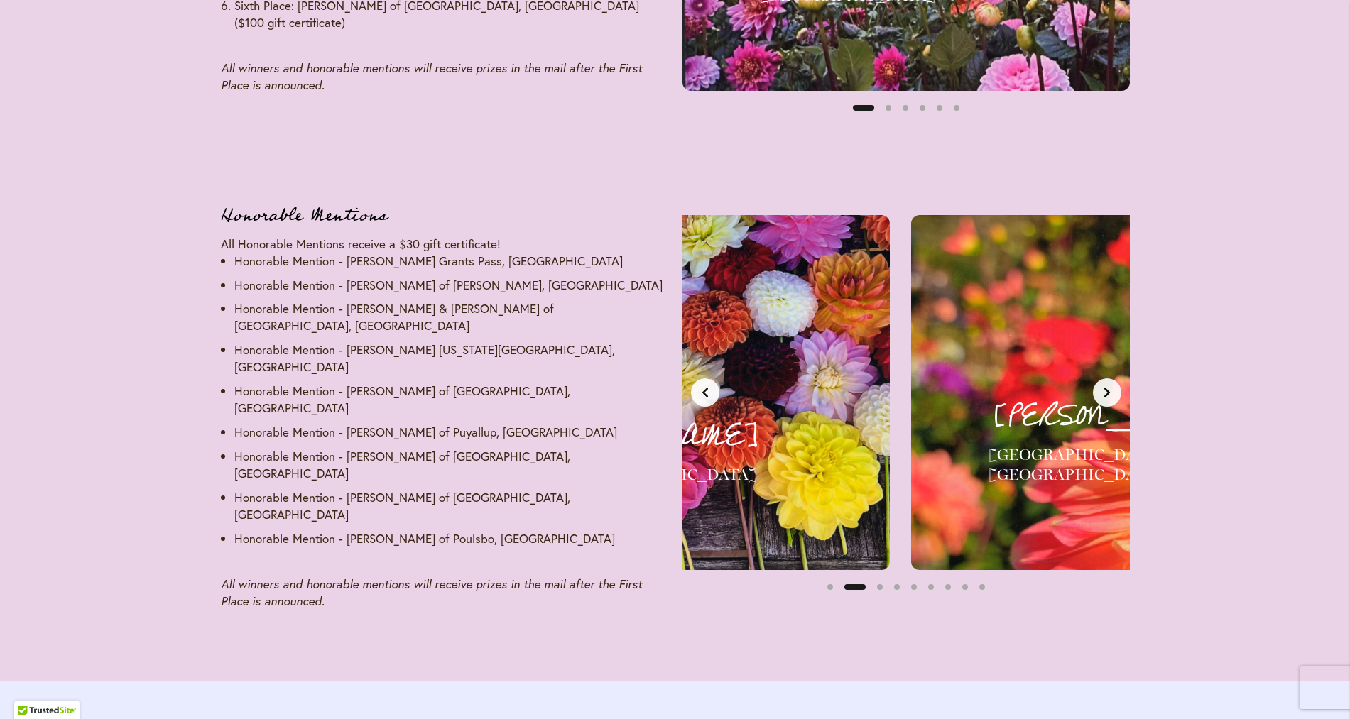
scroll to position [0, 469]
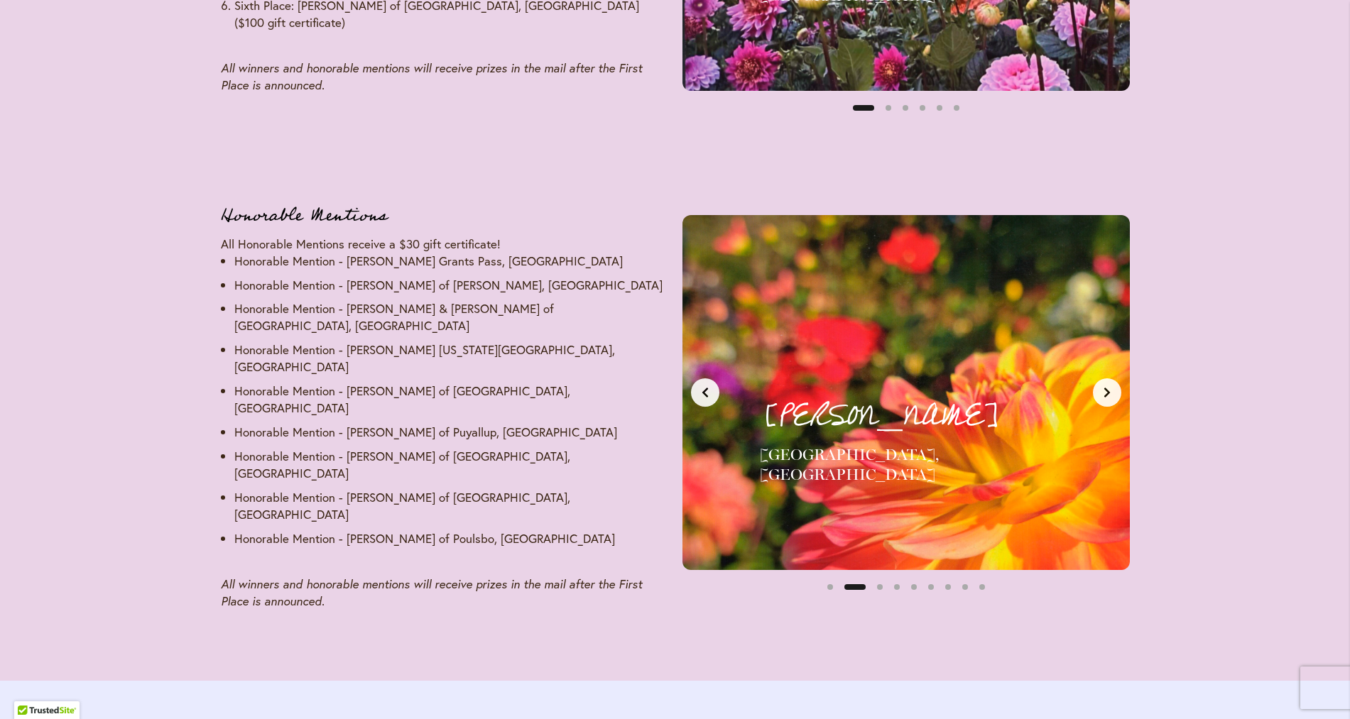
click at [1104, 398] on icon "Next slide" at bounding box center [1106, 392] width 11 height 11
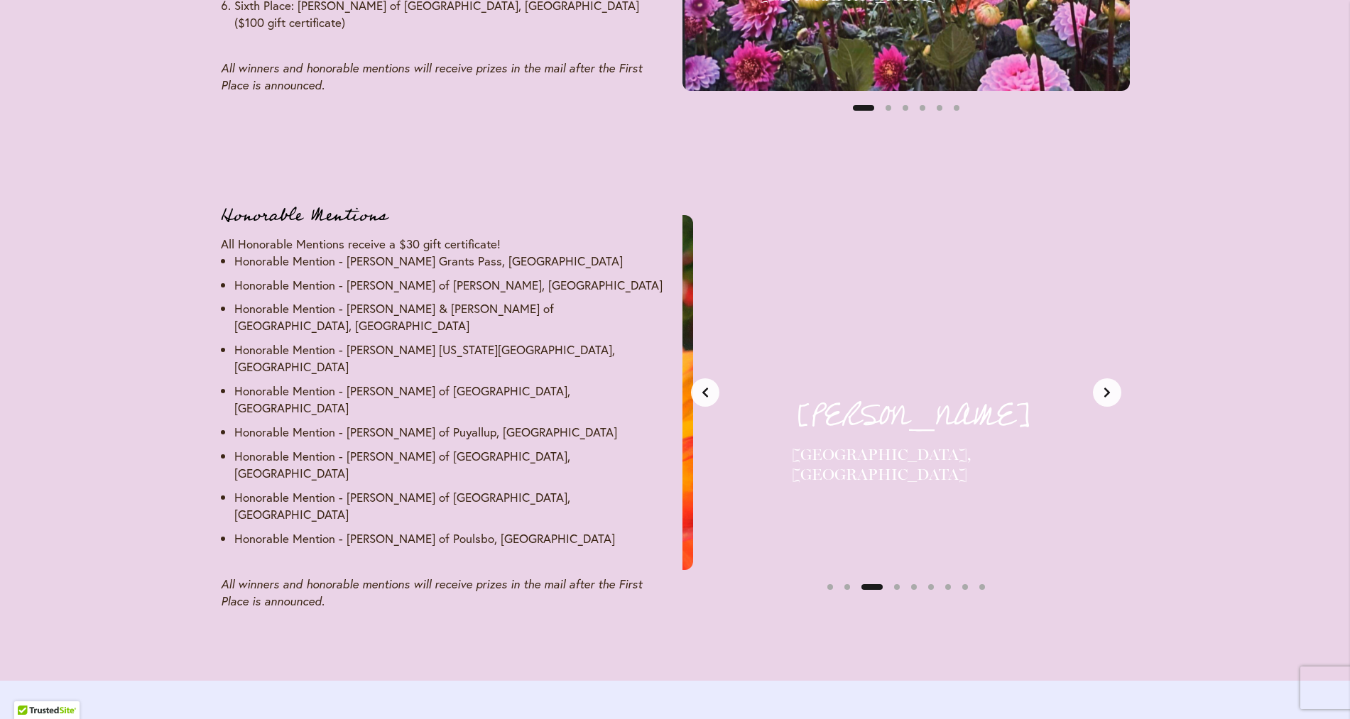
scroll to position [0, 937]
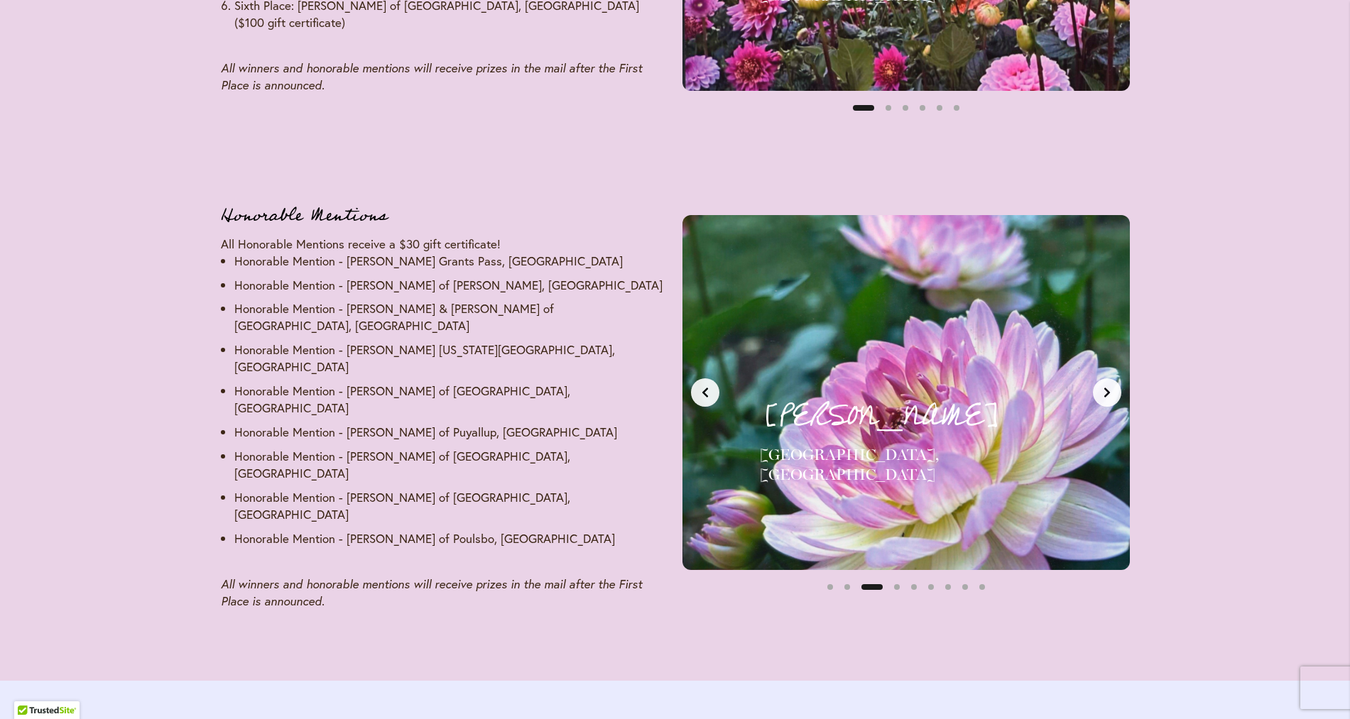
click at [1104, 398] on icon "Next slide" at bounding box center [1106, 392] width 11 height 11
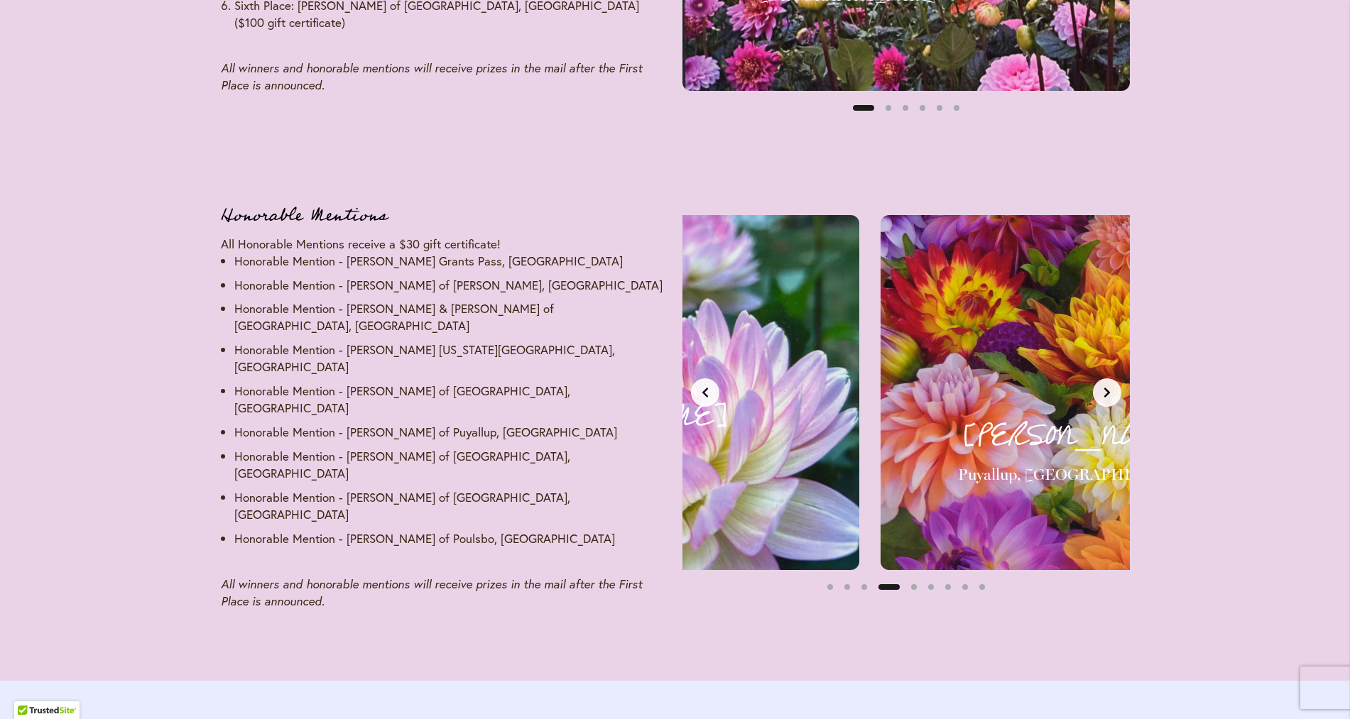
scroll to position [0, 1406]
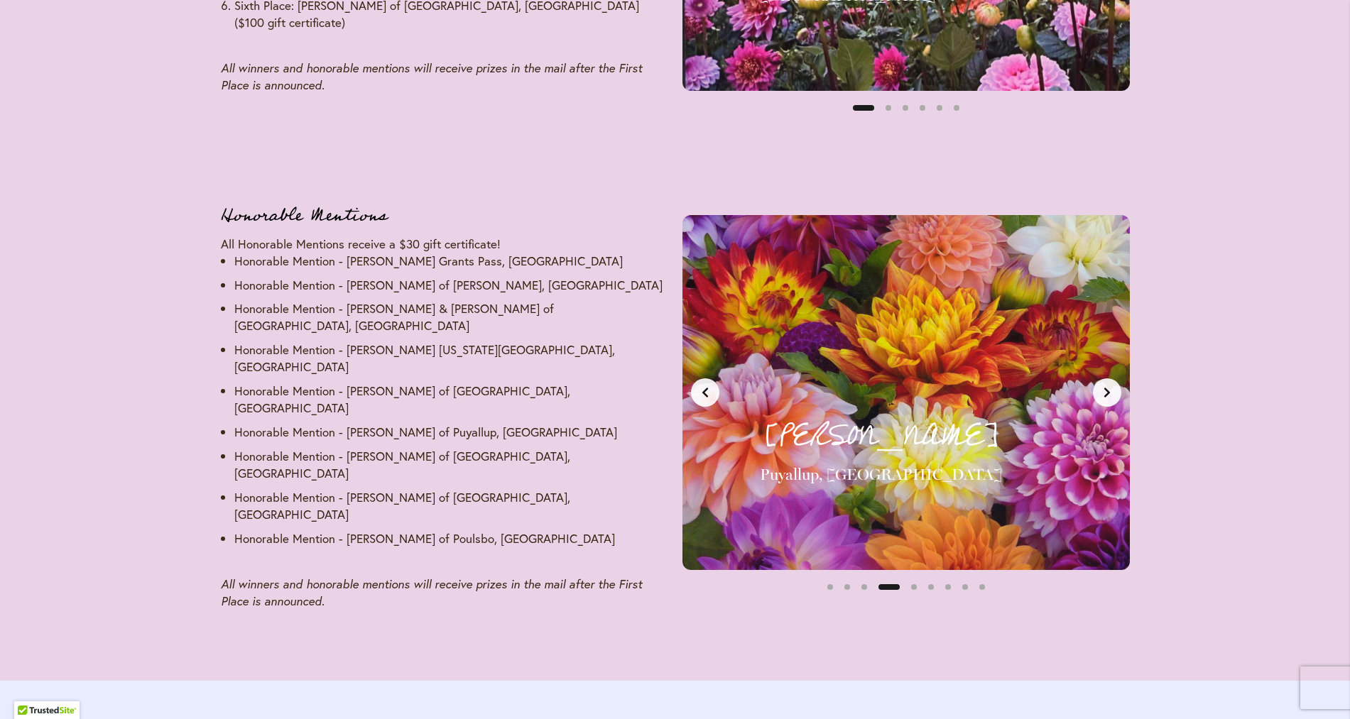
click at [1104, 398] on icon "Next slide" at bounding box center [1106, 392] width 11 height 11
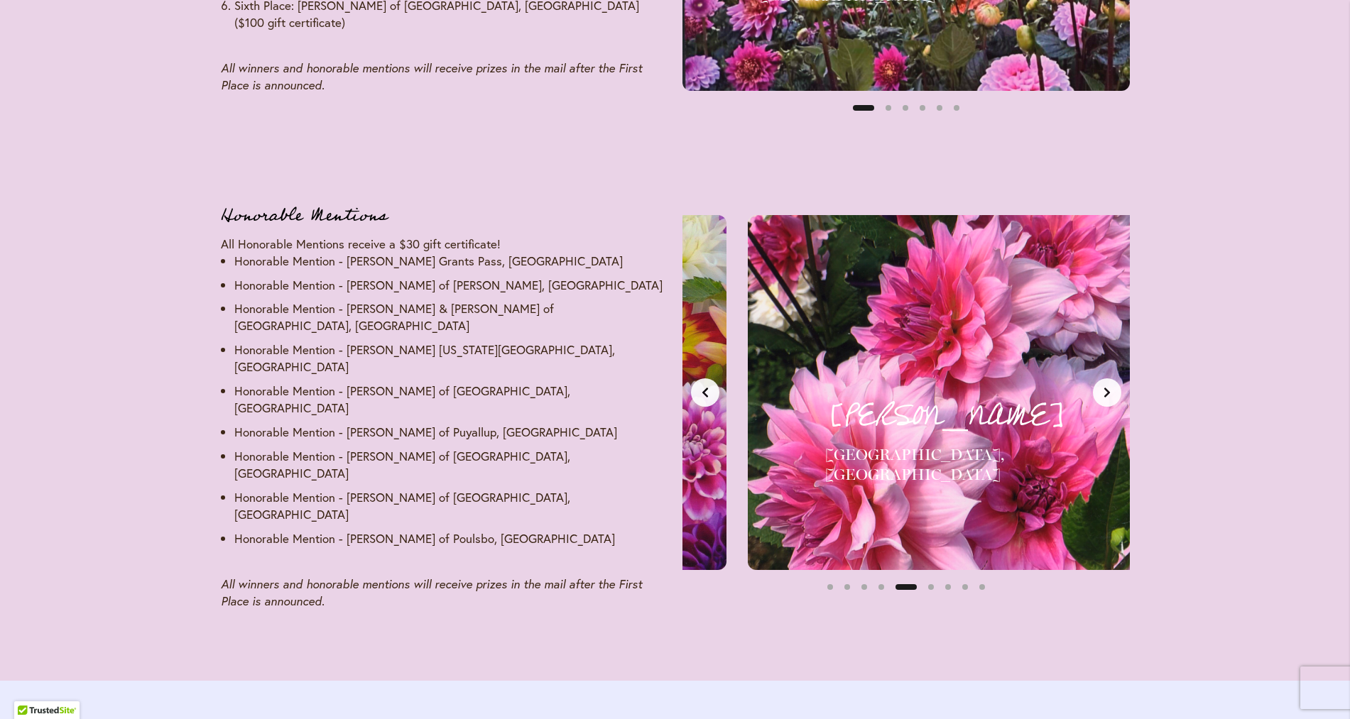
scroll to position [0, 1875]
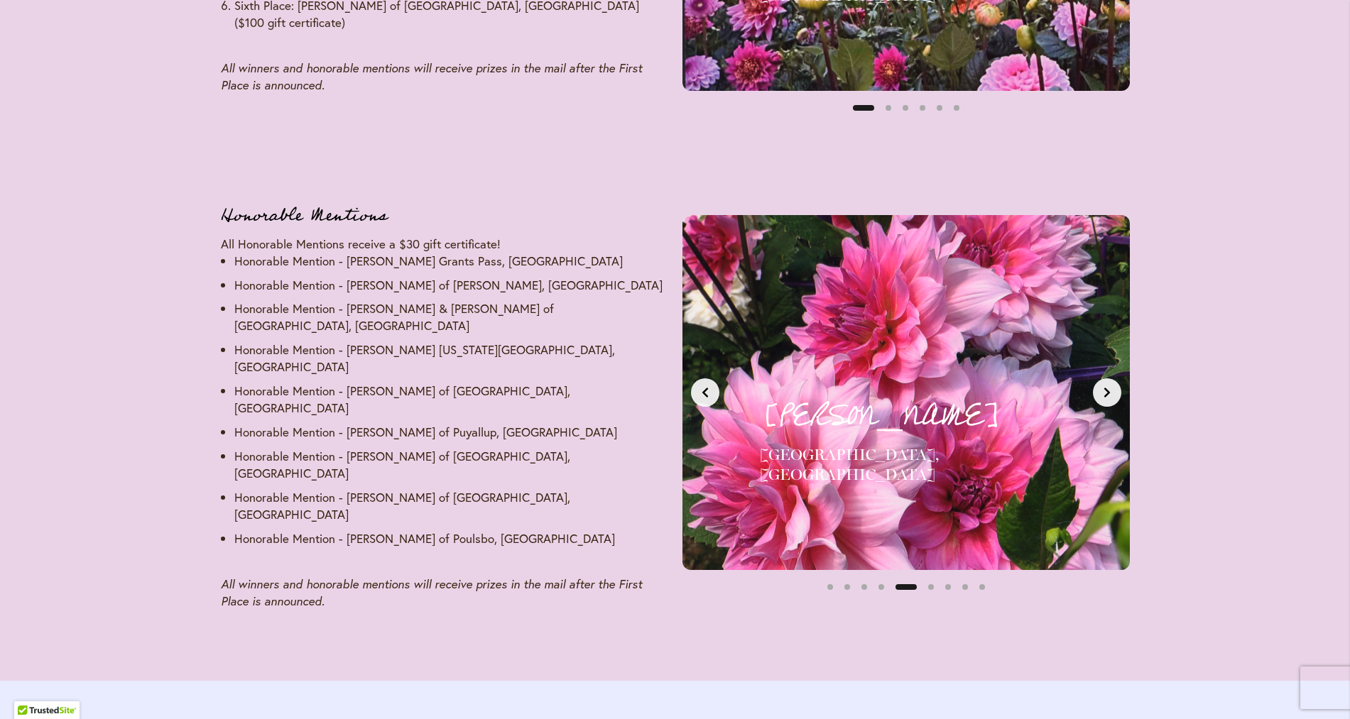
click at [1104, 398] on icon "Next slide" at bounding box center [1106, 392] width 11 height 11
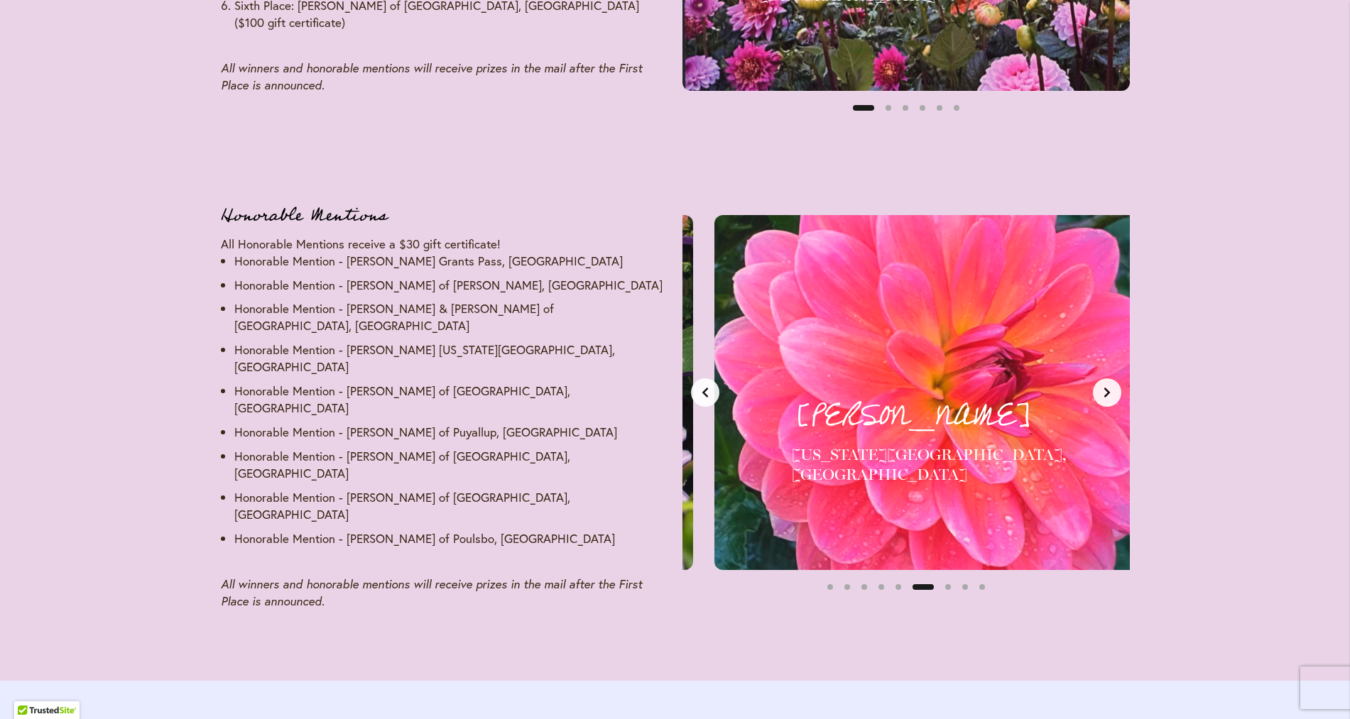
scroll to position [0, 2344]
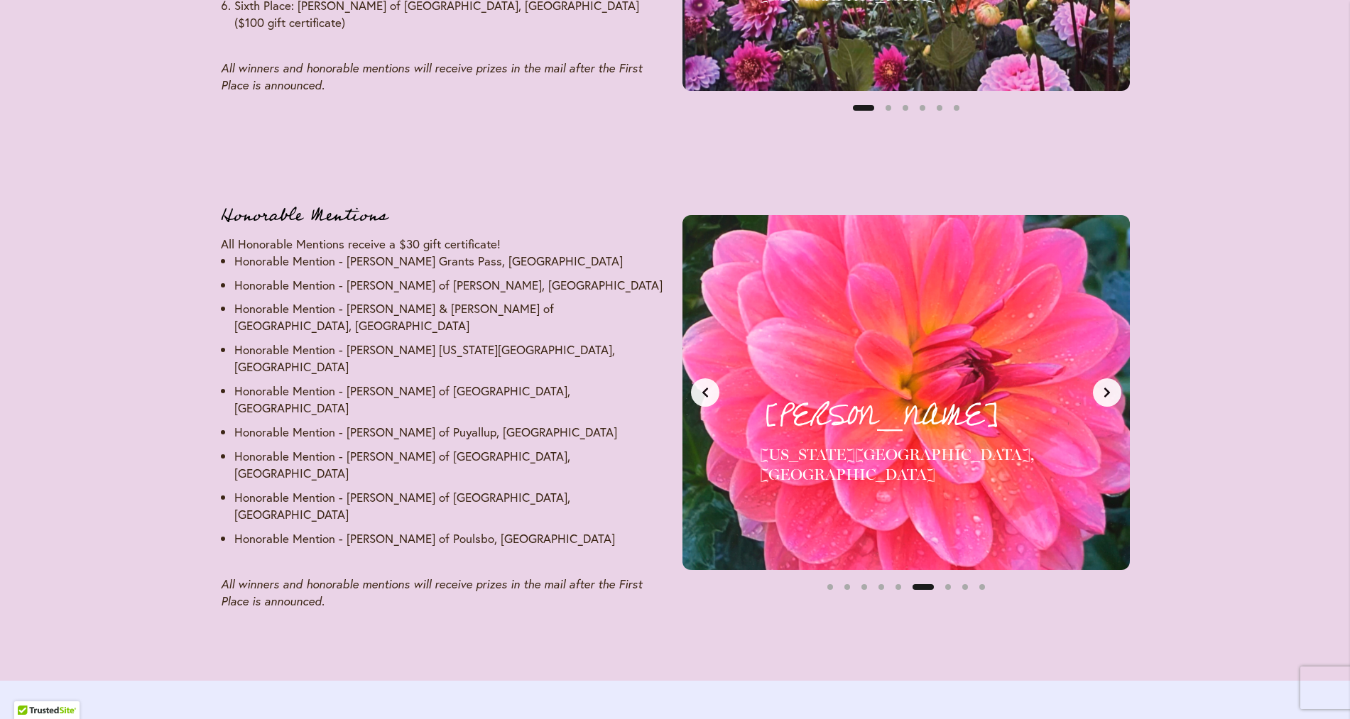
click at [1104, 398] on icon "Next slide" at bounding box center [1106, 392] width 11 height 11
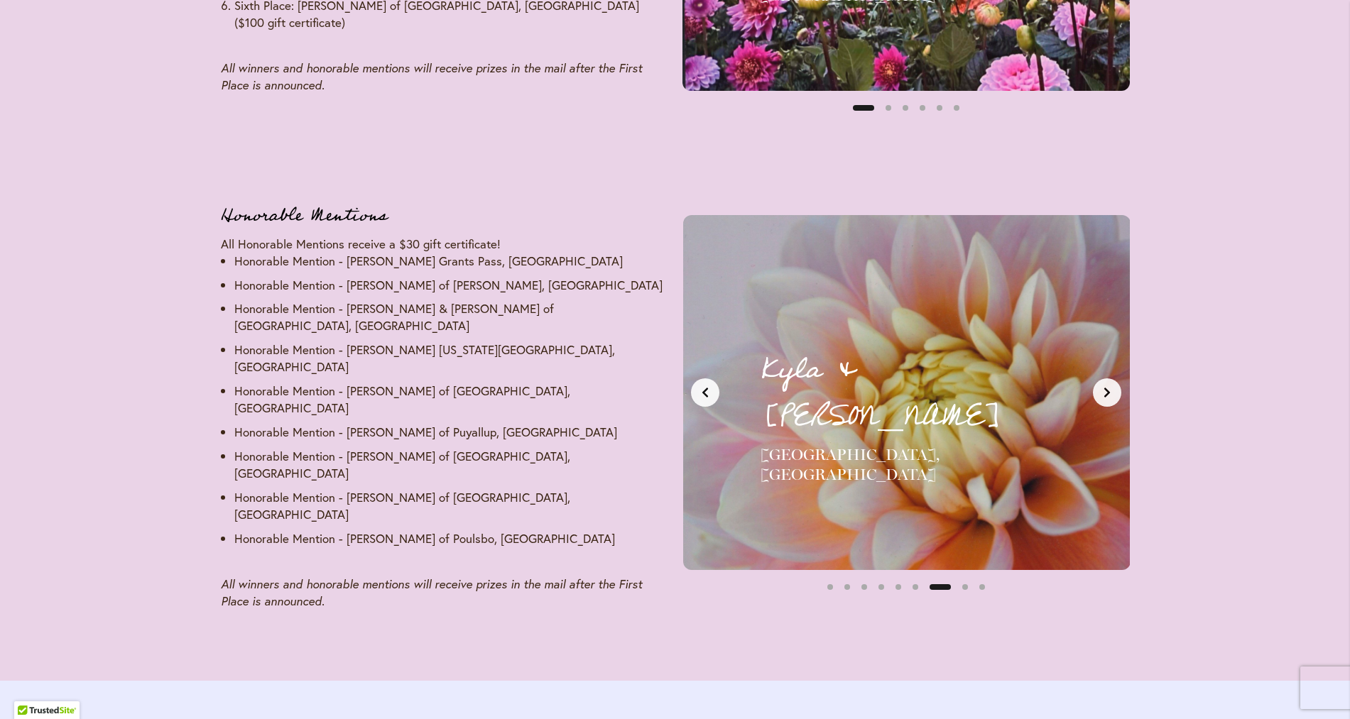
scroll to position [0, 2812]
click at [1104, 398] on icon "Next slide" at bounding box center [1106, 392] width 11 height 11
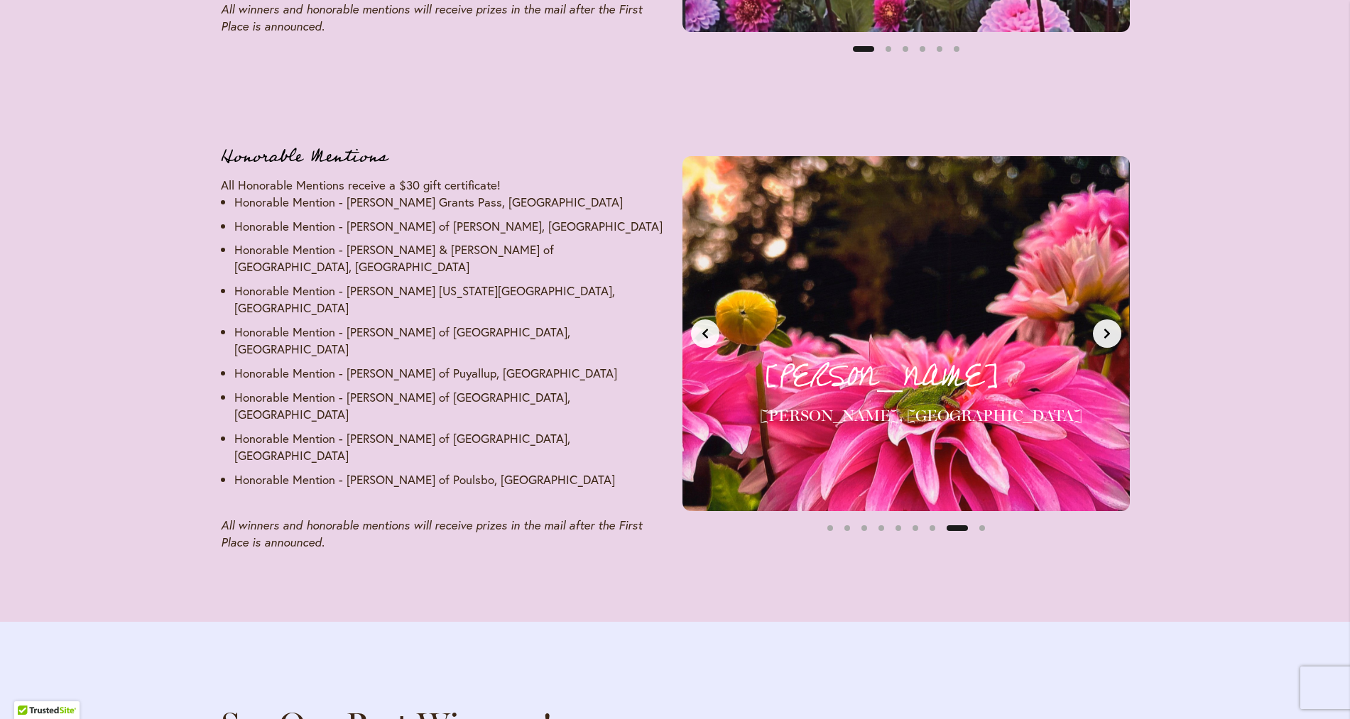
scroll to position [2099, 0]
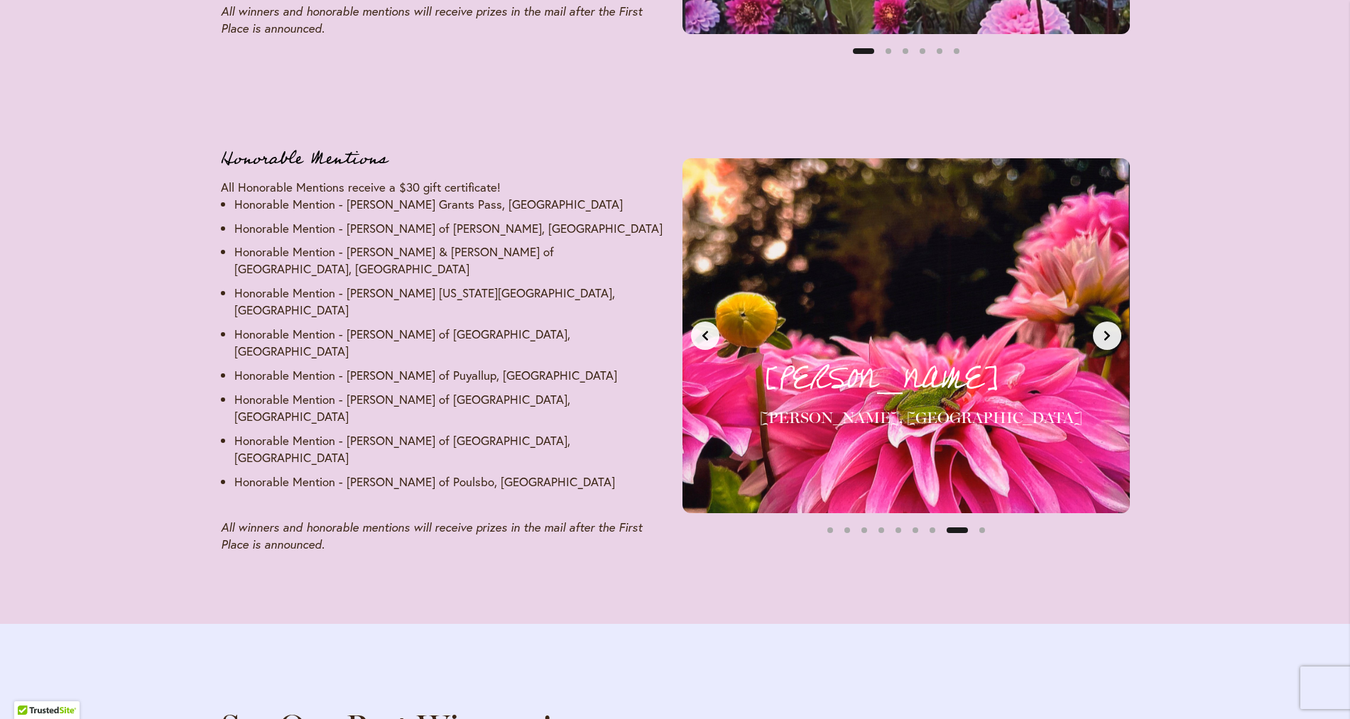
click at [1104, 341] on icon "Next slide" at bounding box center [1107, 336] width 6 height 10
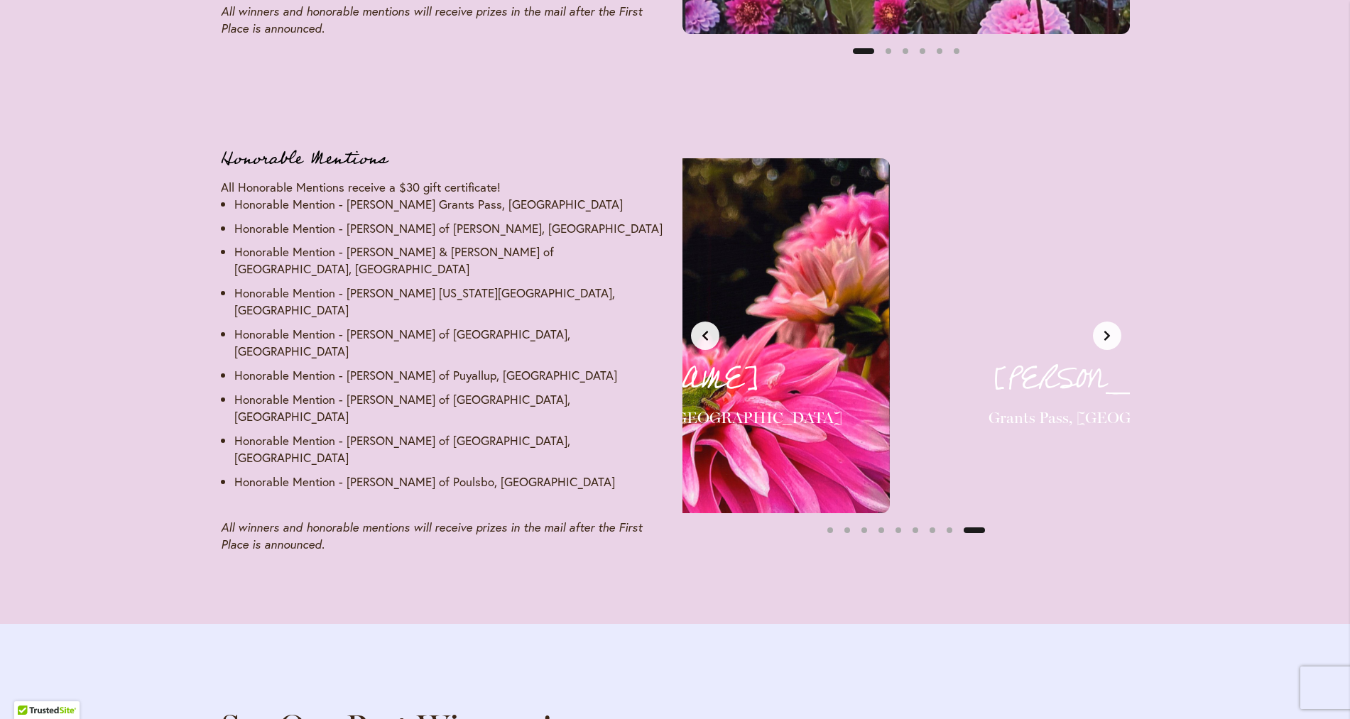
scroll to position [0, 3750]
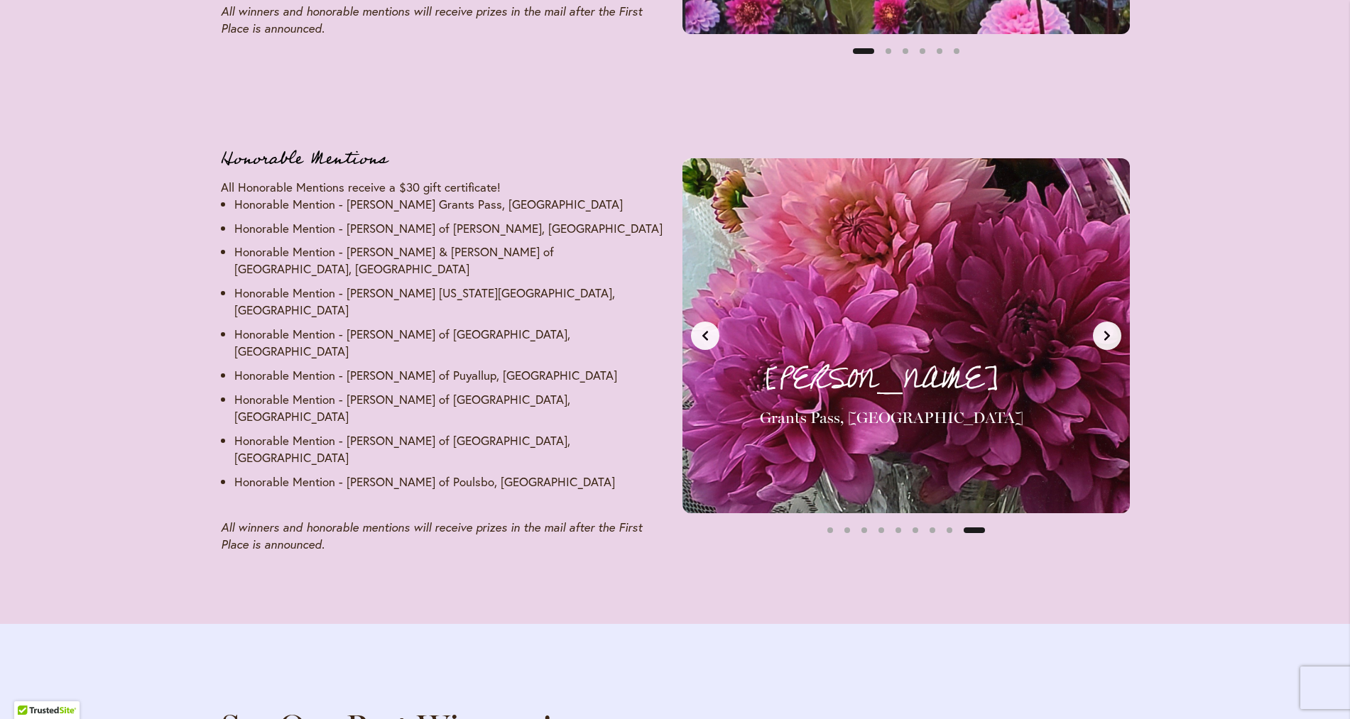
click at [1102, 342] on icon "Next slide" at bounding box center [1106, 335] width 11 height 11
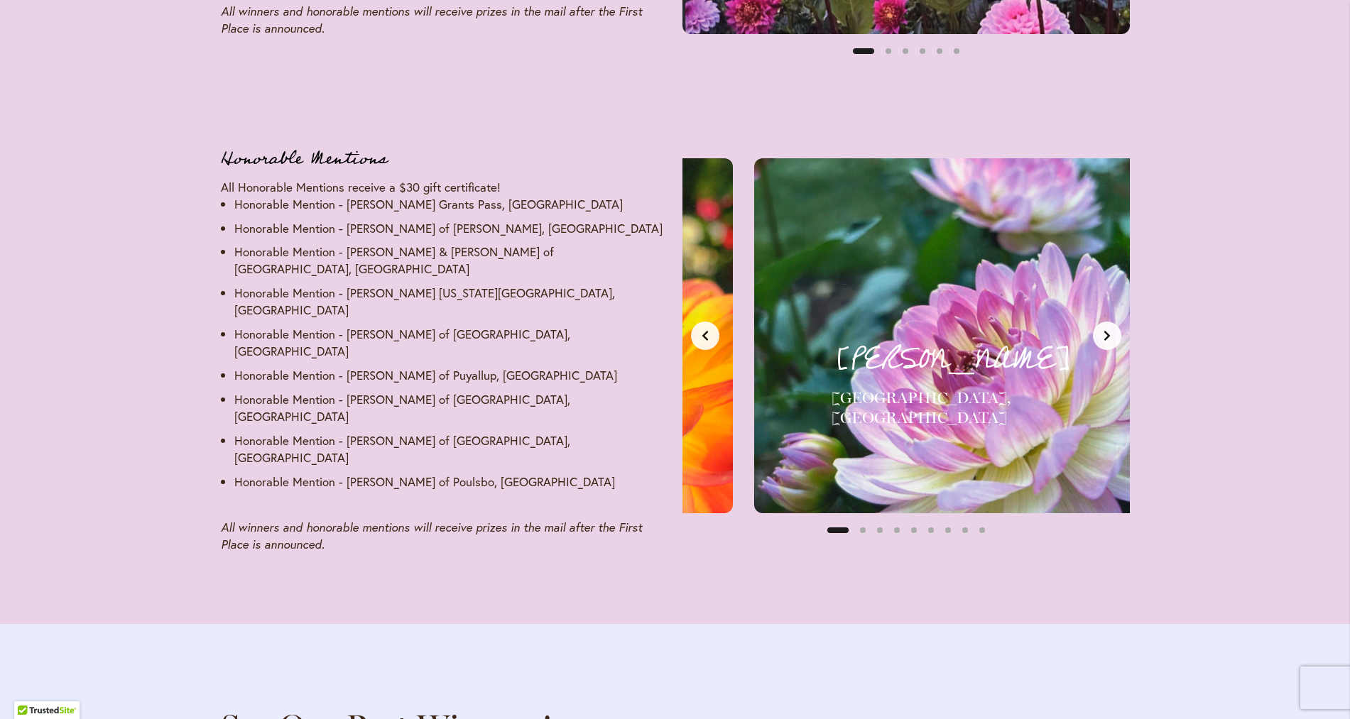
scroll to position [0, 0]
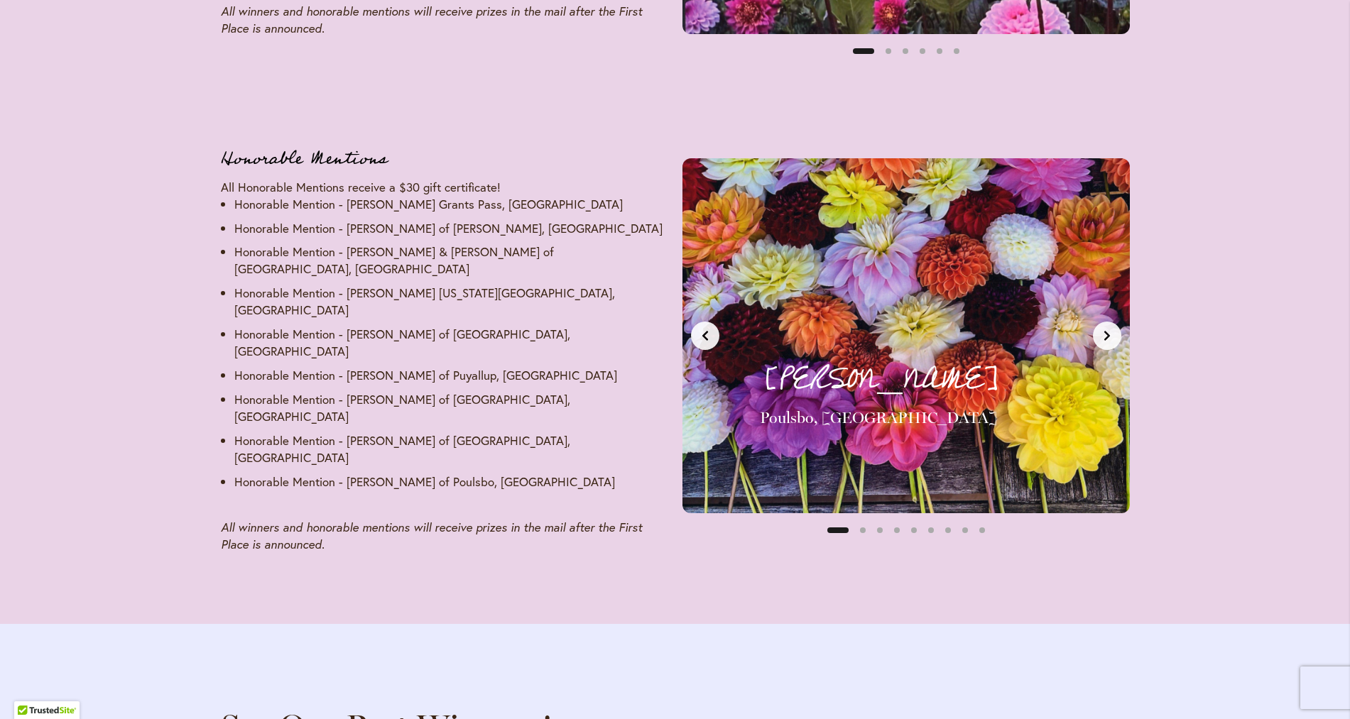
click at [1102, 342] on icon "Next slide" at bounding box center [1106, 335] width 11 height 11
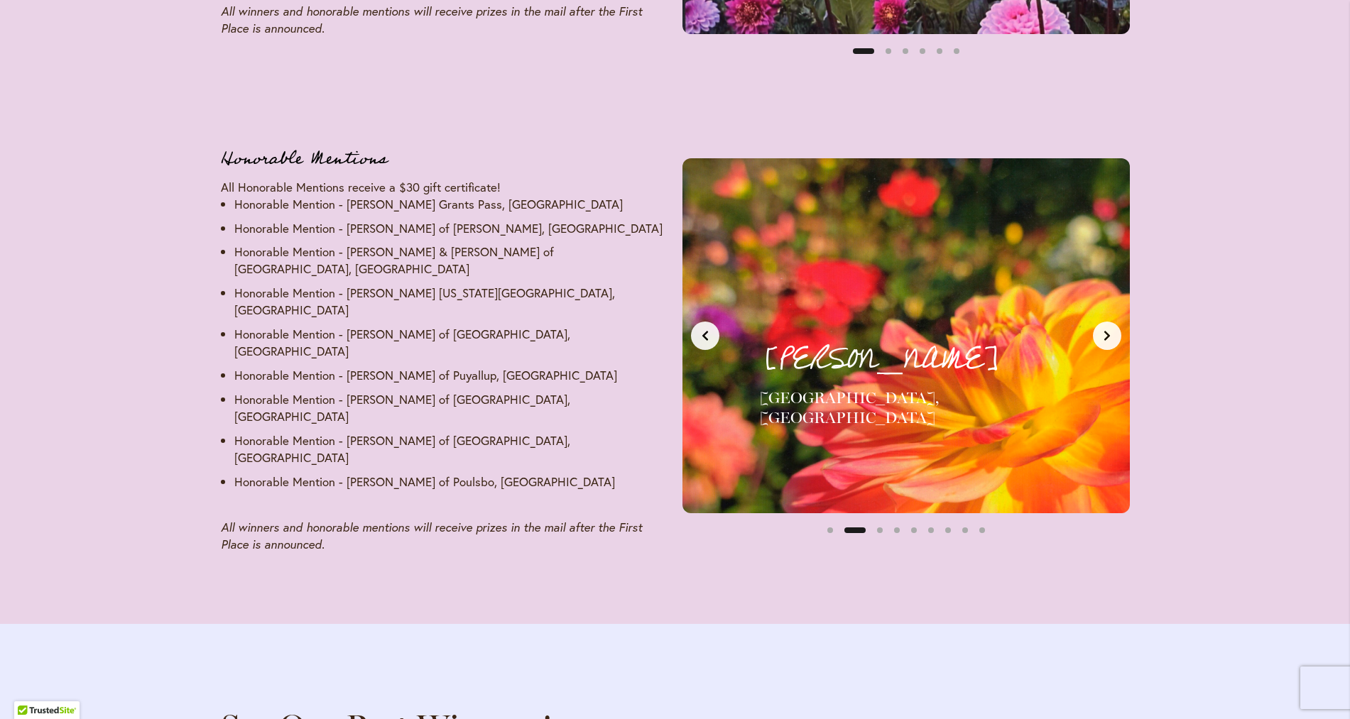
click at [1102, 342] on icon "Next slide" at bounding box center [1106, 335] width 11 height 11
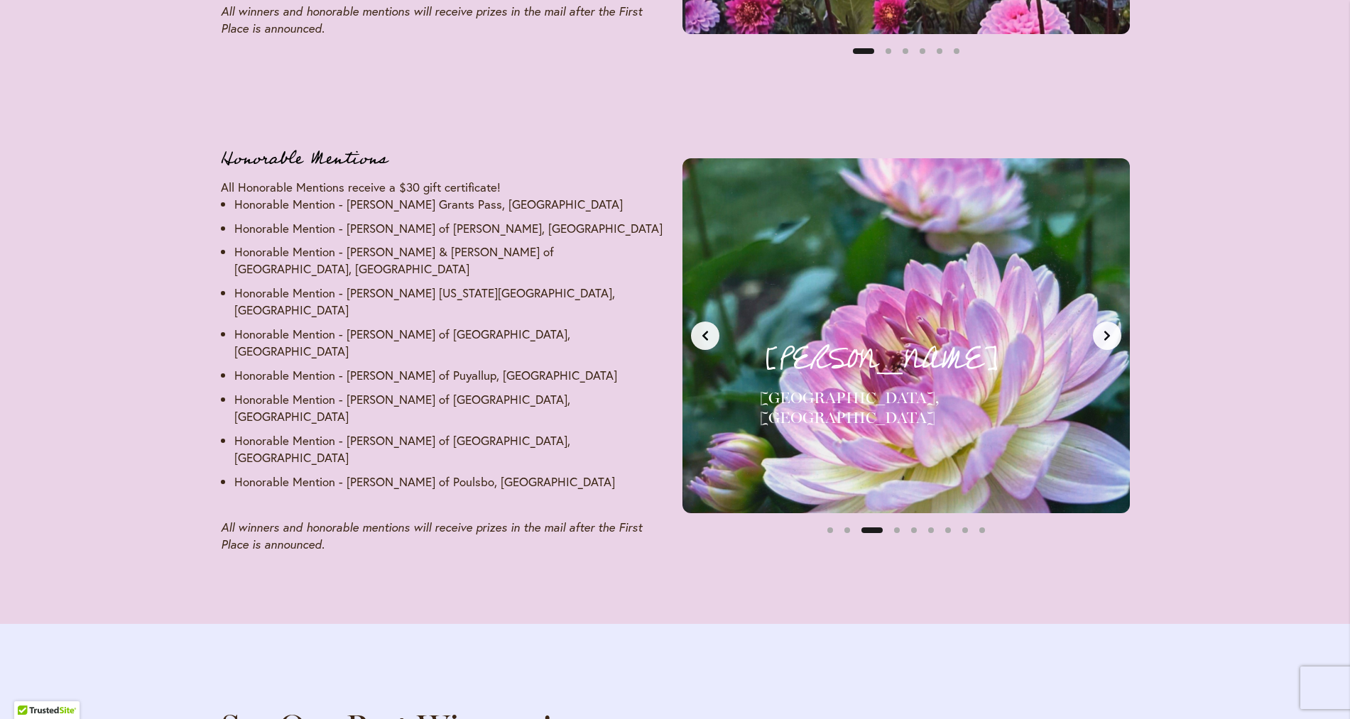
click at [1102, 342] on icon "Next slide" at bounding box center [1106, 335] width 11 height 11
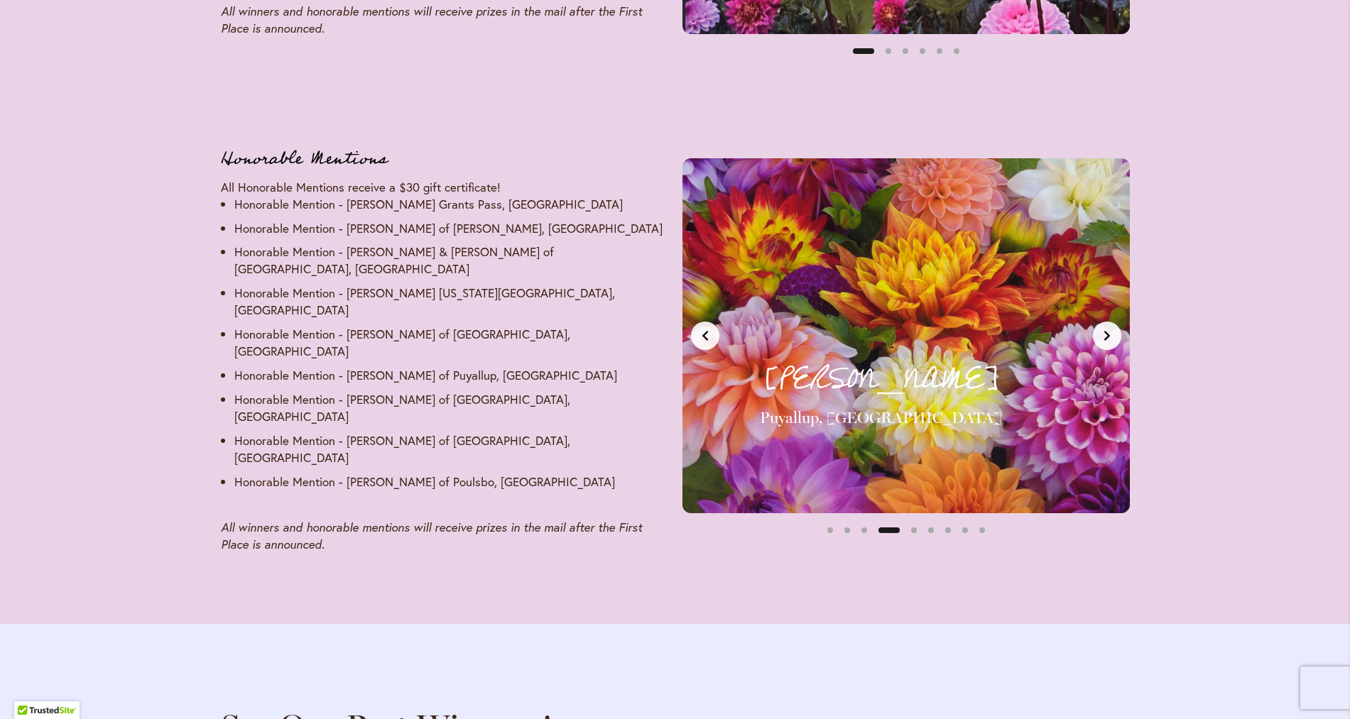
click at [1102, 342] on icon "Next slide" at bounding box center [1106, 335] width 11 height 11
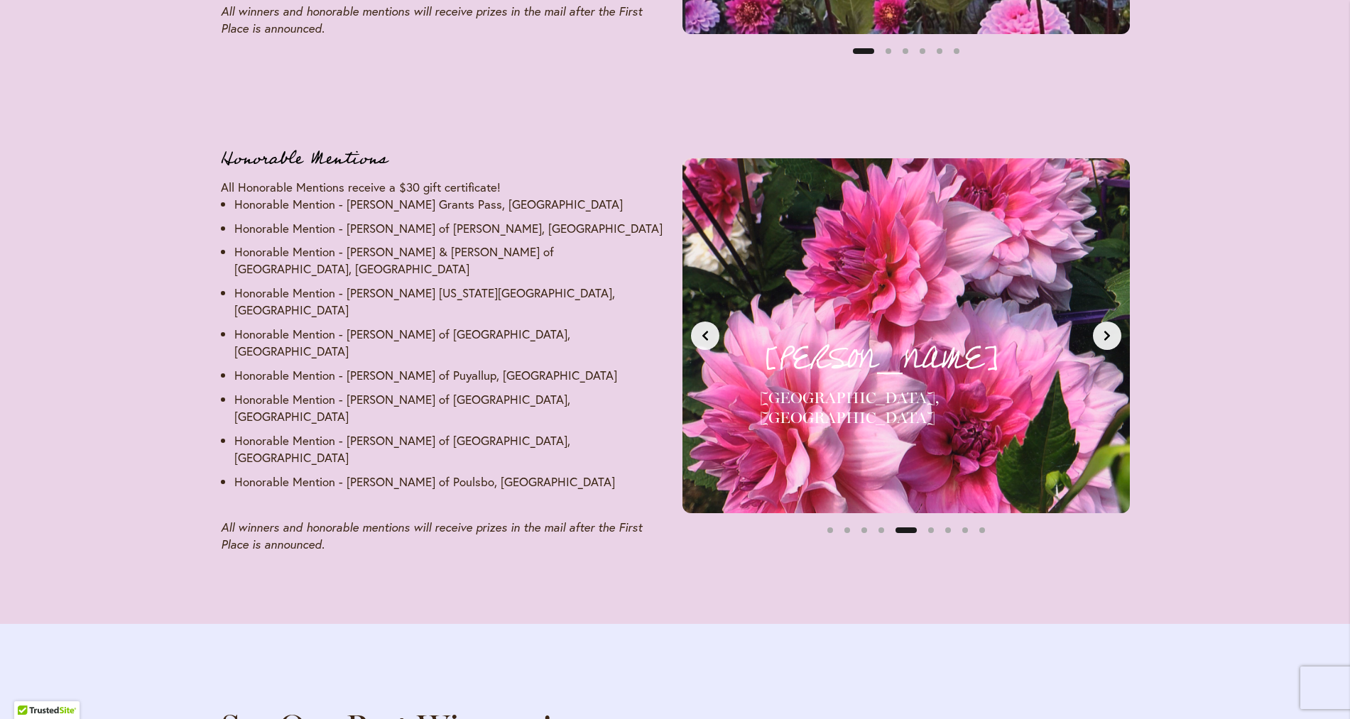
click at [1102, 342] on icon "Next slide" at bounding box center [1106, 335] width 11 height 11
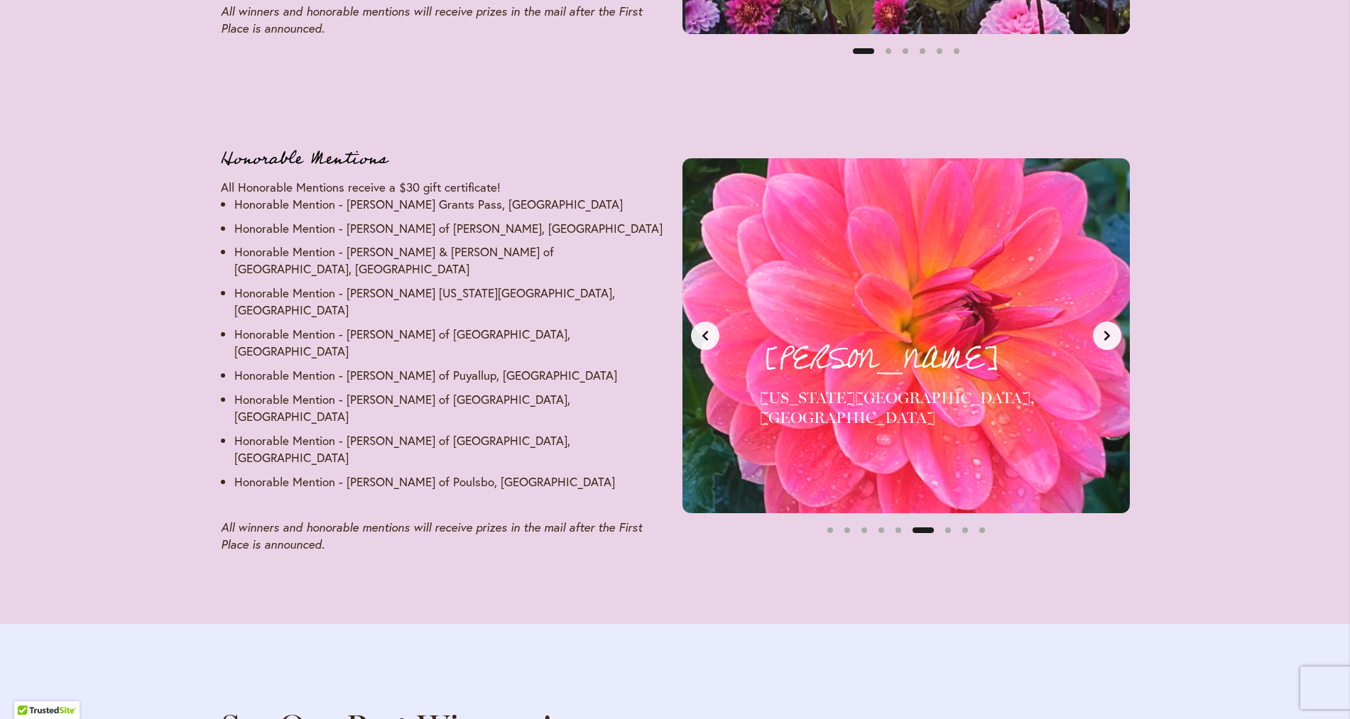
click at [1102, 342] on icon "Next slide" at bounding box center [1106, 335] width 11 height 11
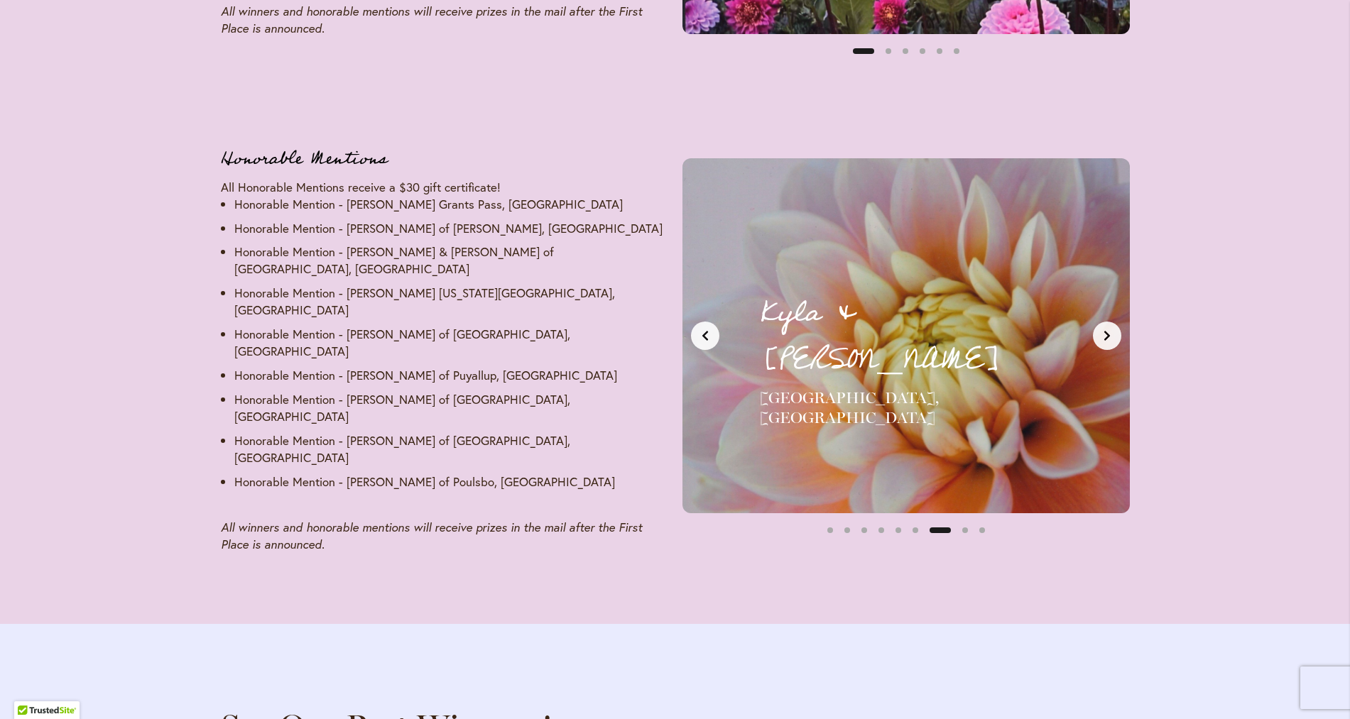
click at [1102, 342] on icon "Next slide" at bounding box center [1106, 335] width 11 height 11
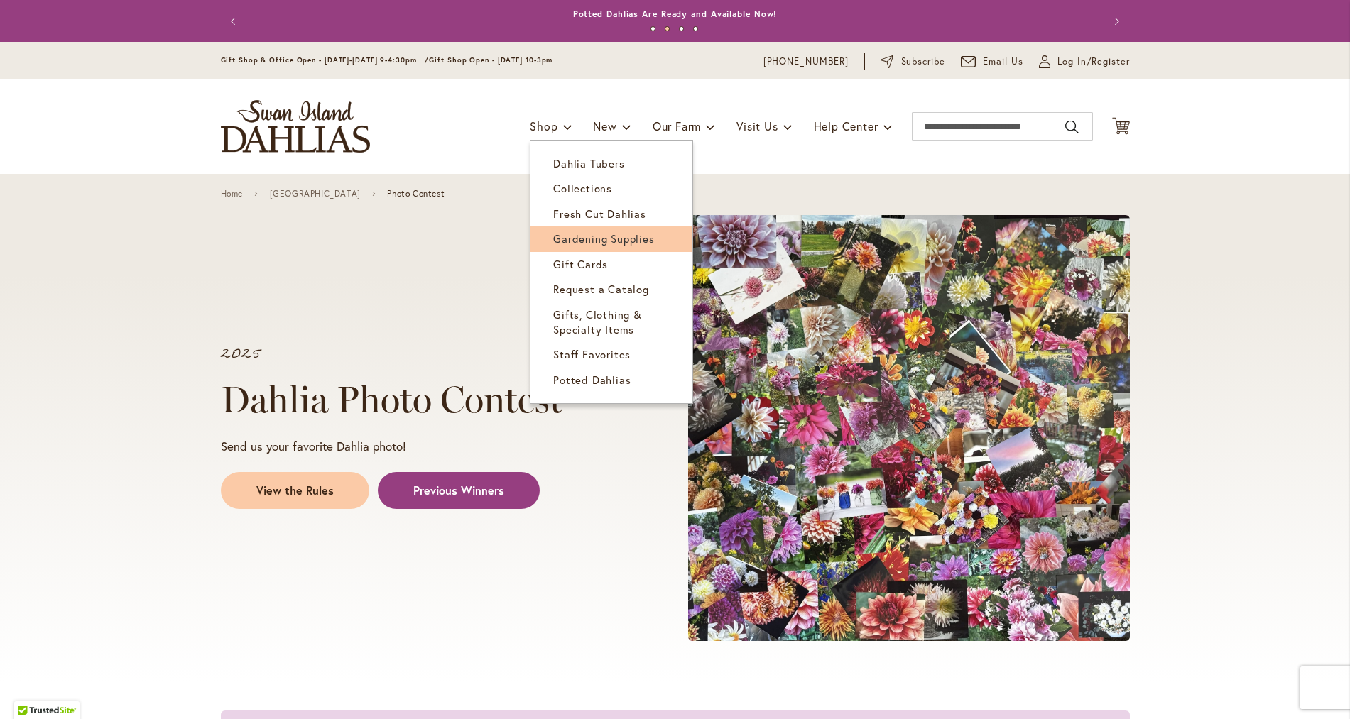
click at [559, 246] on span "Gardening Supplies" at bounding box center [603, 239] width 101 height 14
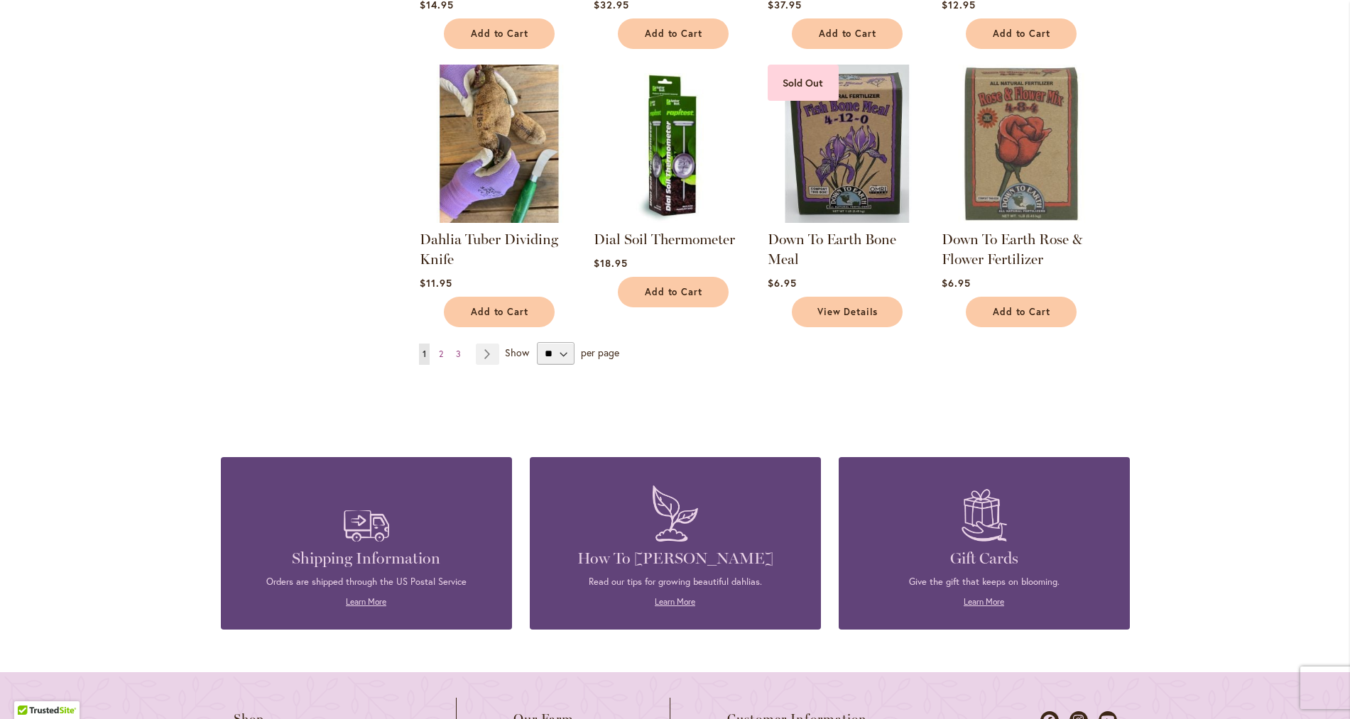
scroll to position [1048, 0]
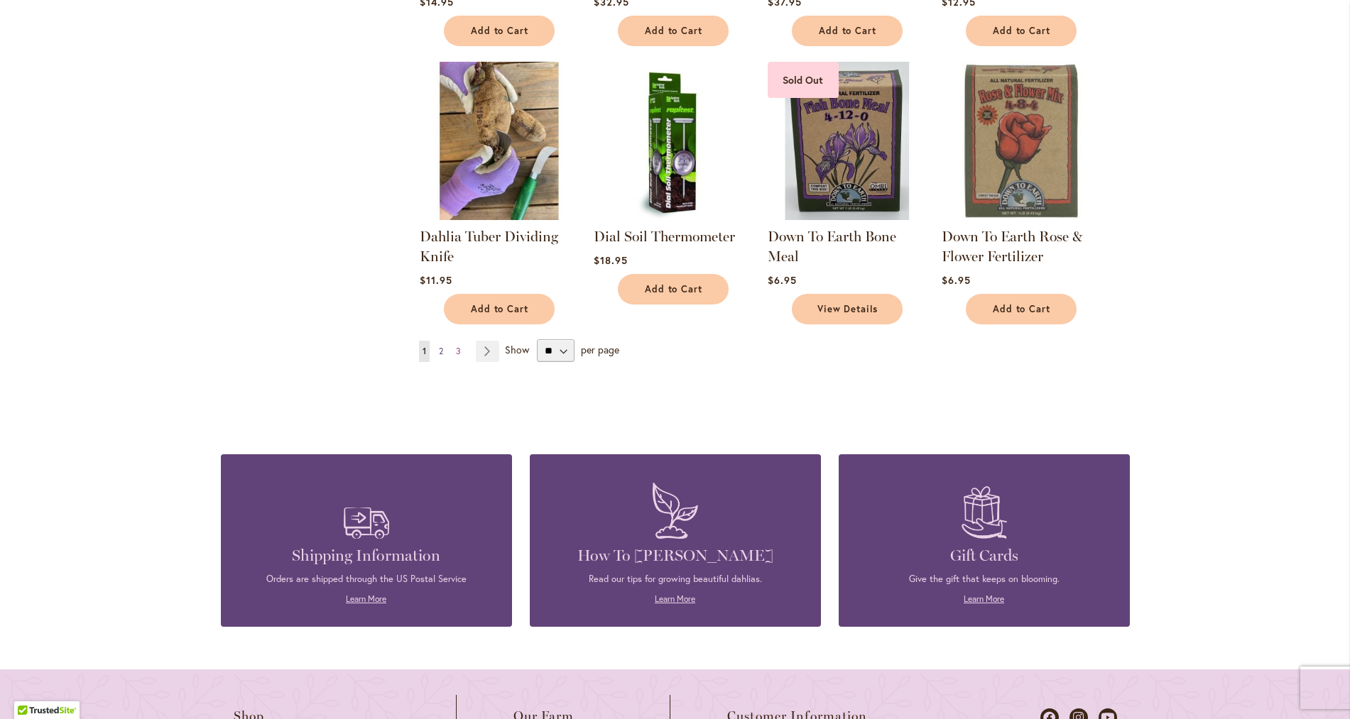
click at [439, 361] on link "Page 2" at bounding box center [440, 351] width 11 height 21
